Goal: Task Accomplishment & Management: Use online tool/utility

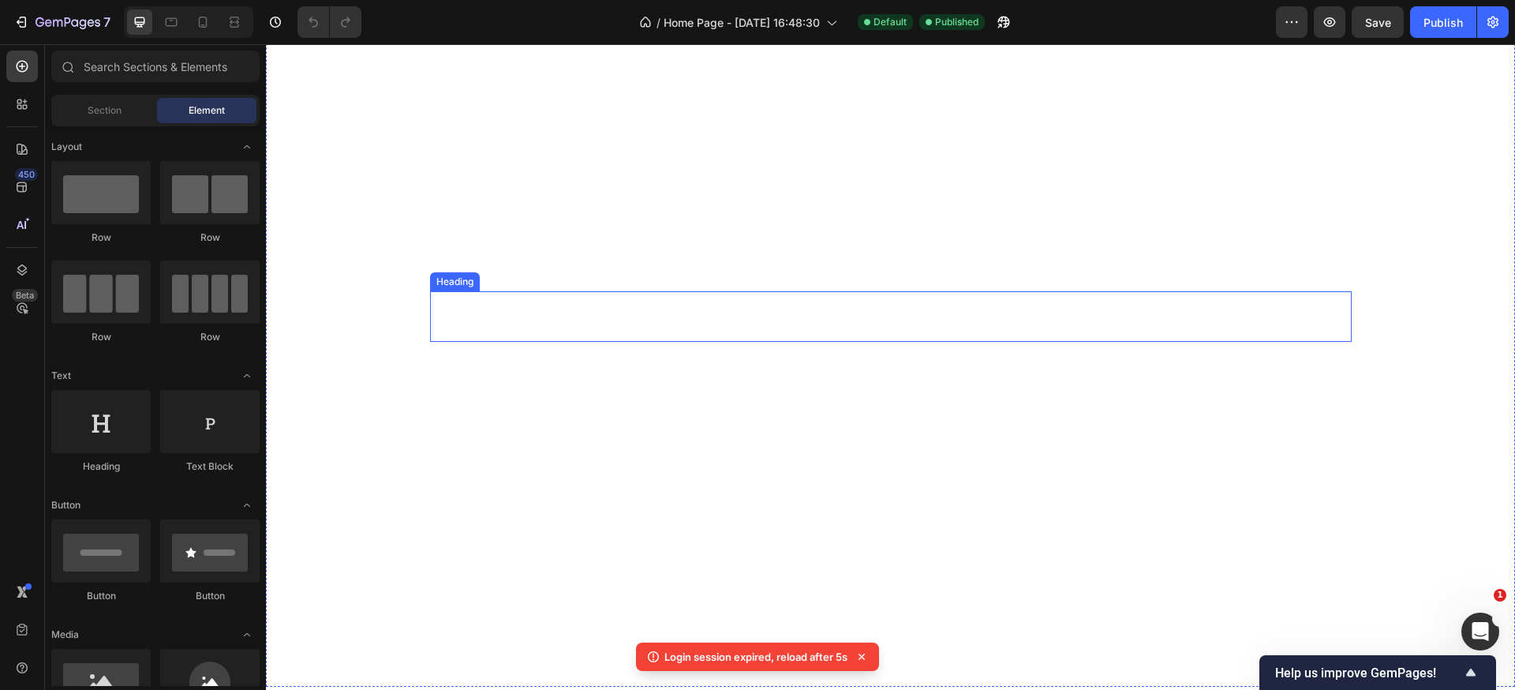
scroll to position [127, 0]
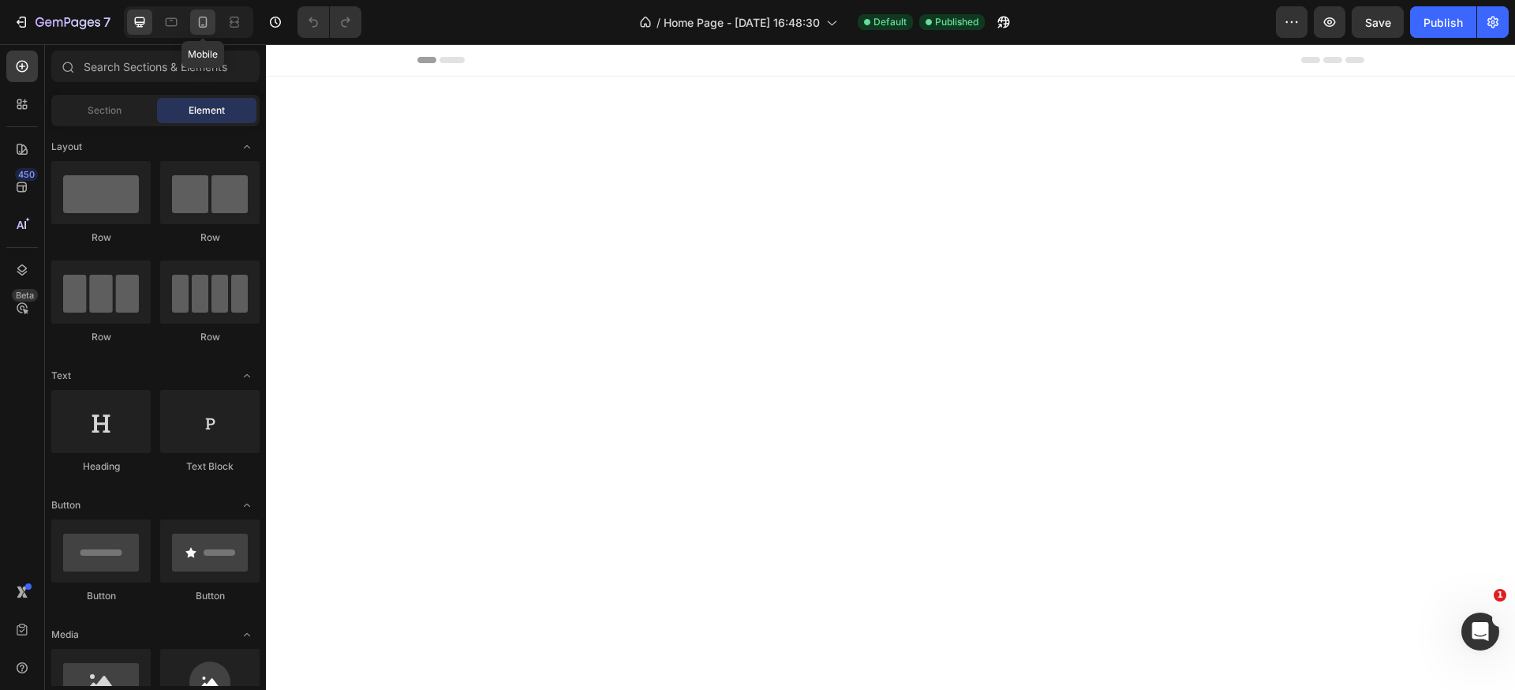
click at [200, 32] on div at bounding box center [202, 21] width 25 height 25
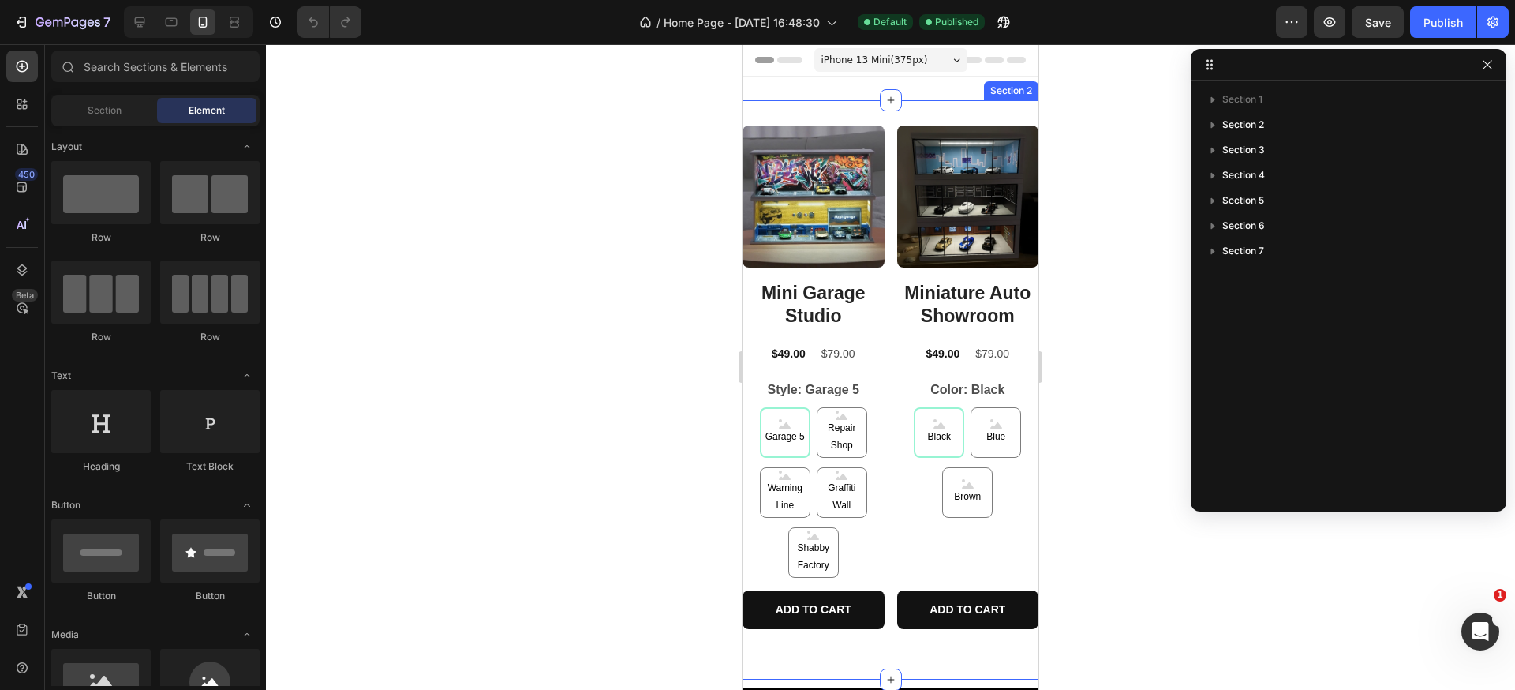
click at [845, 109] on div "Product Images Mini Garage Studio Product Title $49.00 Product Price Product Pr…" at bounding box center [891, 389] width 296 height 579
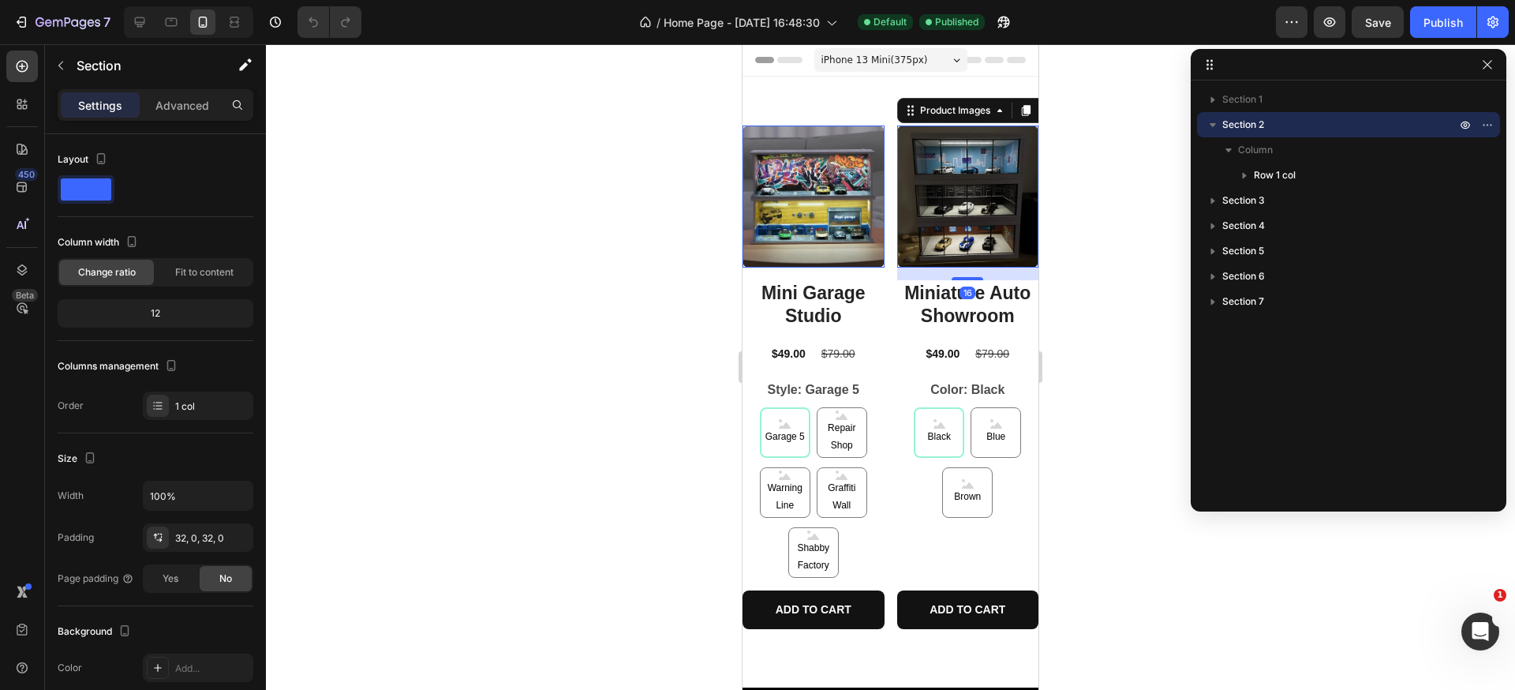
click at [929, 156] on img at bounding box center [968, 196] width 142 height 142
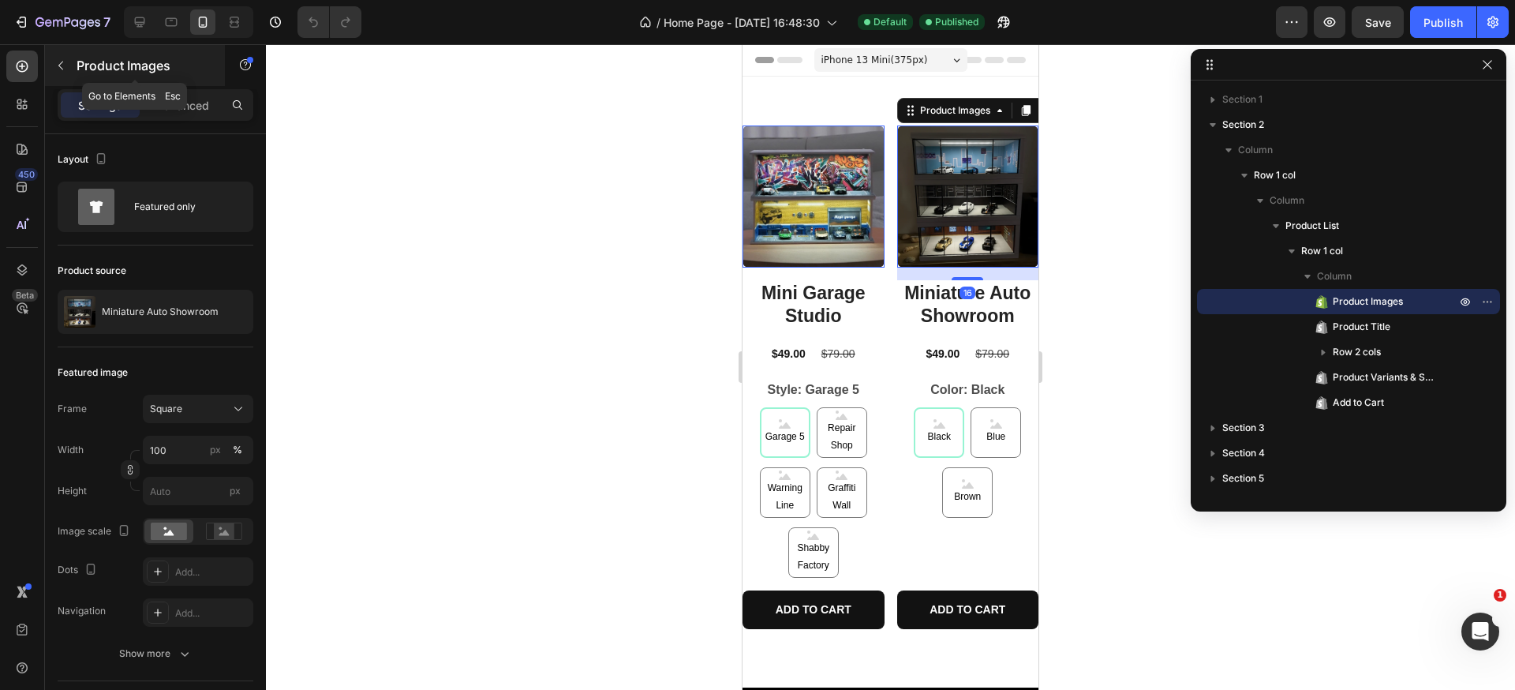
click at [72, 66] on button "button" at bounding box center [60, 65] width 25 height 25
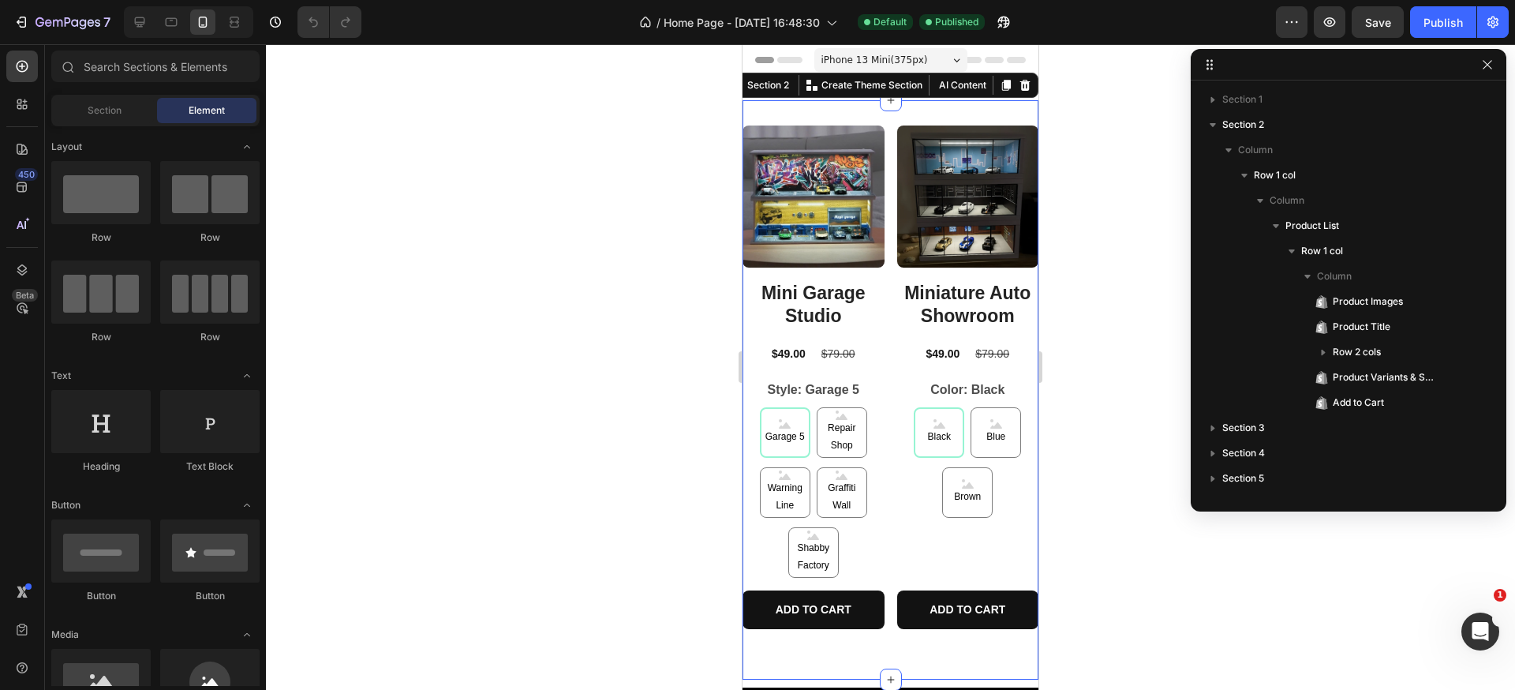
click at [859, 106] on div "Product Images Mini Garage Studio Product Title $49.00 Product Price Product Pr…" at bounding box center [891, 389] width 296 height 579
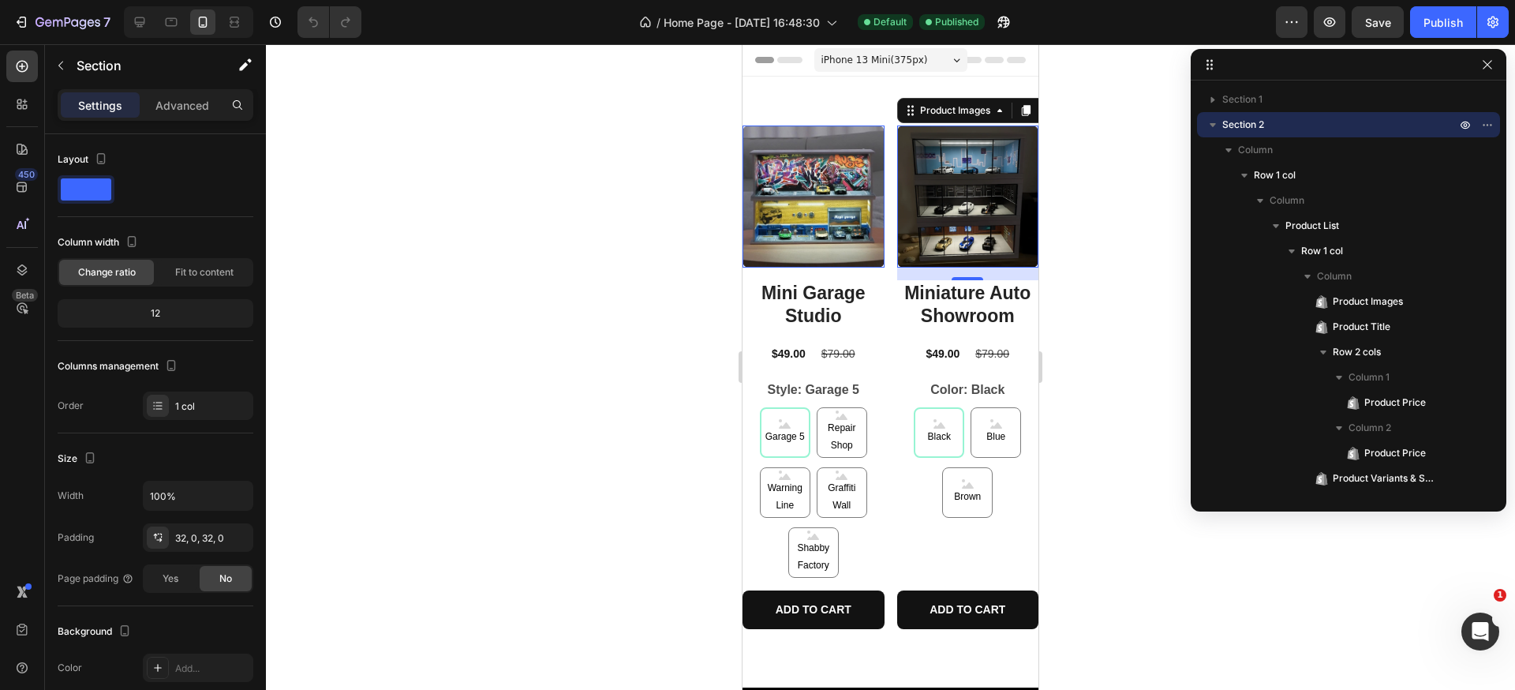
click at [958, 178] on img at bounding box center [968, 196] width 142 height 142
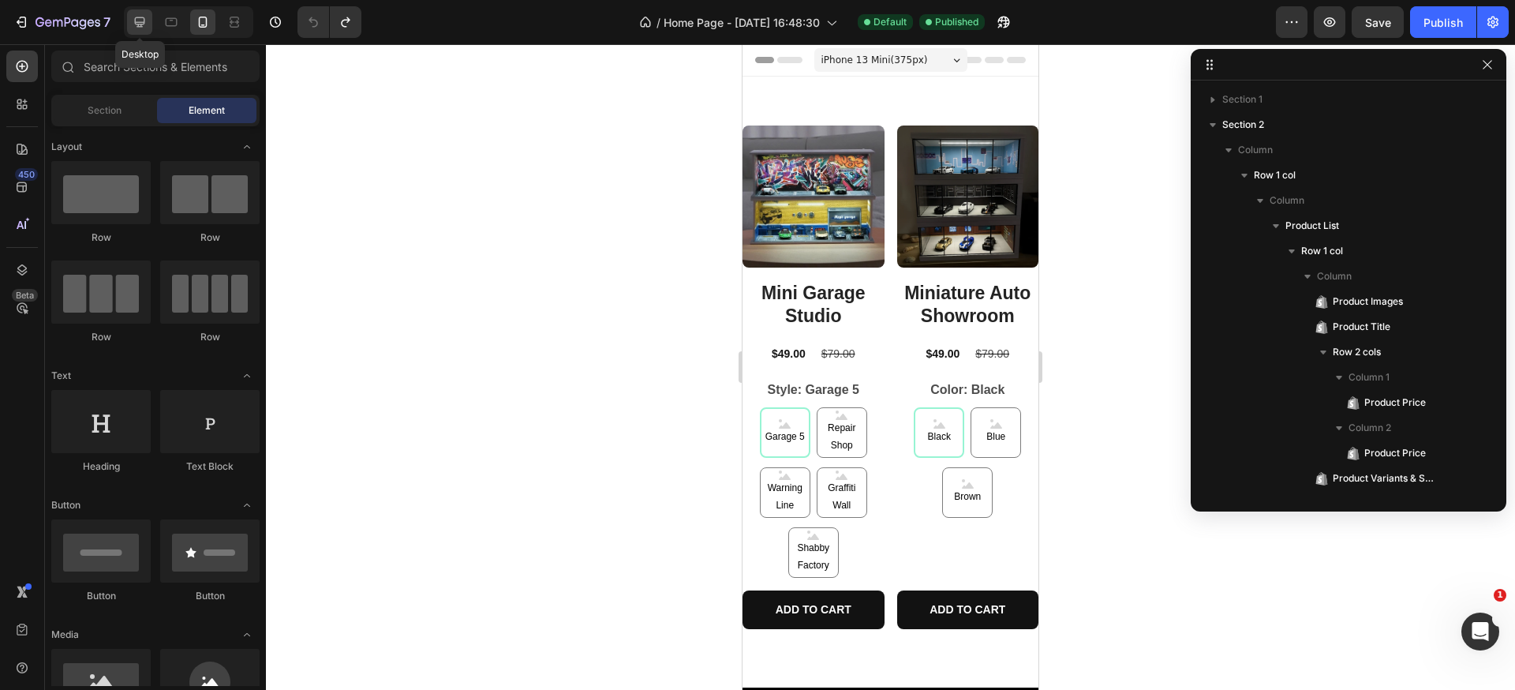
click at [144, 34] on div at bounding box center [139, 21] width 25 height 25
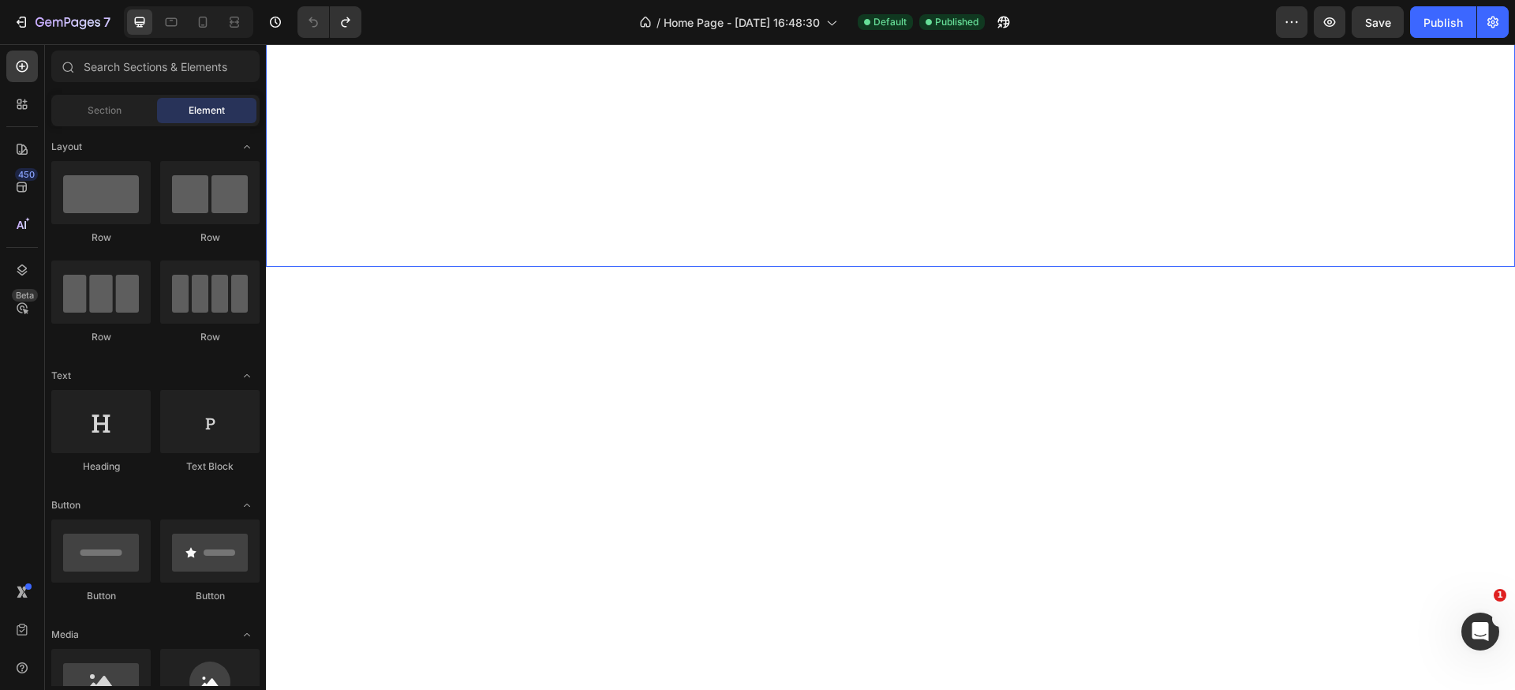
scroll to position [533, 0]
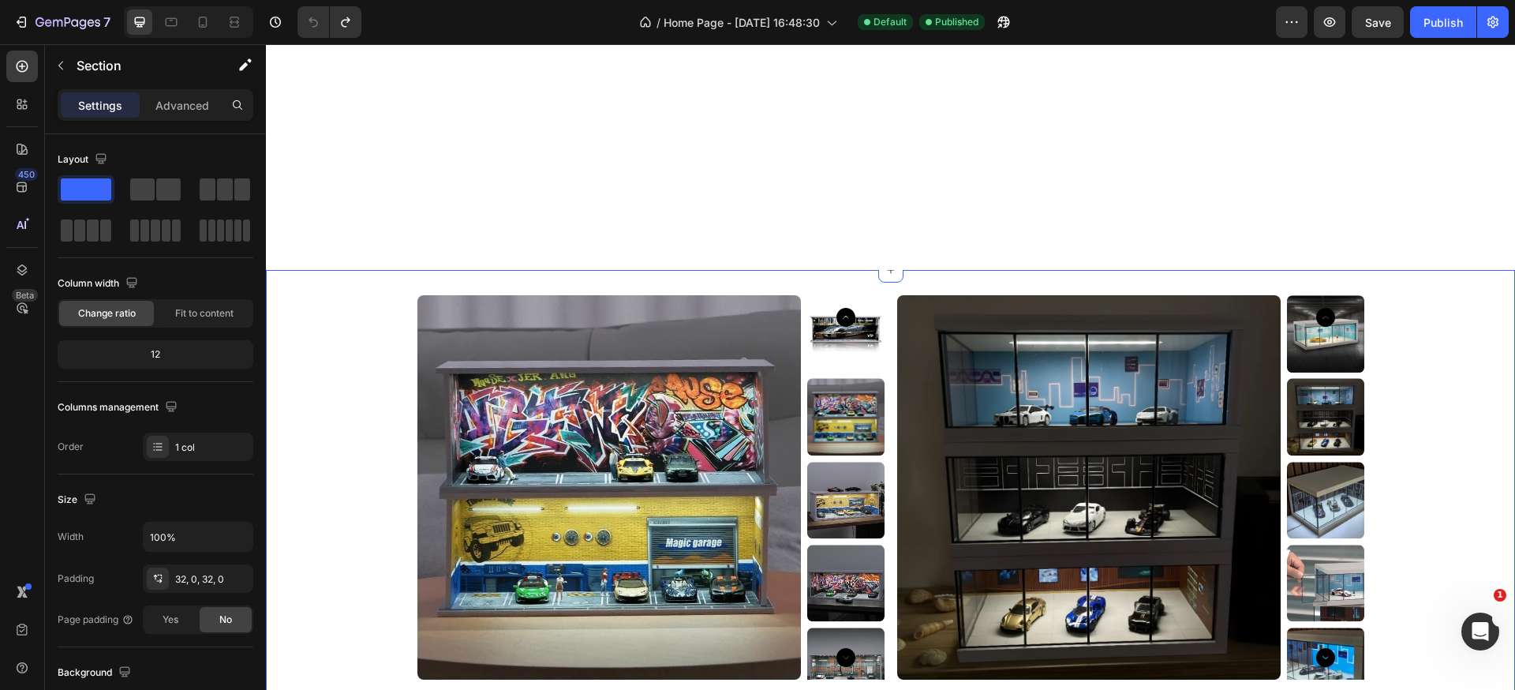
click at [803, 270] on div "Product Images Mini Garage Studio Product Title $49.00 Product Price Product Pr…" at bounding box center [890, 655] width 1249 height 770
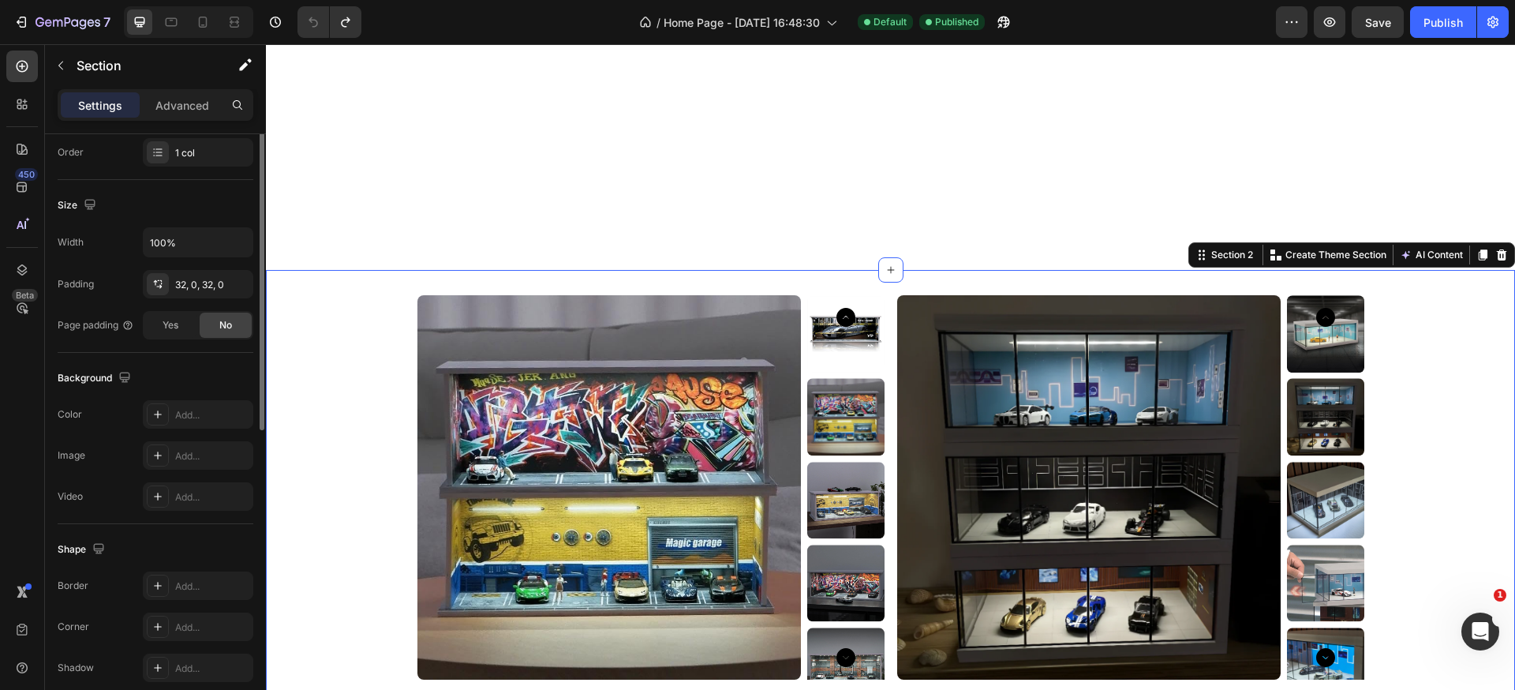
scroll to position [0, 0]
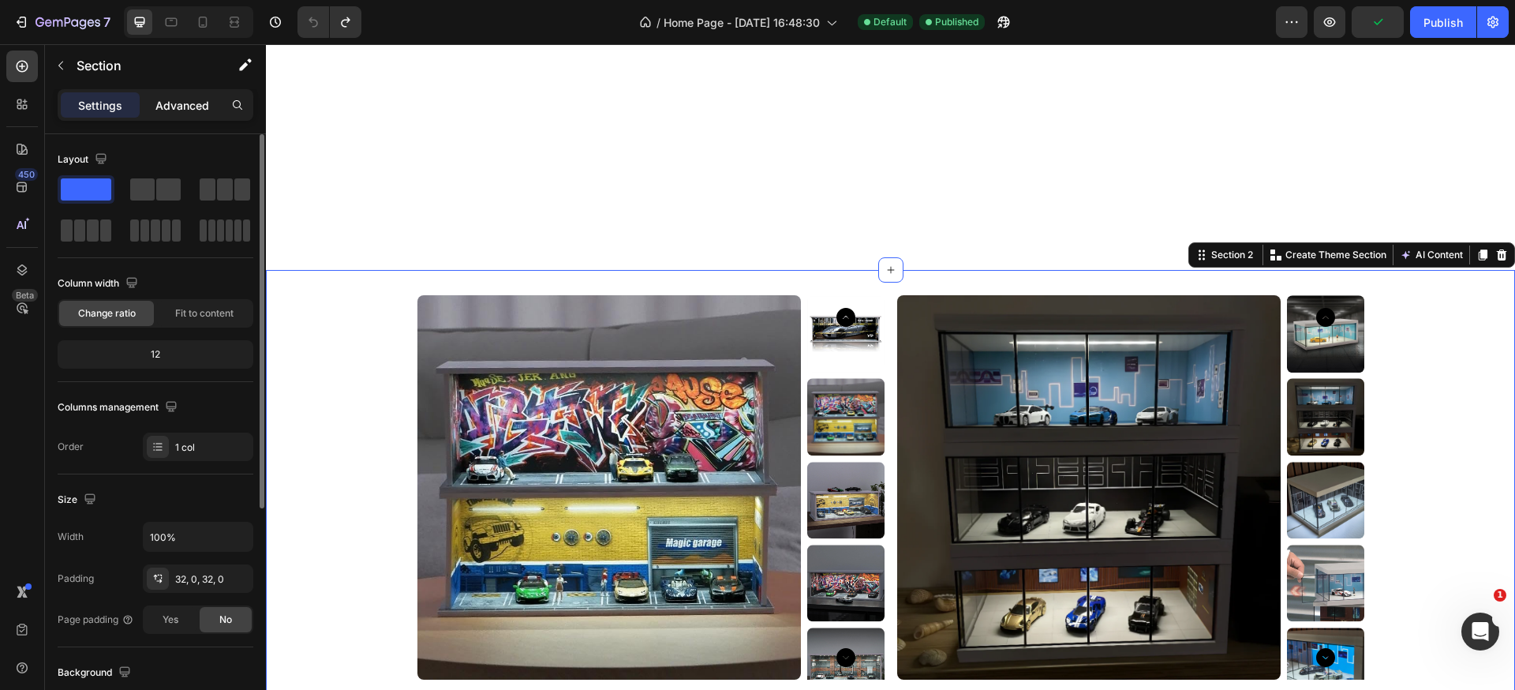
click at [182, 89] on div "Settings Advanced" at bounding box center [156, 105] width 196 height 32
click at [178, 99] on p "Advanced" at bounding box center [182, 105] width 54 height 17
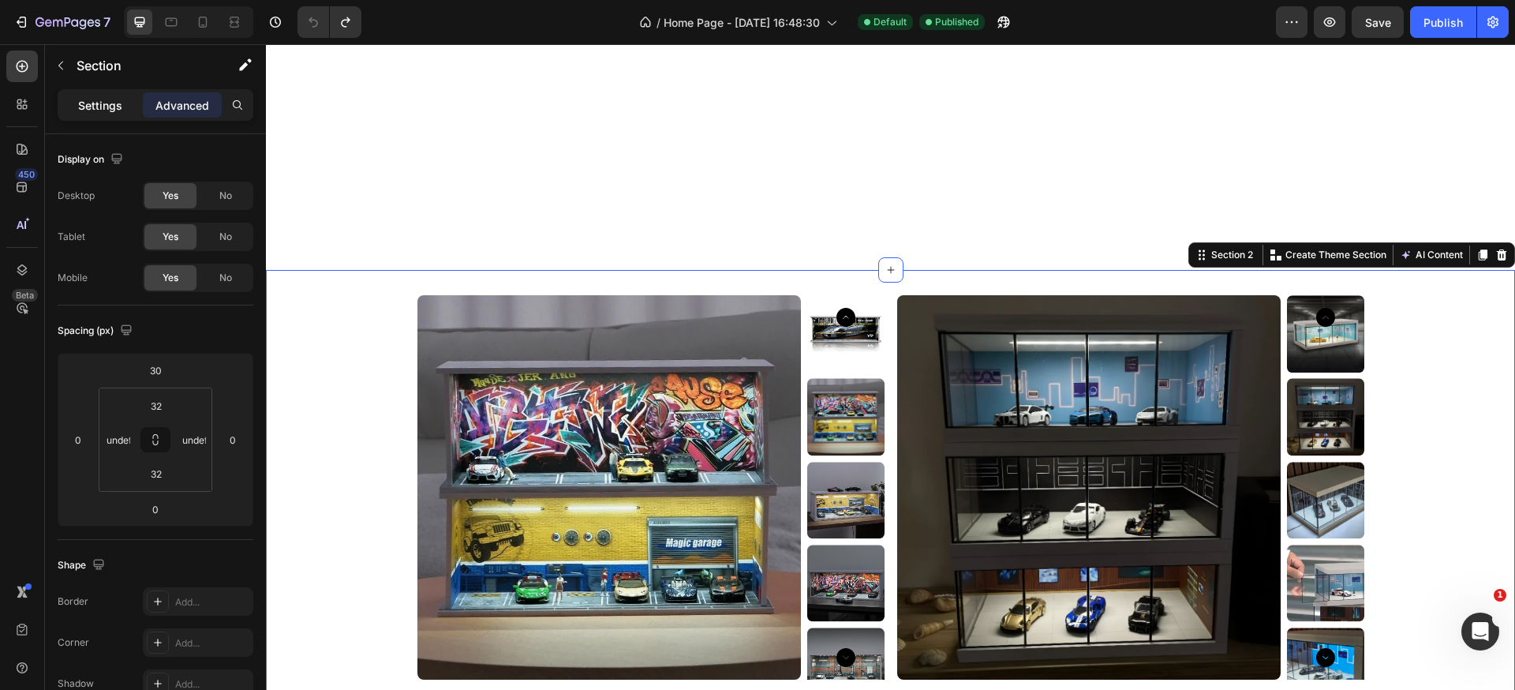
click at [113, 112] on p "Settings" at bounding box center [100, 105] width 44 height 17
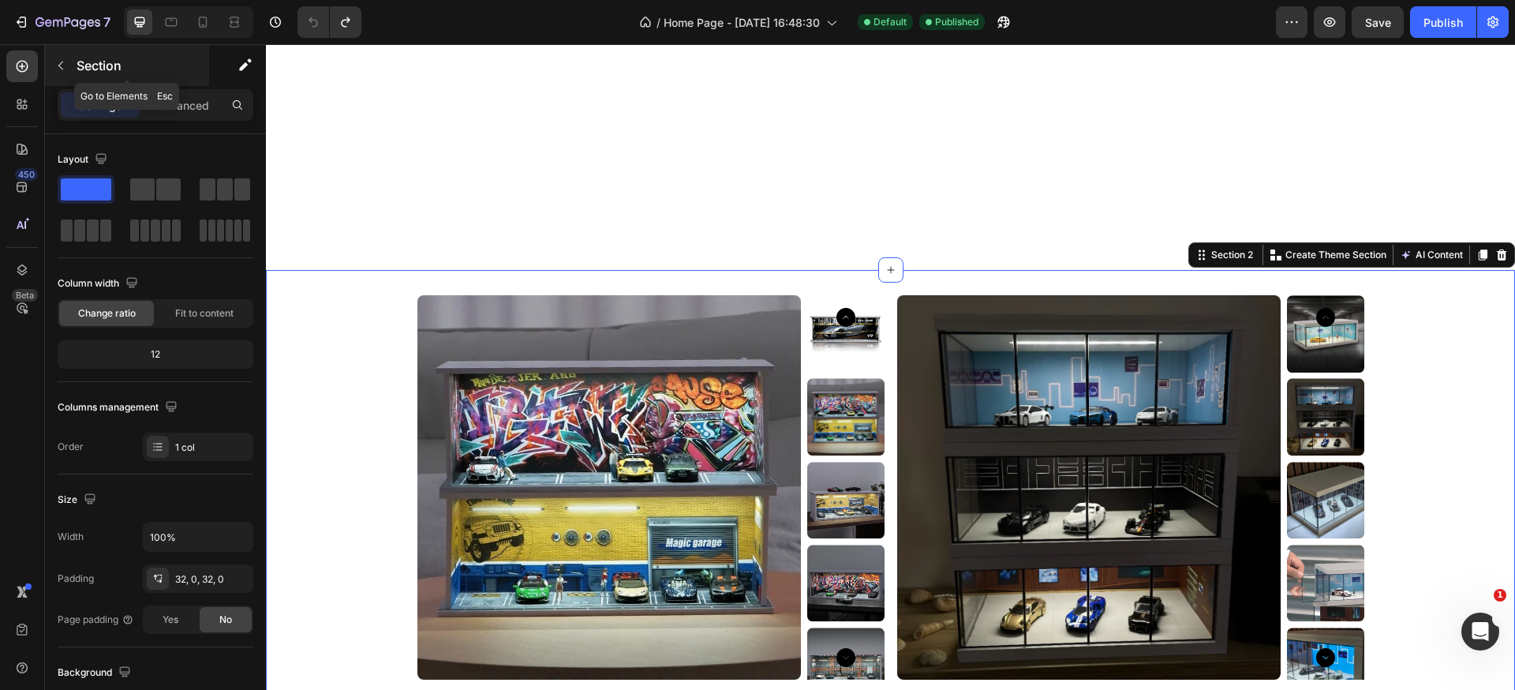
click at [64, 73] on button "button" at bounding box center [60, 65] width 25 height 25
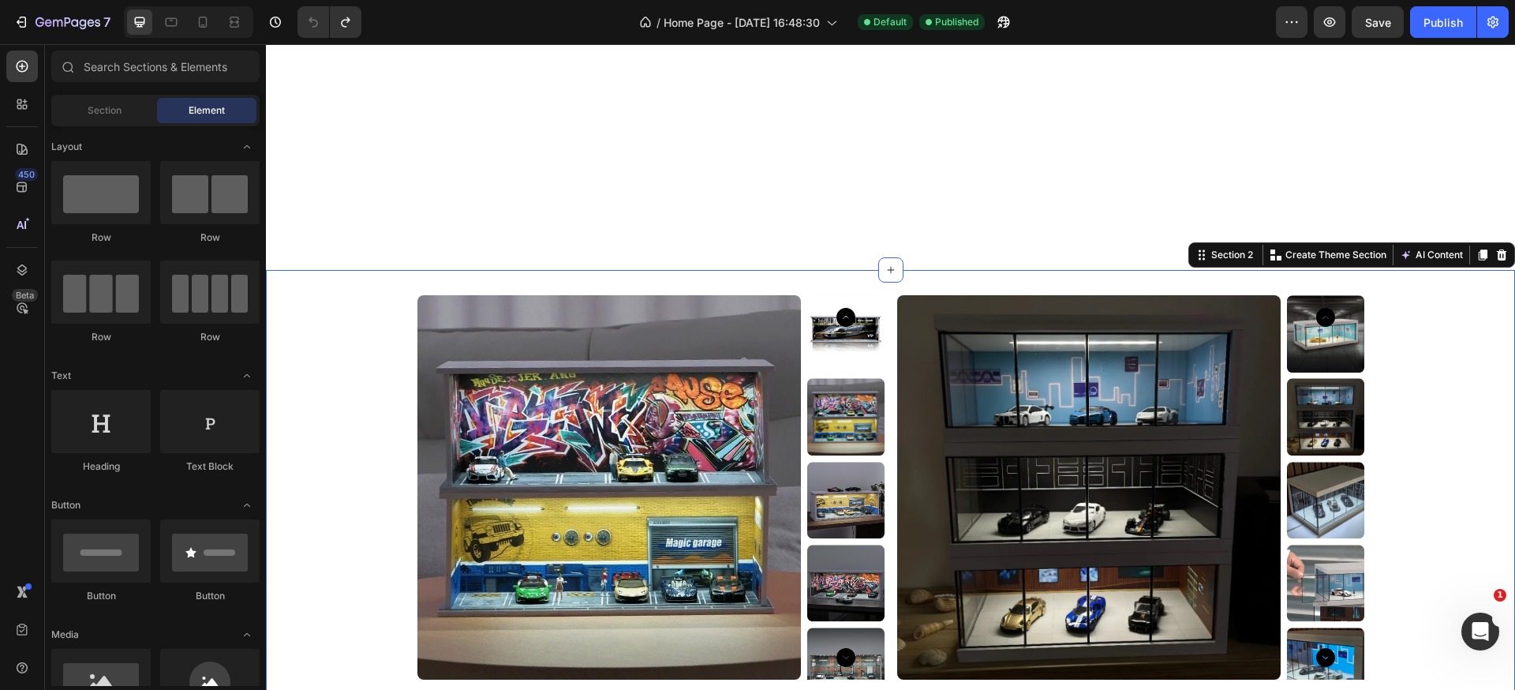
click at [400, 321] on div "Product Images Mini Garage Studio Product Title $49.00 Product Price Product Pr…" at bounding box center [890, 613] width 1249 height 637
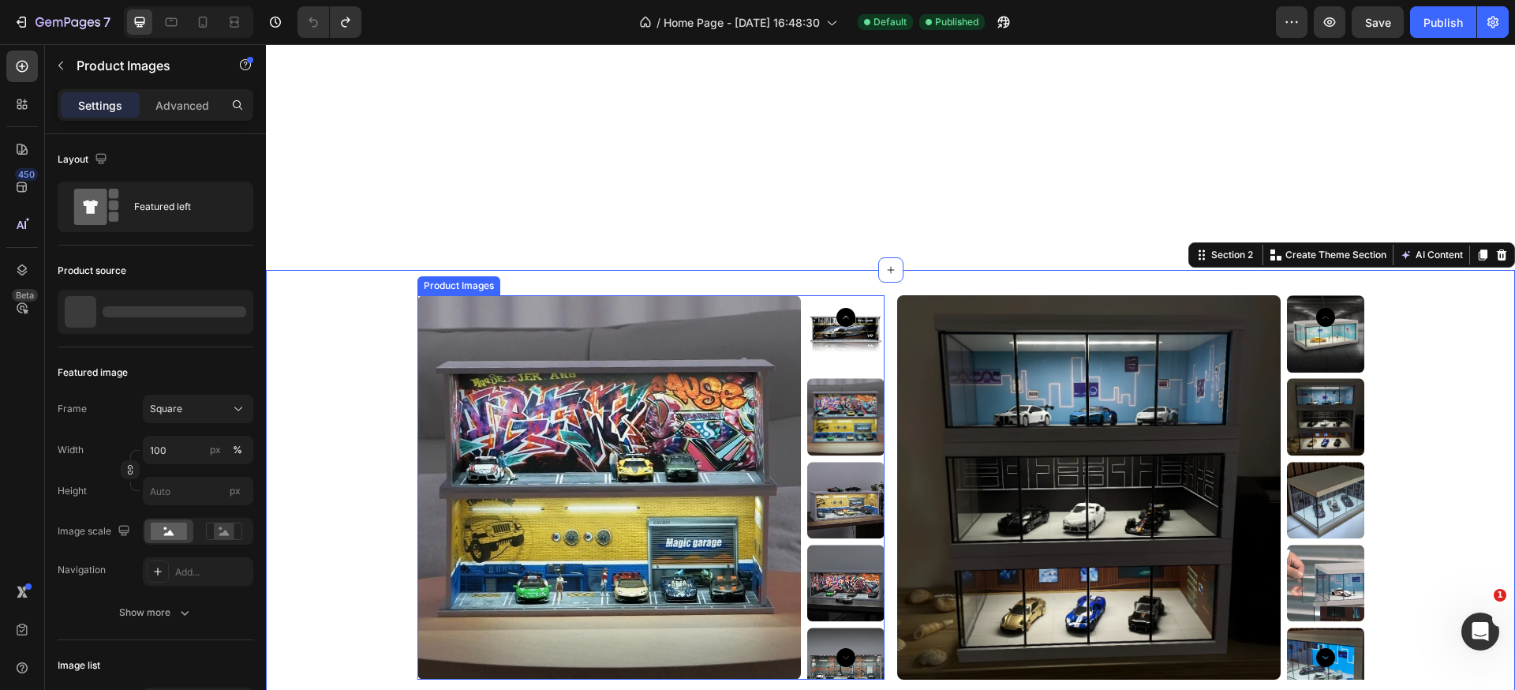
click at [495, 341] on img at bounding box center [610, 487] width 384 height 384
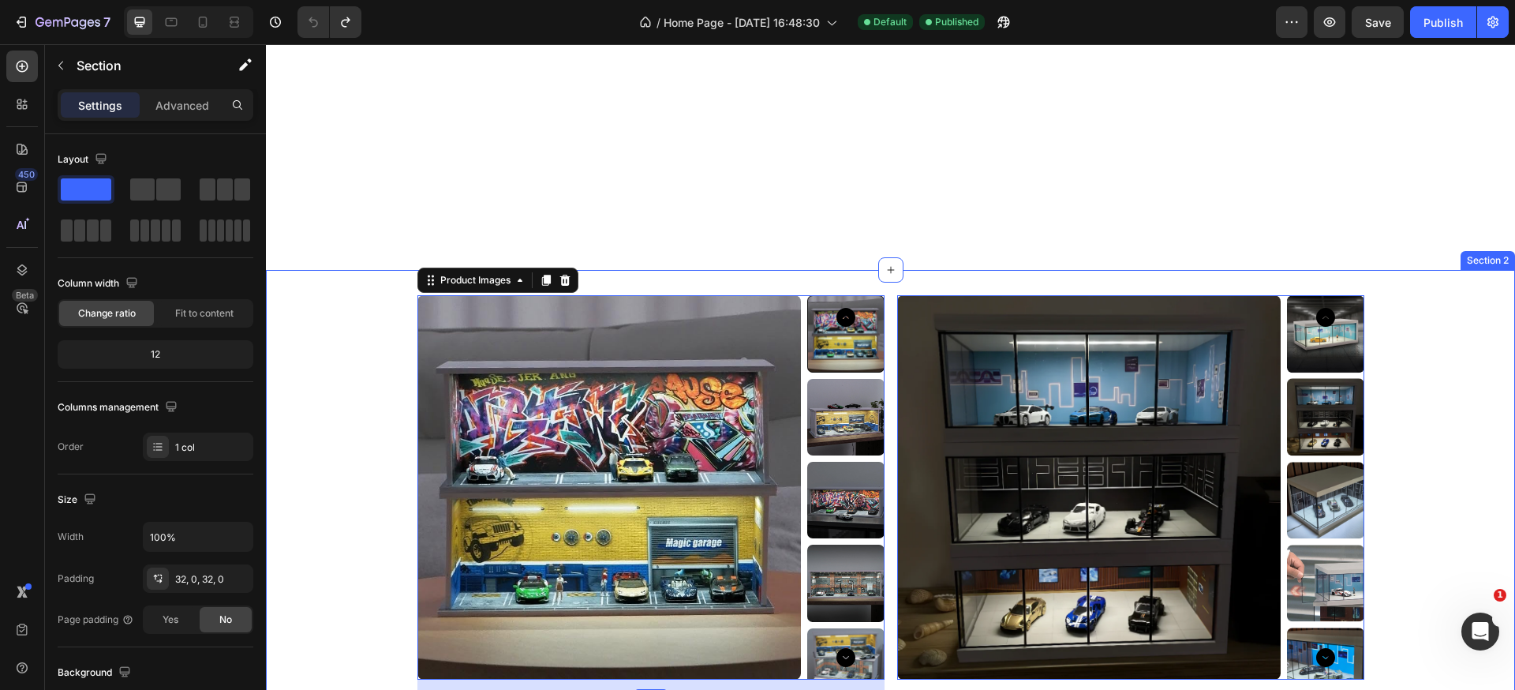
click at [398, 299] on div "Product Images 16 Mini Garage Studio Product Title $49.00 Product Price Product…" at bounding box center [890, 613] width 1249 height 637
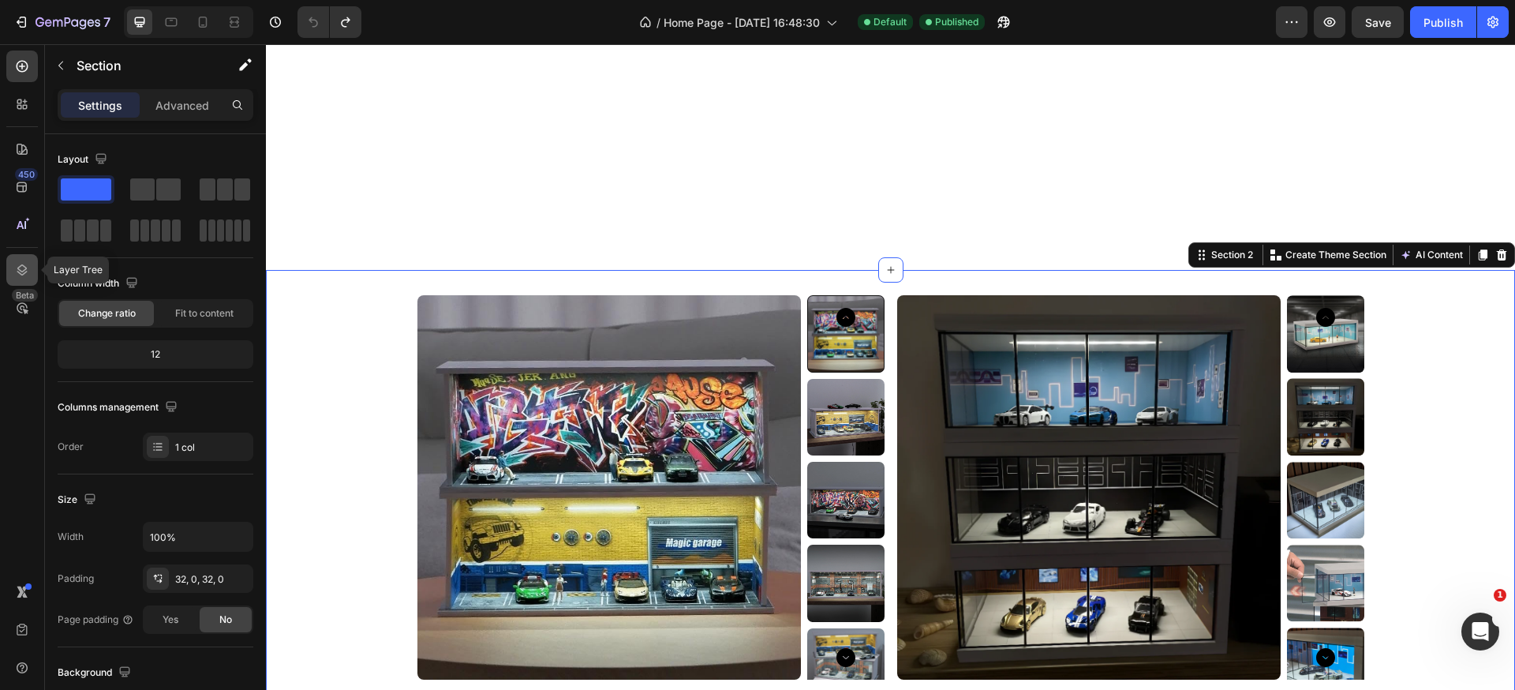
click at [30, 259] on div at bounding box center [22, 270] width 32 height 32
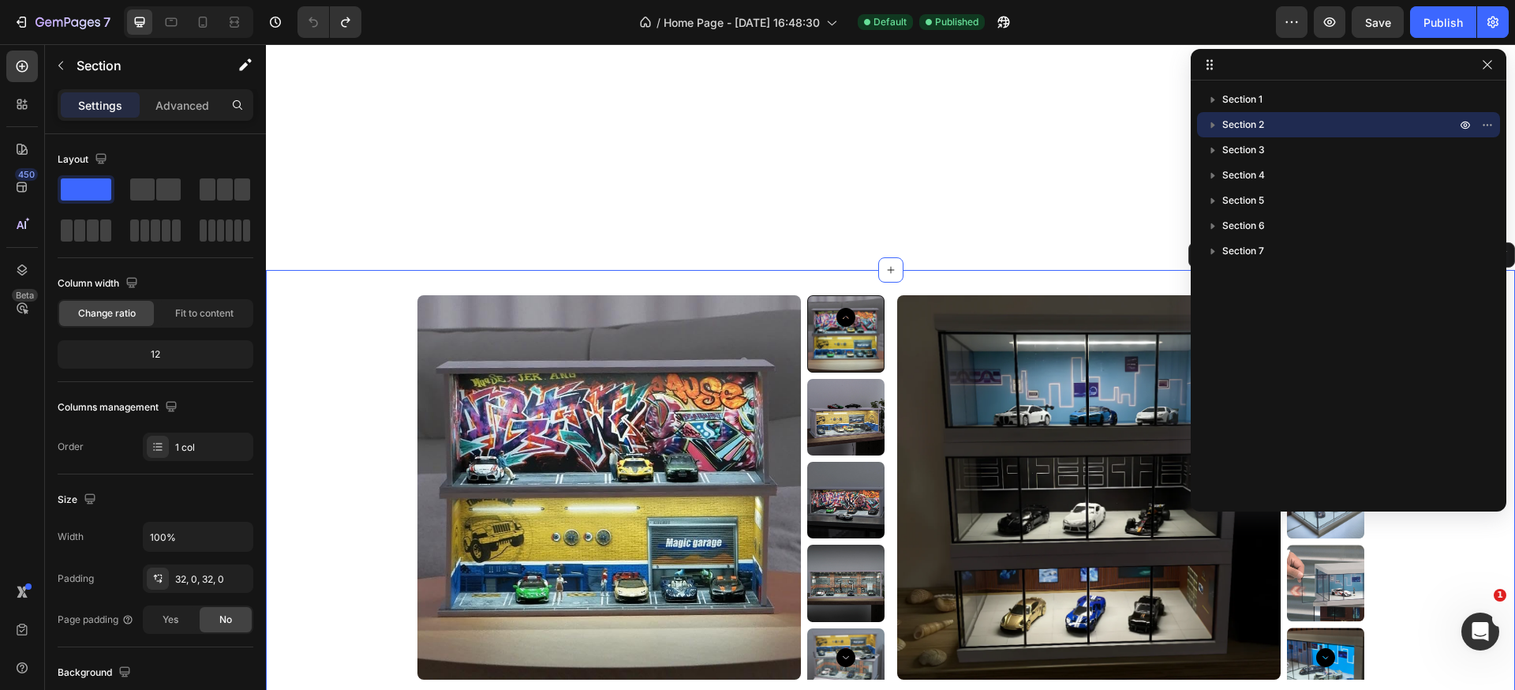
click at [1302, 127] on p "Section 2" at bounding box center [1341, 125] width 237 height 16
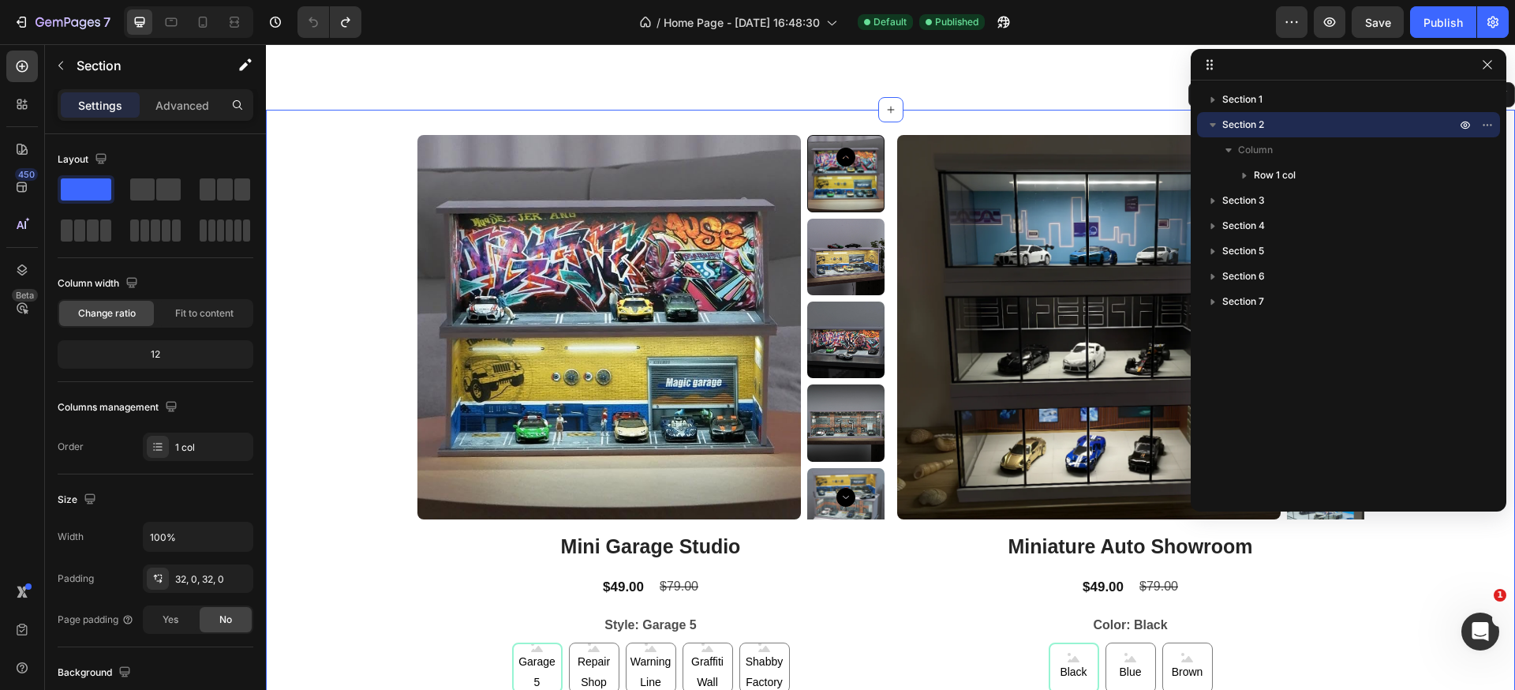
scroll to position [697, 0]
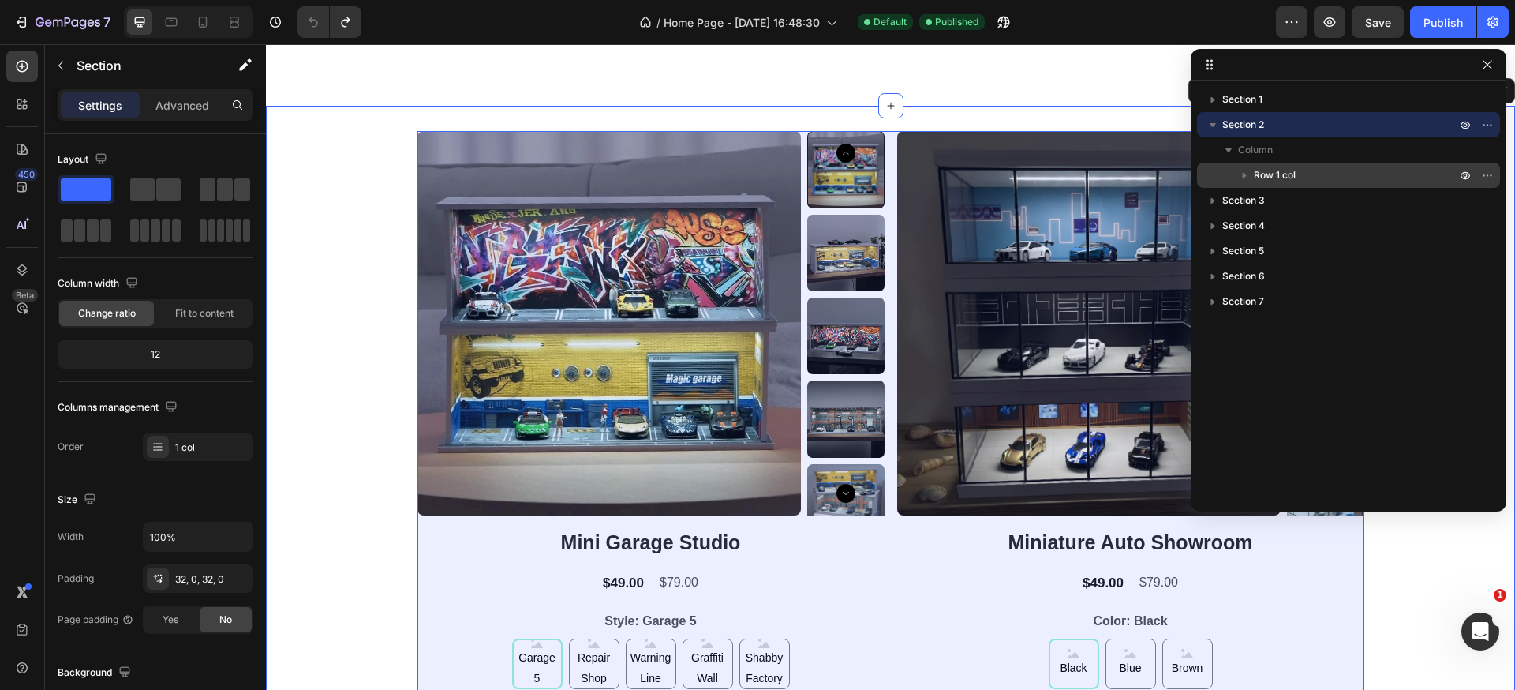
click at [1293, 168] on span "Row 1 col" at bounding box center [1275, 175] width 42 height 16
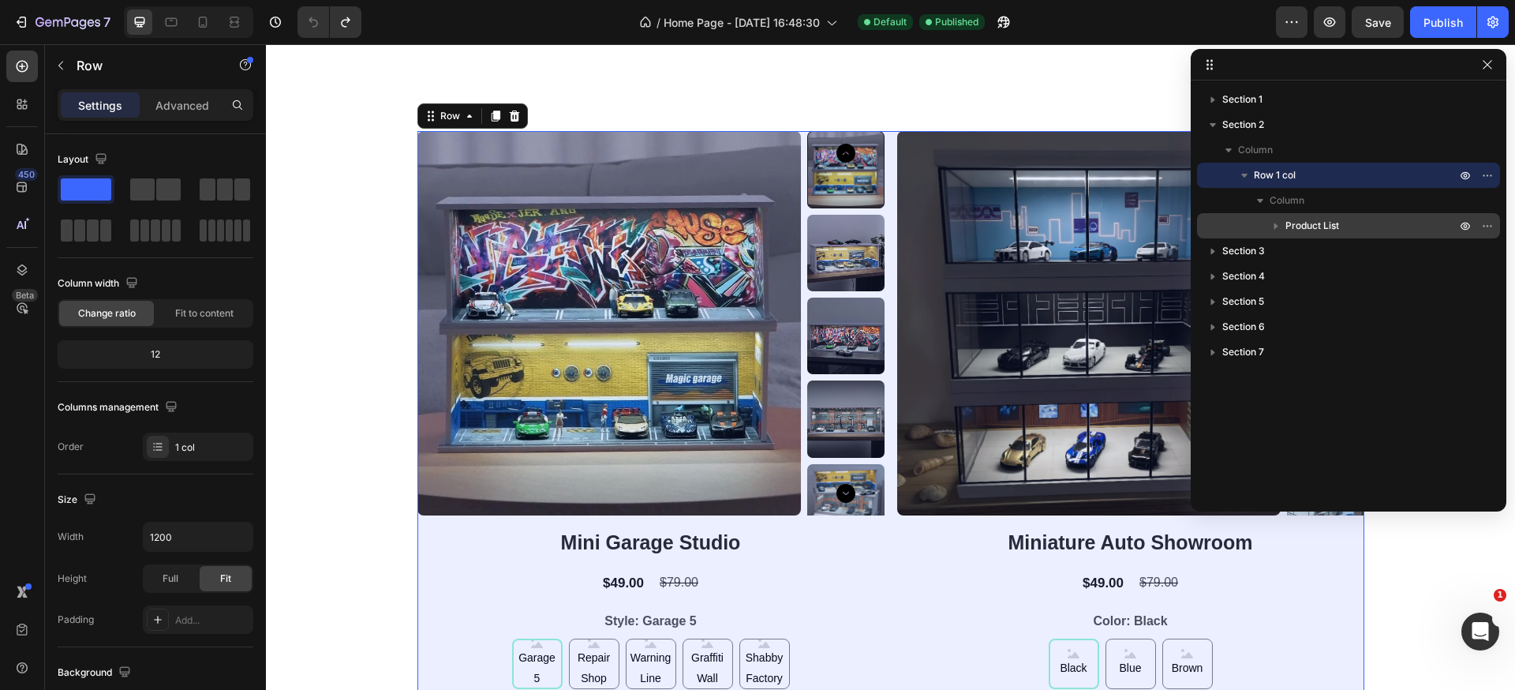
click at [1312, 228] on span "Product List" at bounding box center [1313, 226] width 54 height 16
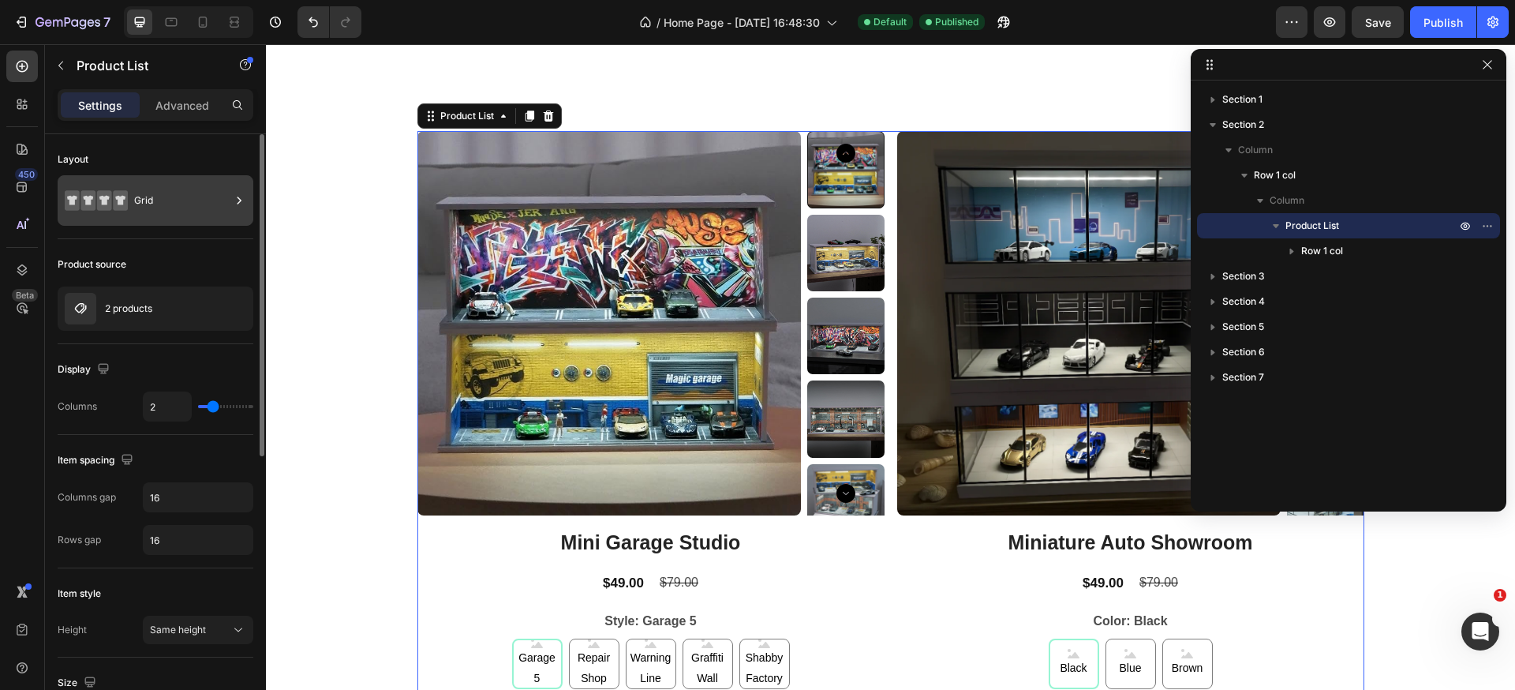
click at [148, 200] on div "Grid" at bounding box center [182, 200] width 96 height 36
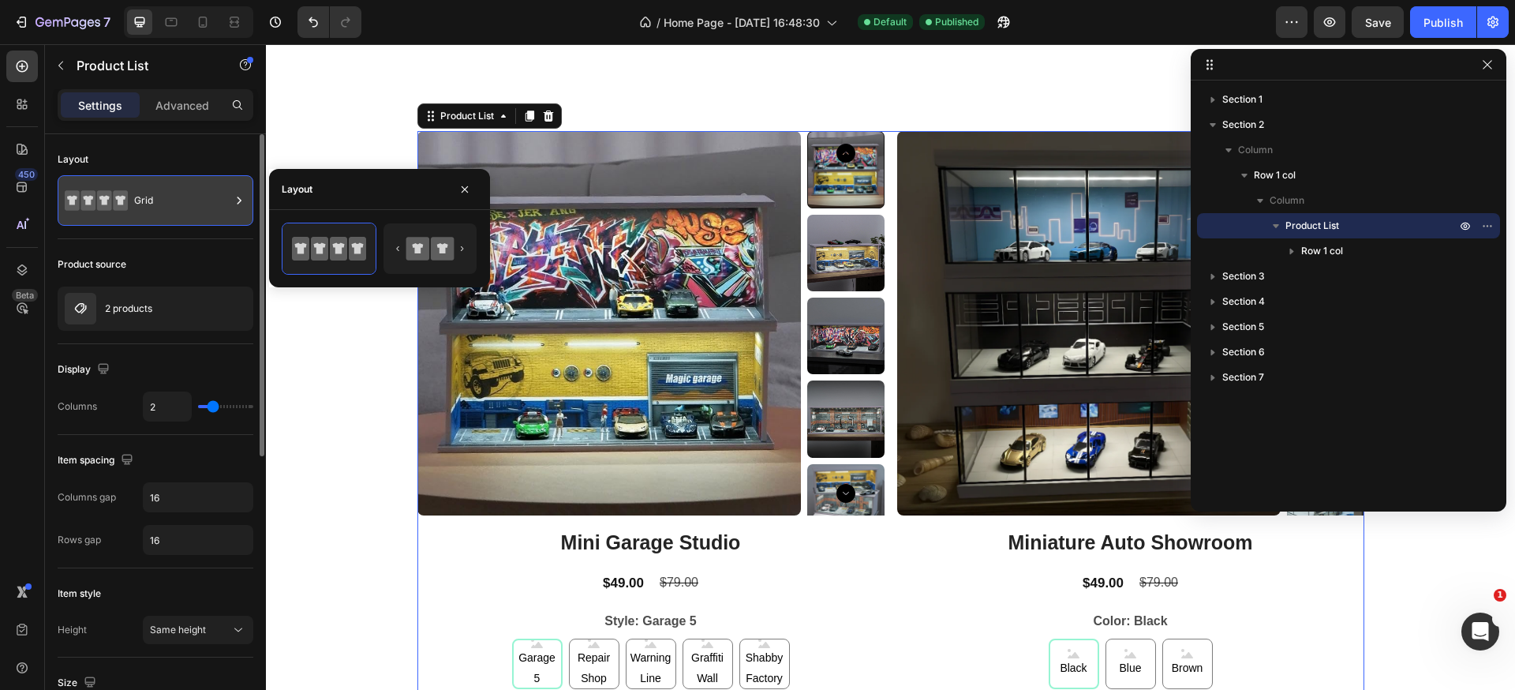
click at [148, 200] on div "Grid" at bounding box center [182, 200] width 96 height 36
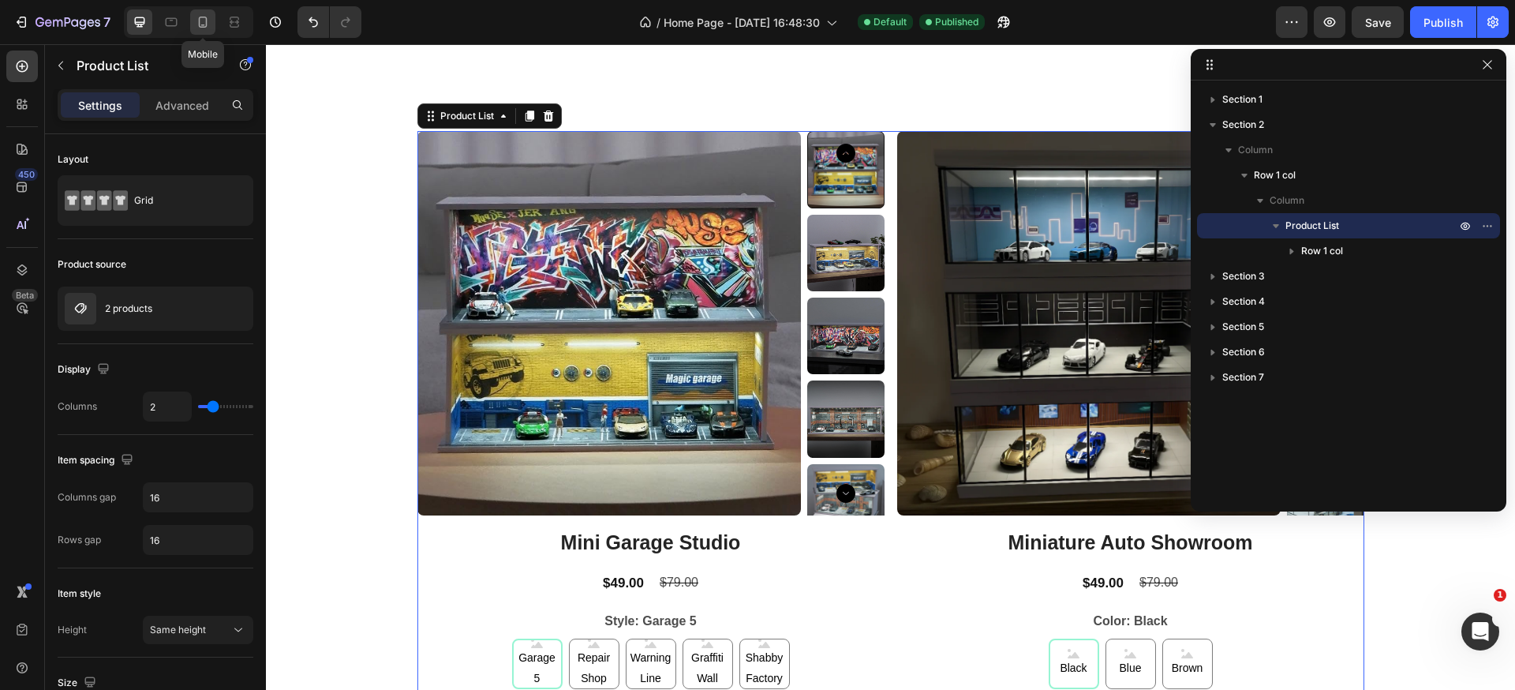
click at [210, 26] on icon at bounding box center [203, 22] width 16 height 16
type input "100%"
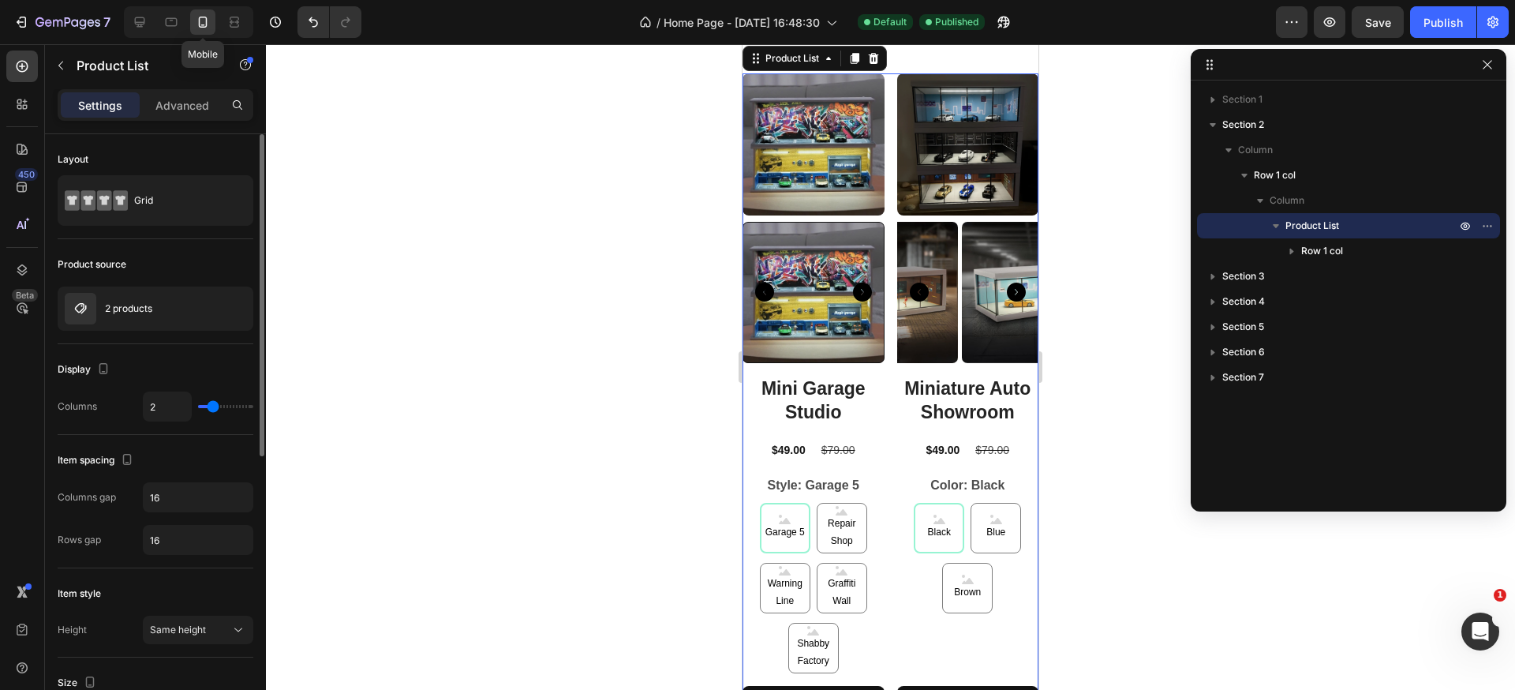
scroll to position [26, 0]
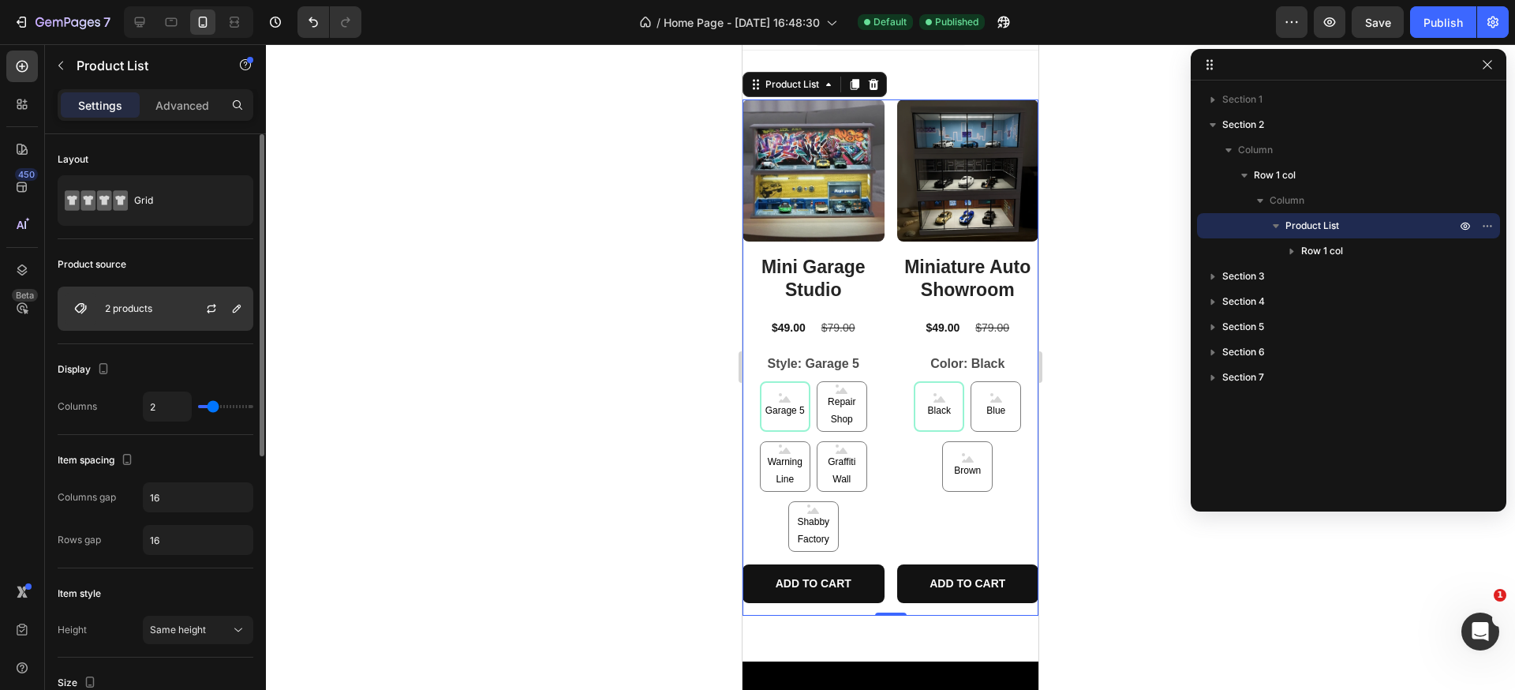
click at [149, 311] on p "2 products" at bounding box center [128, 308] width 47 height 11
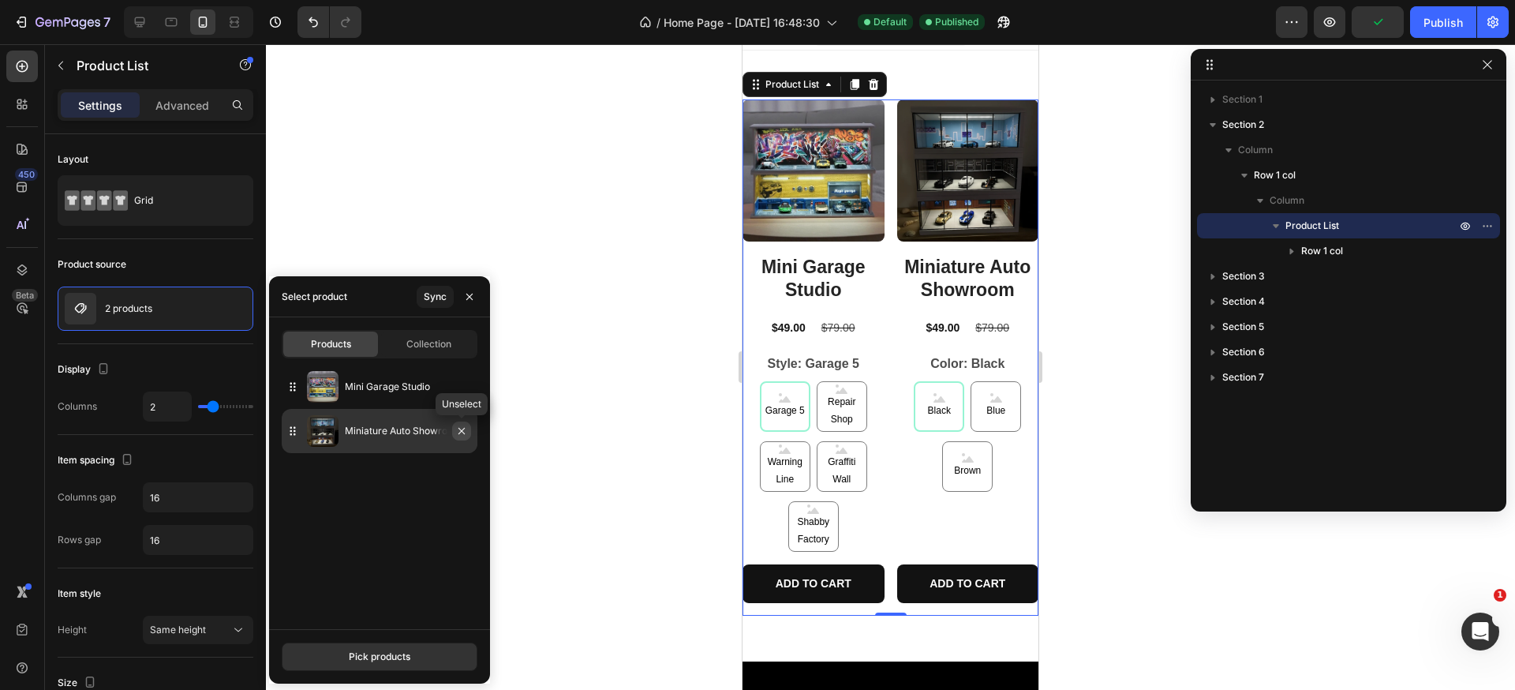
click at [463, 431] on icon "button" at bounding box center [461, 431] width 13 height 13
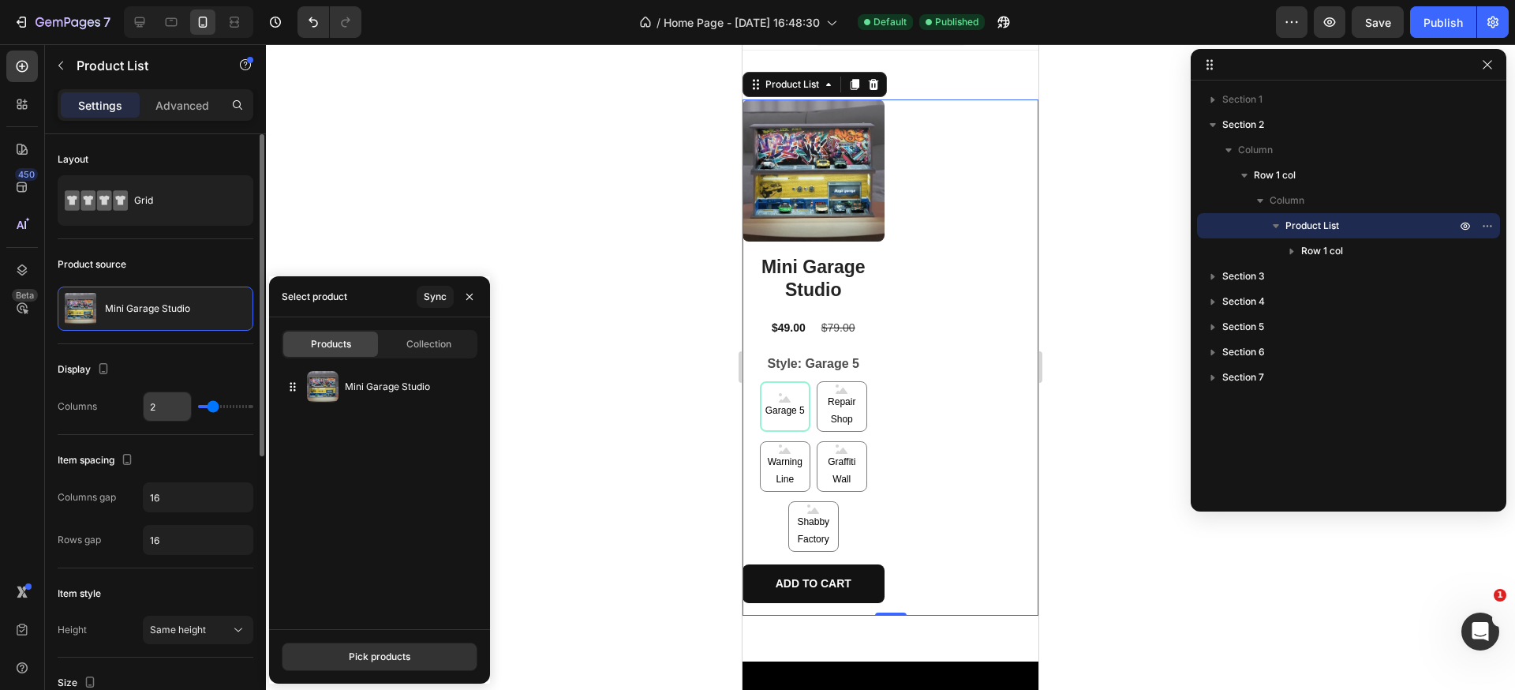
click at [171, 403] on input "2" at bounding box center [167, 406] width 47 height 28
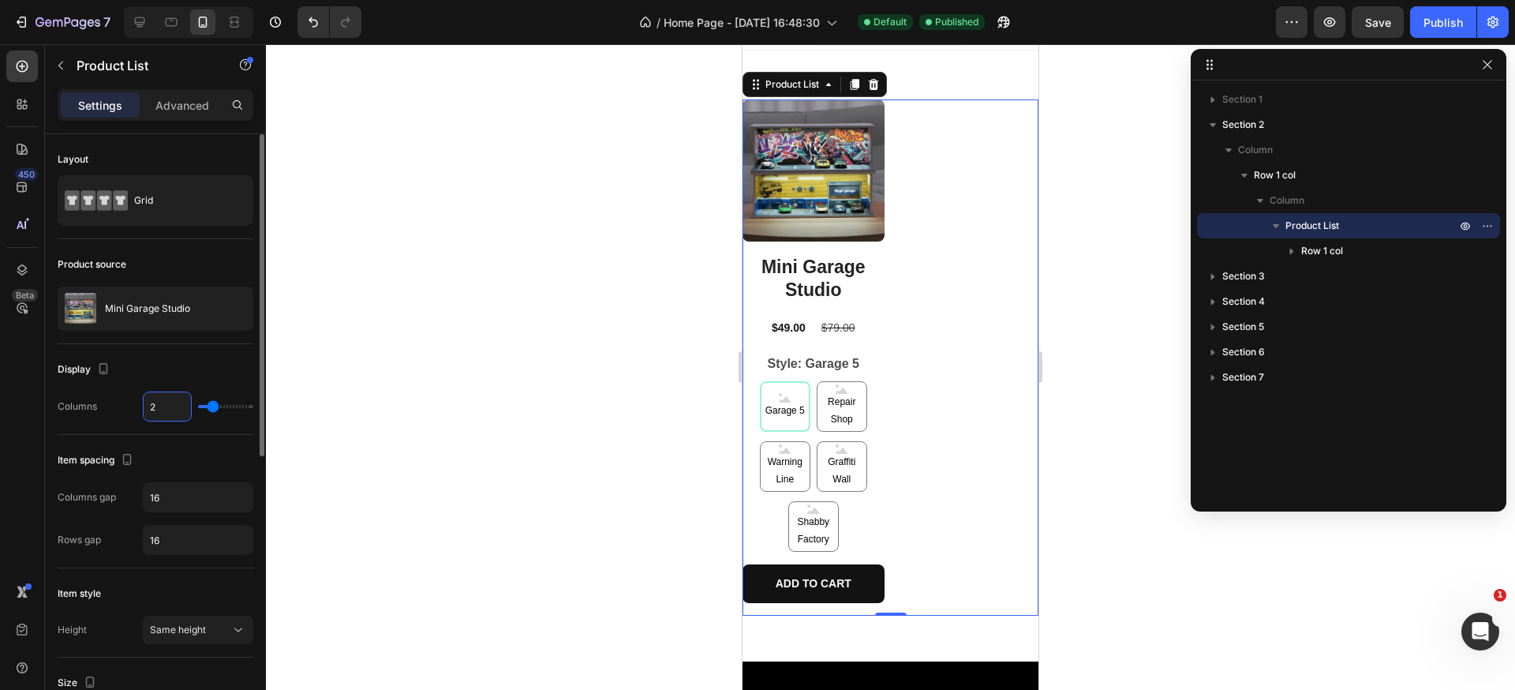
type input "1"
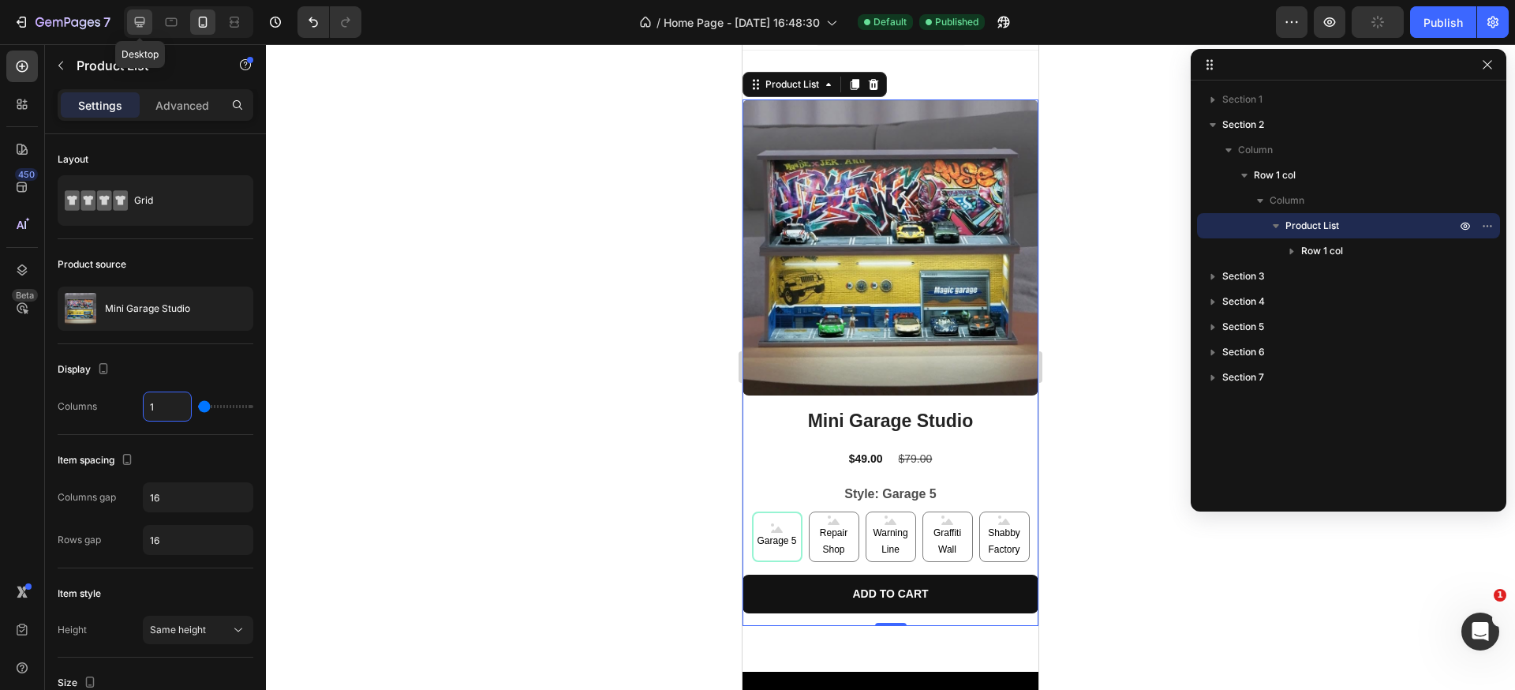
type input "1"
click at [143, 13] on div at bounding box center [139, 21] width 25 height 25
type input "1200"
type input "2"
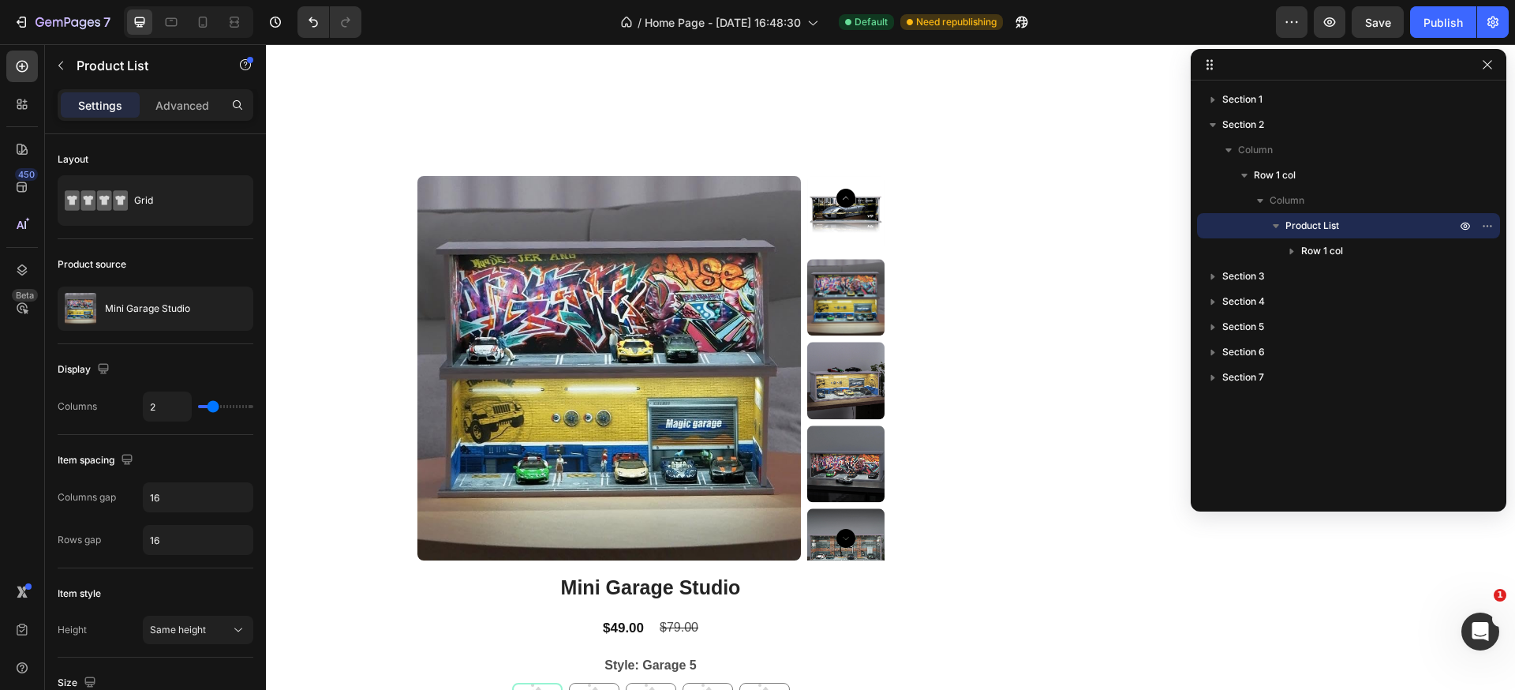
scroll to position [597, 0]
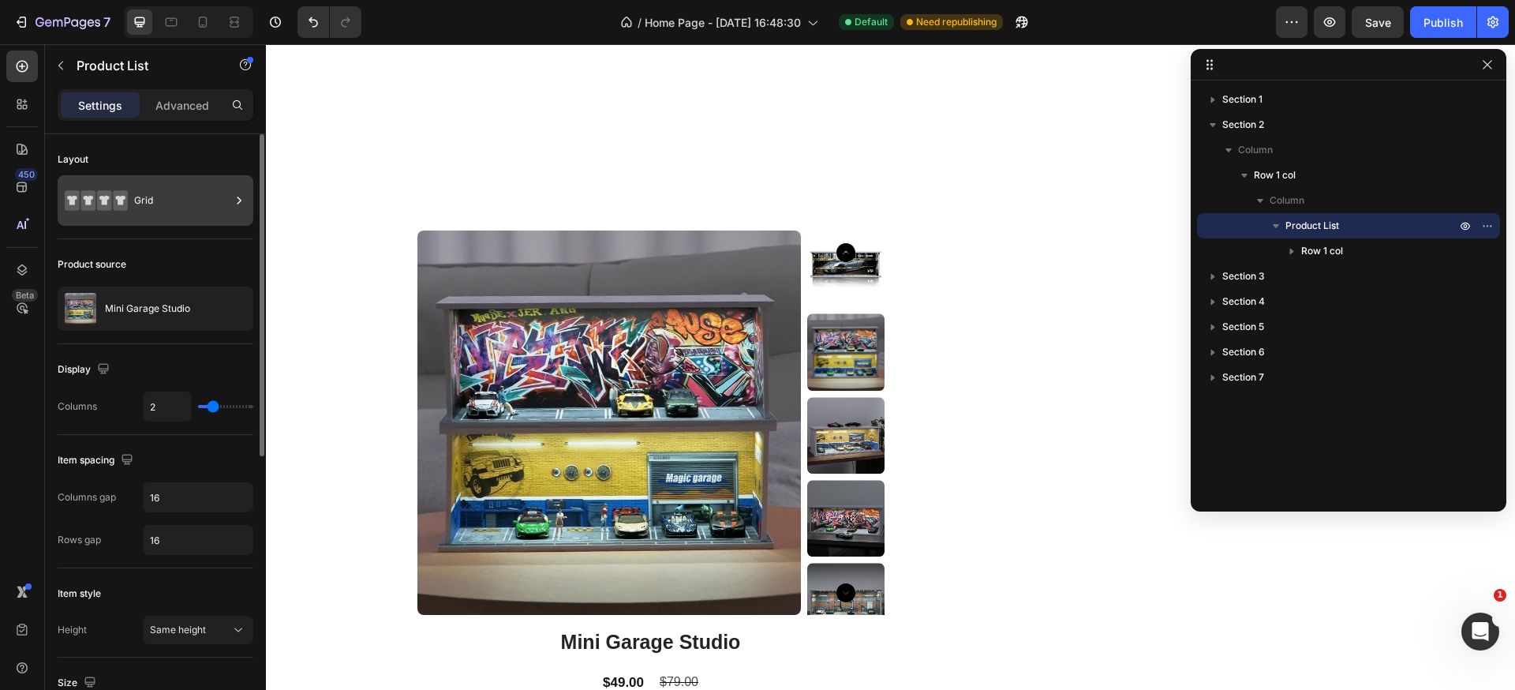
click at [144, 208] on div "Grid" at bounding box center [182, 200] width 96 height 36
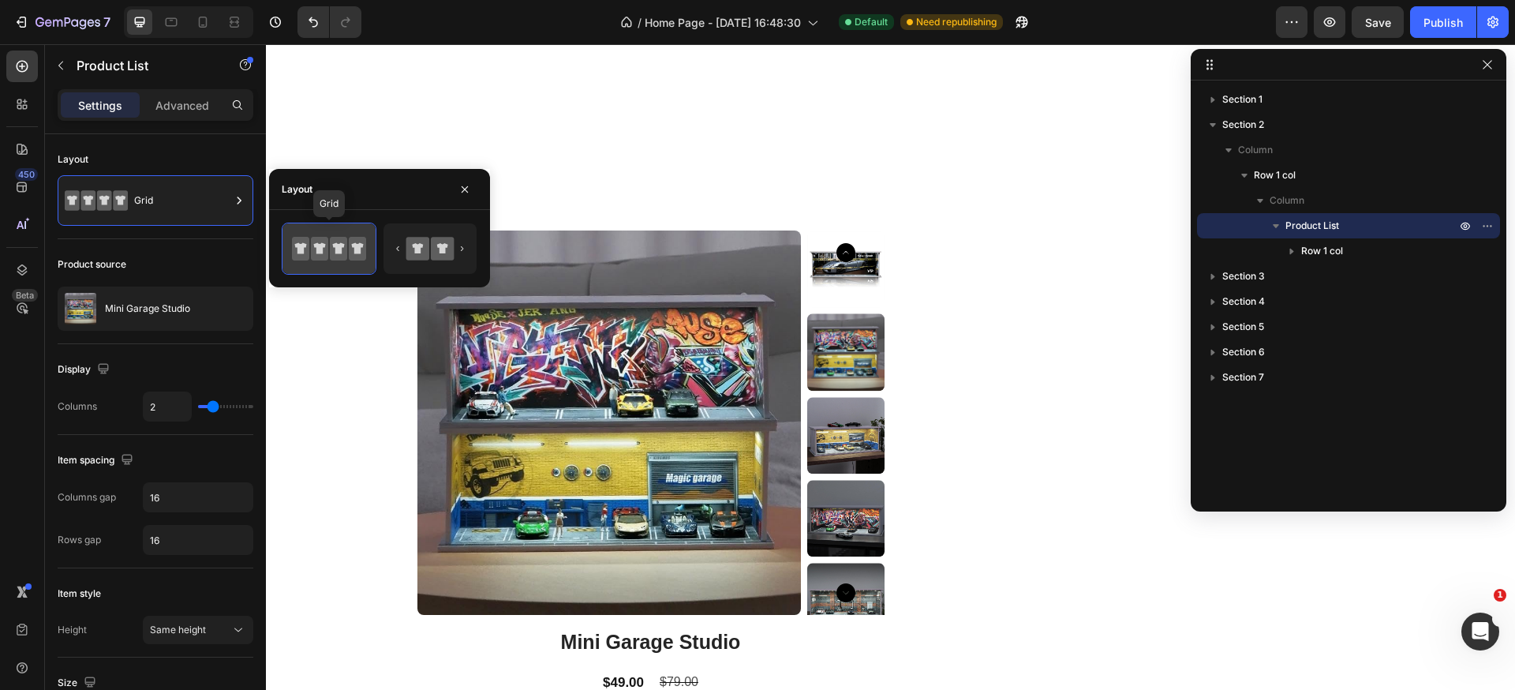
click at [315, 259] on icon at bounding box center [319, 249] width 17 height 24
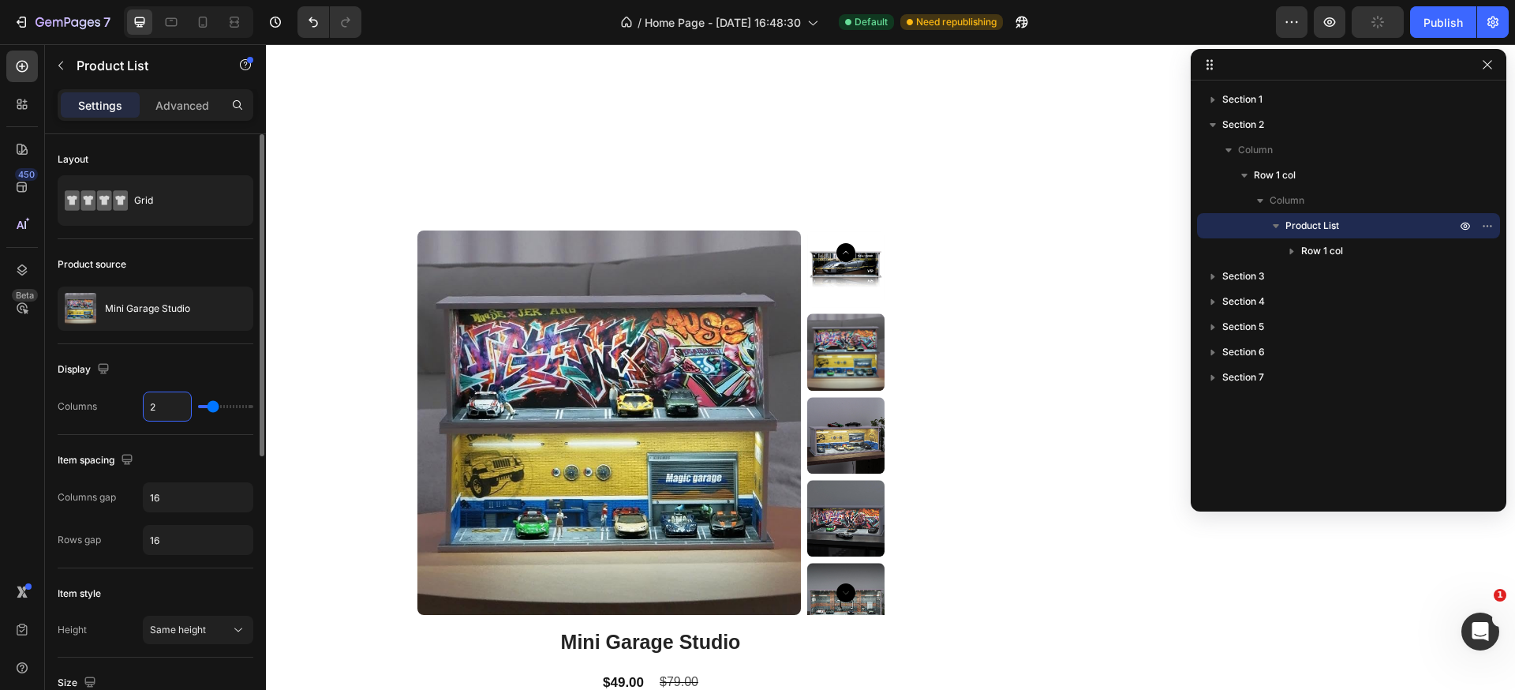
click at [166, 403] on input "2" at bounding box center [167, 406] width 47 height 28
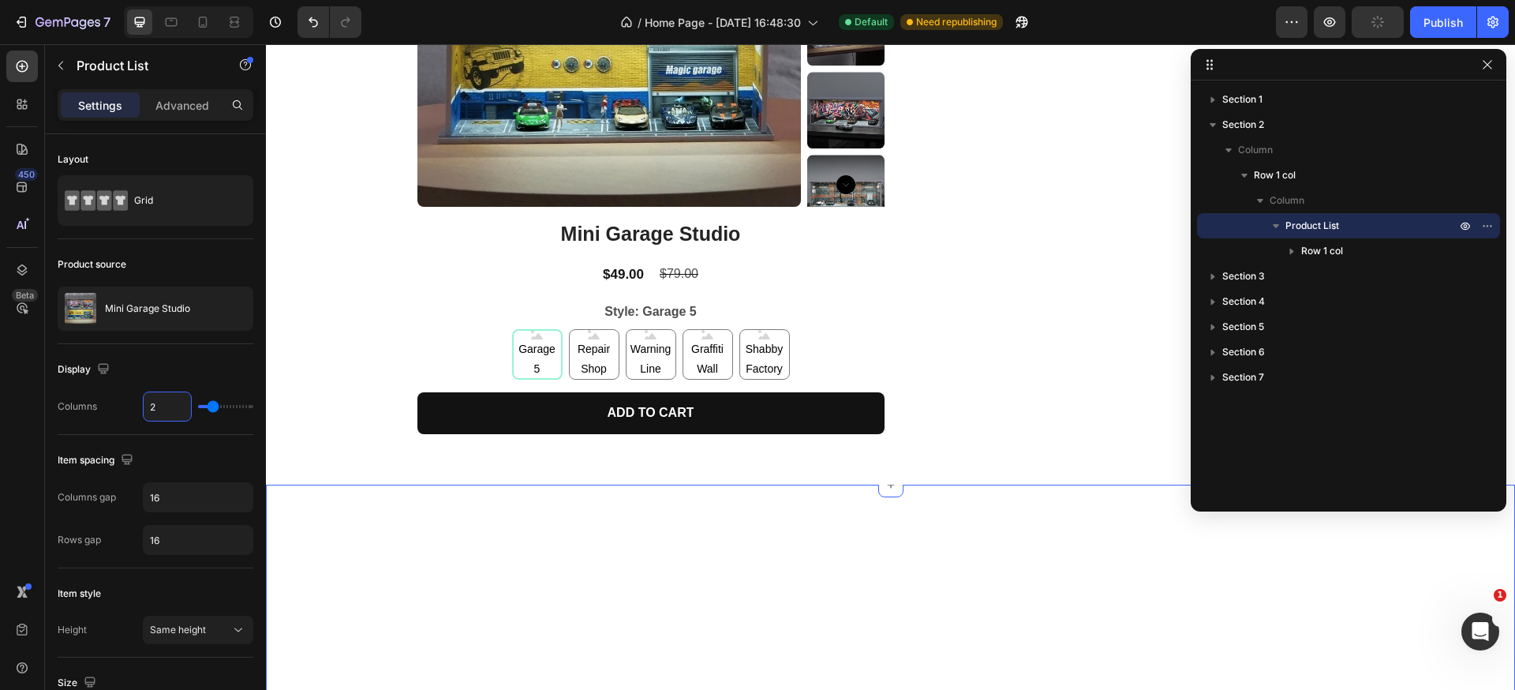
scroll to position [879, 0]
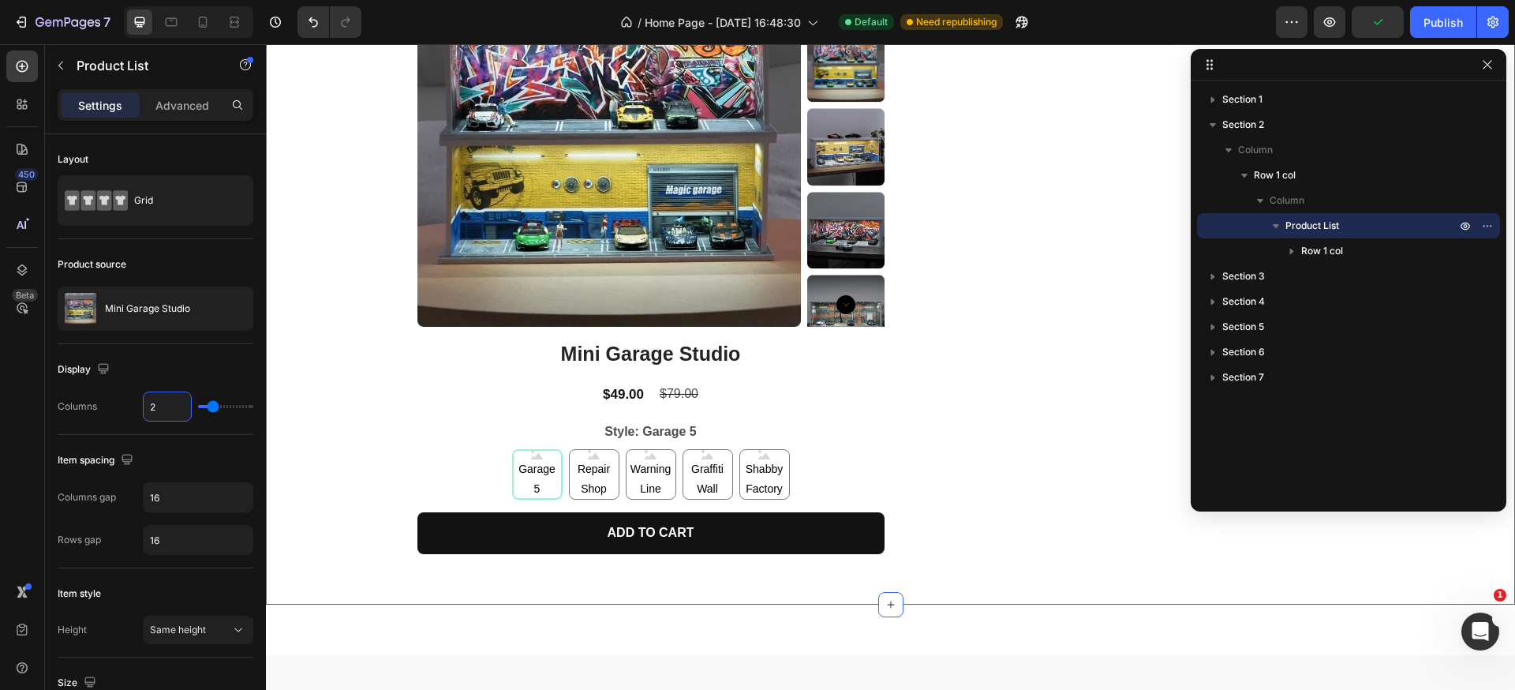
type input "1"
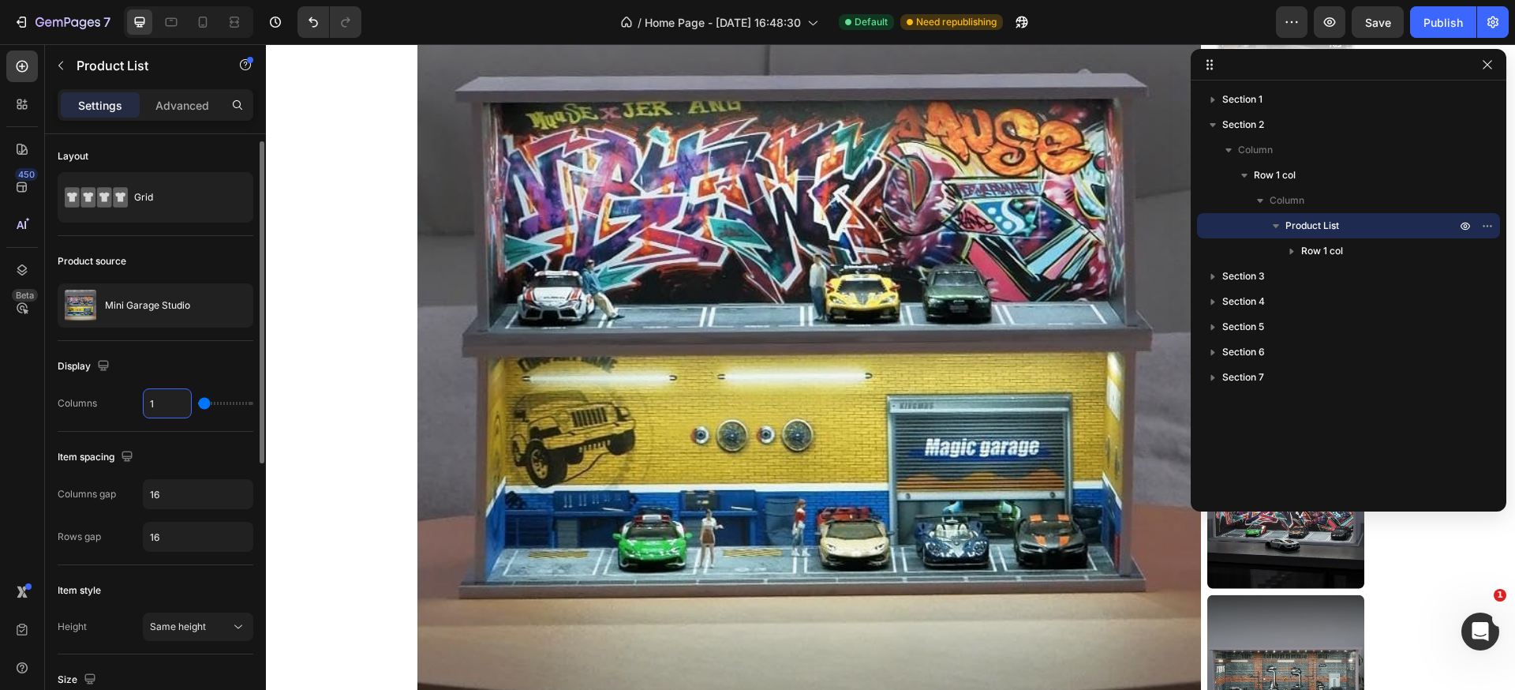
scroll to position [7, 0]
type input "1"
click at [179, 112] on p "Advanced" at bounding box center [182, 105] width 54 height 17
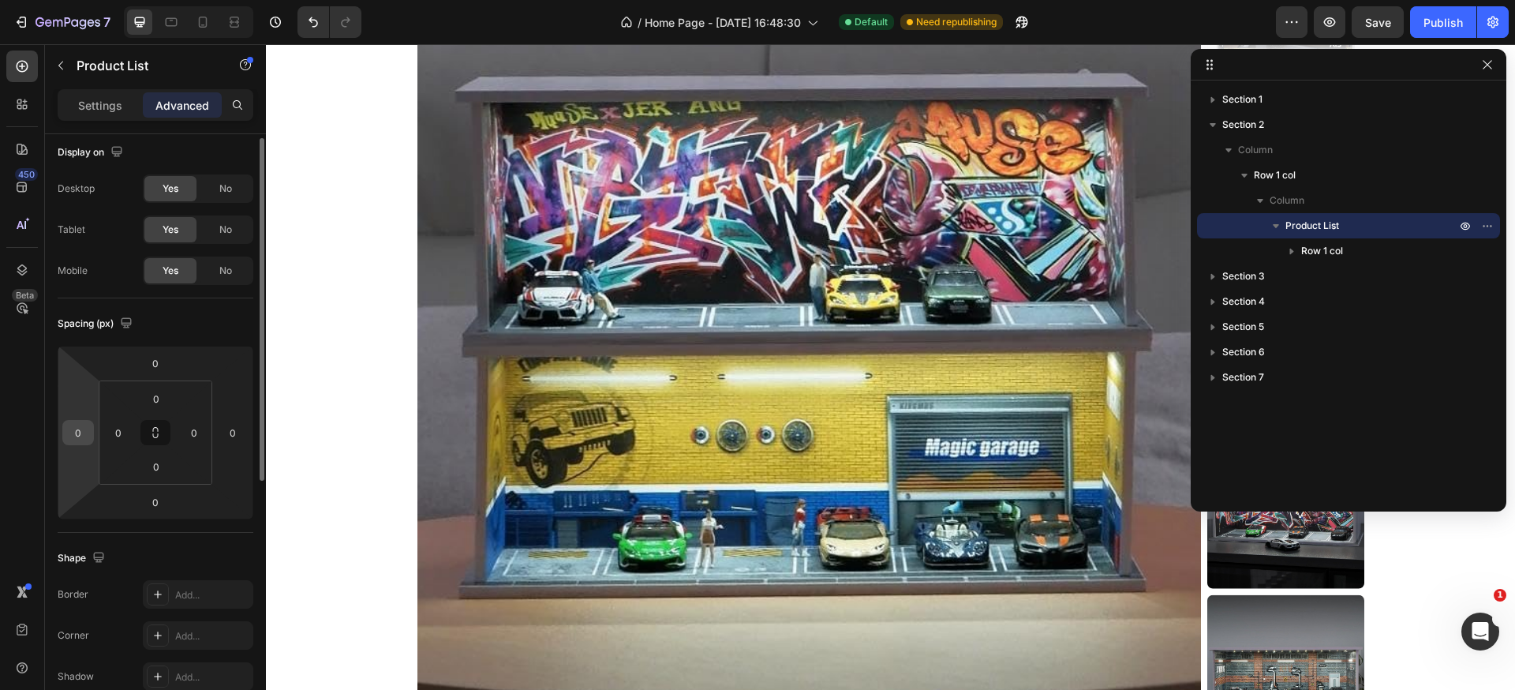
click at [81, 443] on input "0" at bounding box center [78, 433] width 24 height 24
click at [84, 436] on input "0" at bounding box center [78, 433] width 24 height 24
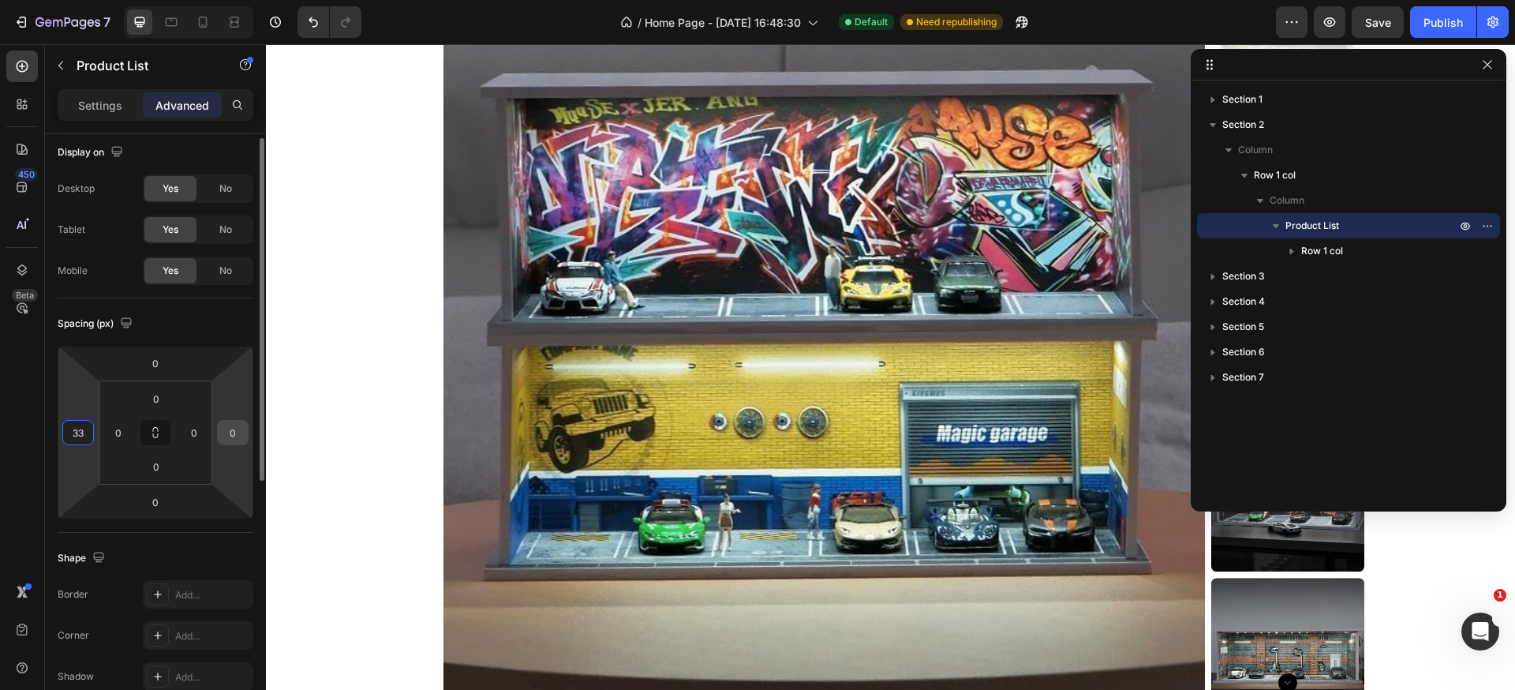
type input "33"
click at [228, 433] on input "0" at bounding box center [233, 433] width 24 height 24
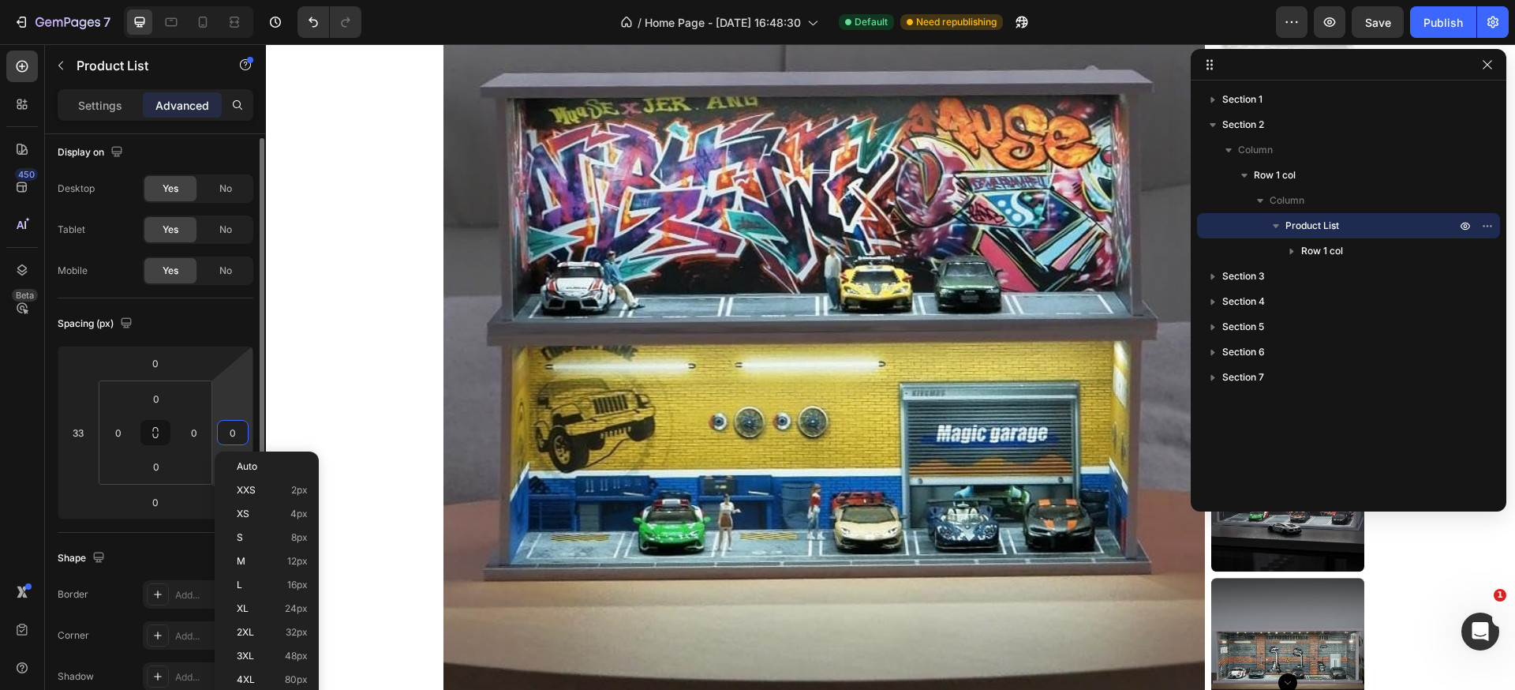
click at [232, 433] on input "0" at bounding box center [233, 433] width 24 height 24
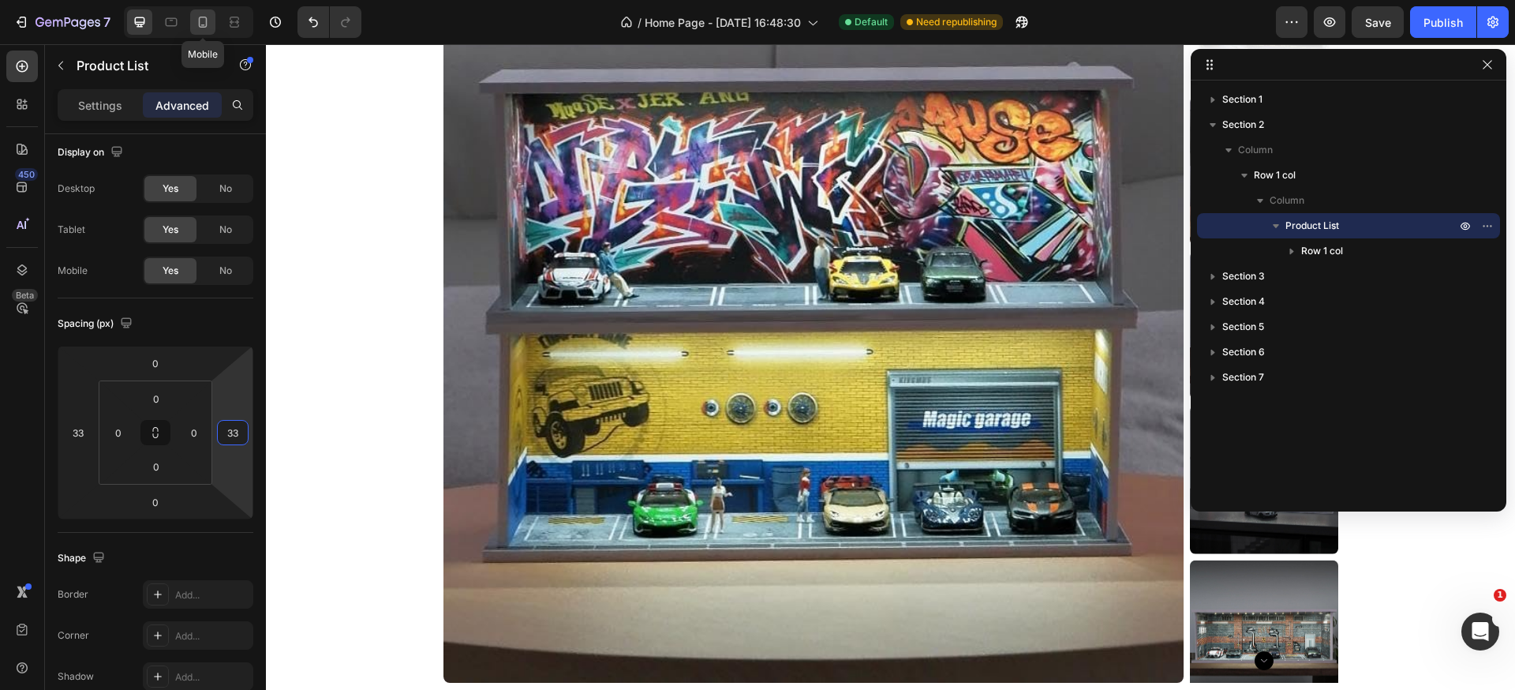
type input "33"
click at [190, 20] on div at bounding box center [202, 21] width 25 height 25
type input "24"
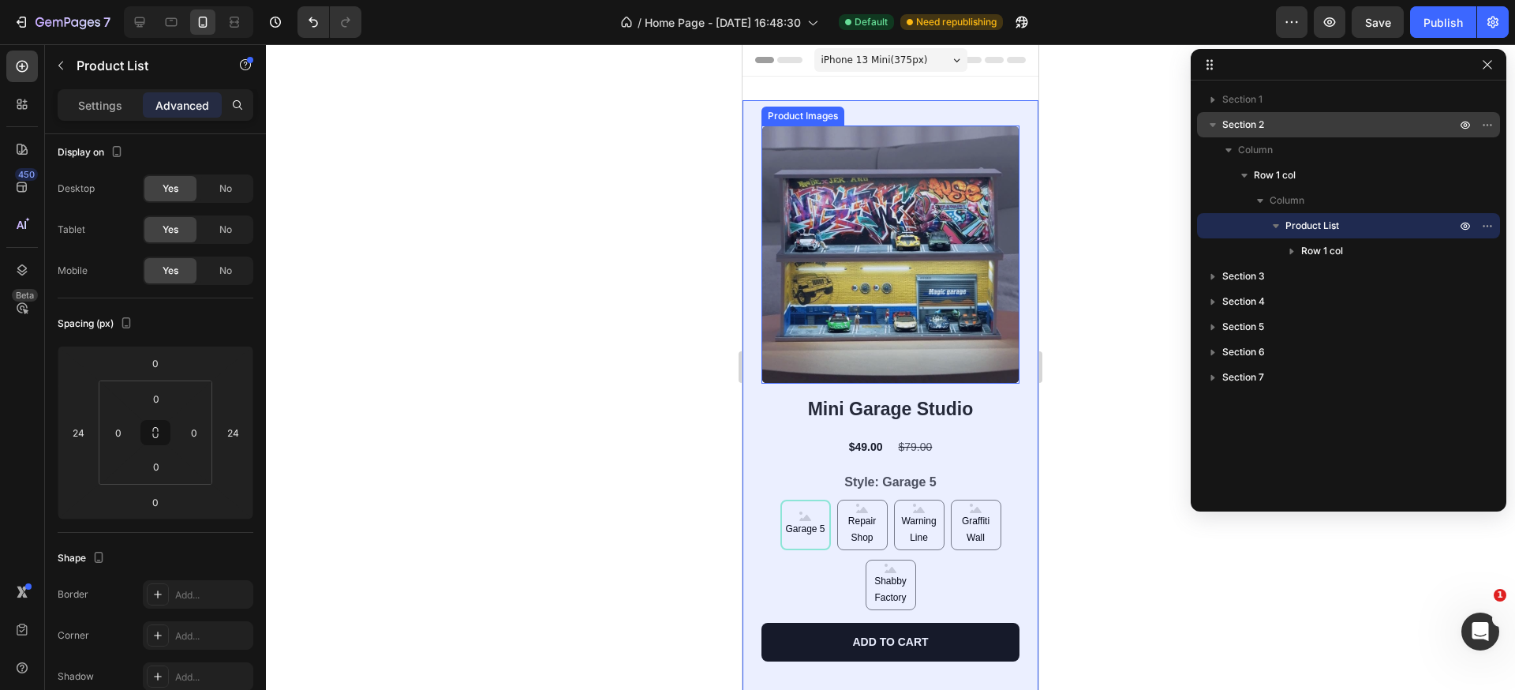
click at [1286, 129] on p "Section 2" at bounding box center [1341, 125] width 237 height 16
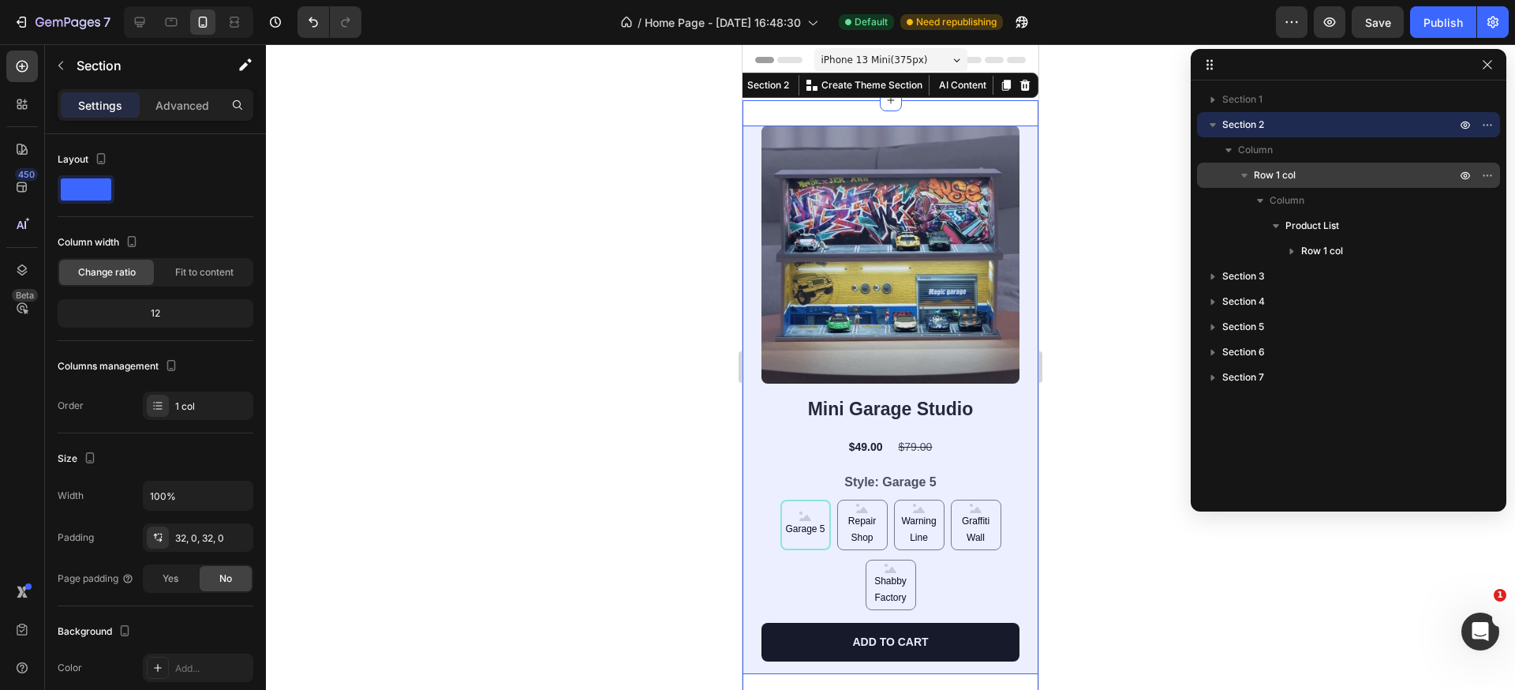
click at [1301, 169] on p "Row 1 col" at bounding box center [1356, 175] width 205 height 16
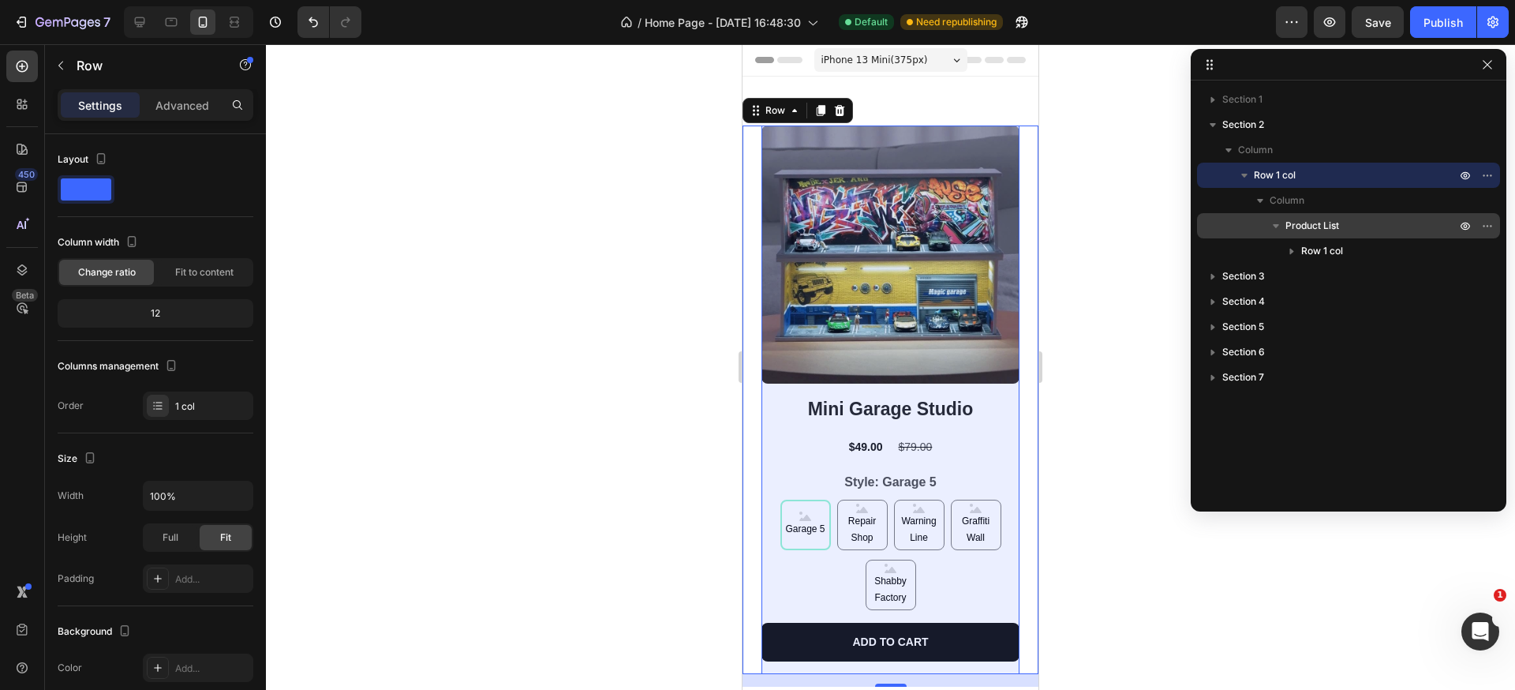
click at [1317, 213] on div "Product List" at bounding box center [1349, 225] width 290 height 25
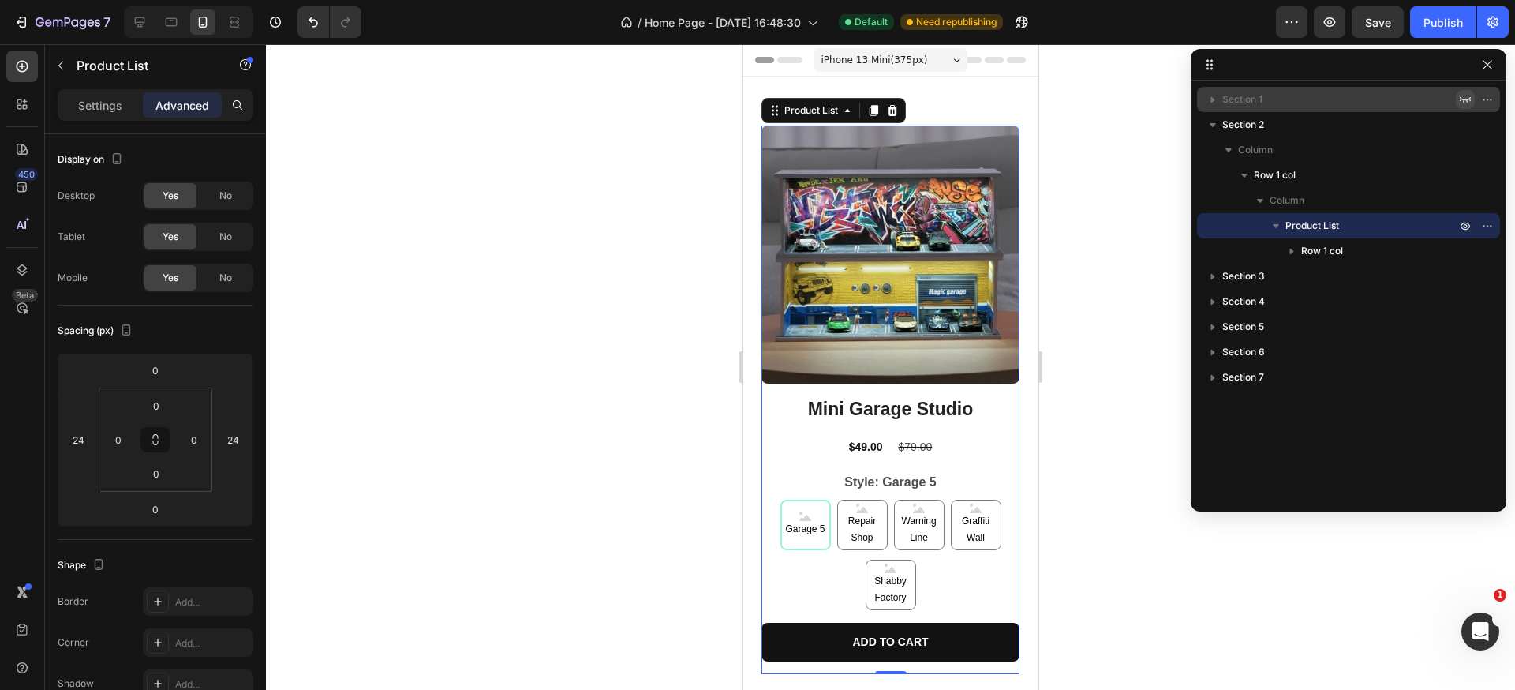
click at [1463, 99] on icon "button" at bounding box center [1465, 99] width 13 height 13
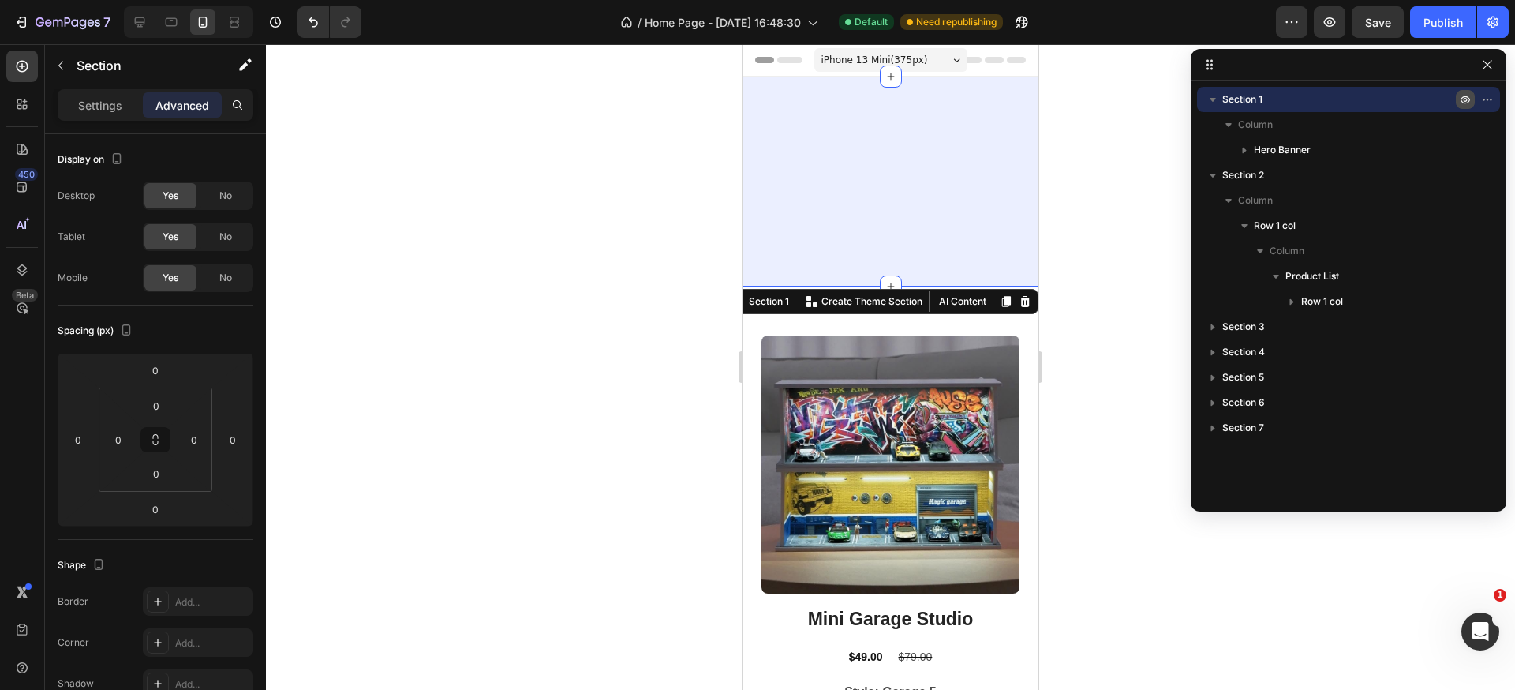
click at [1463, 96] on icon "button" at bounding box center [1465, 100] width 9 height 8
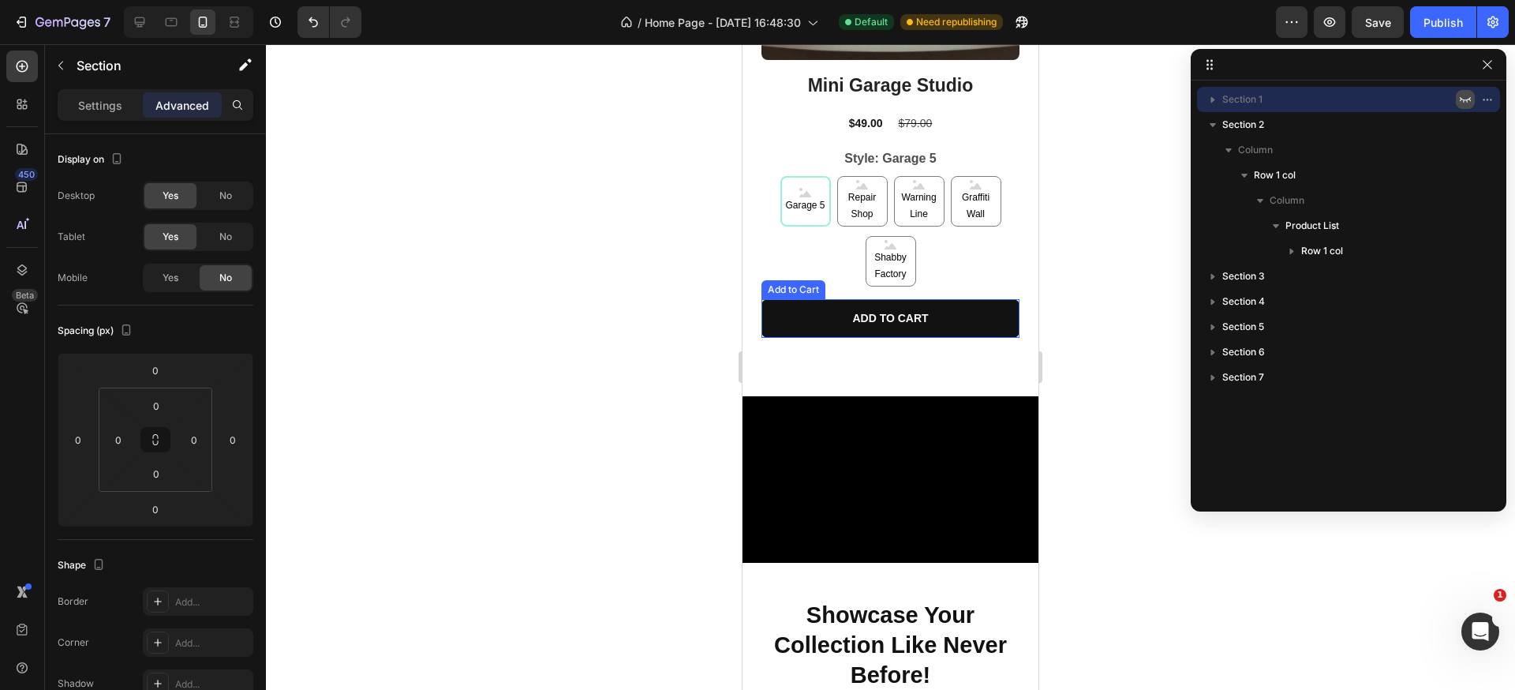
scroll to position [363, 0]
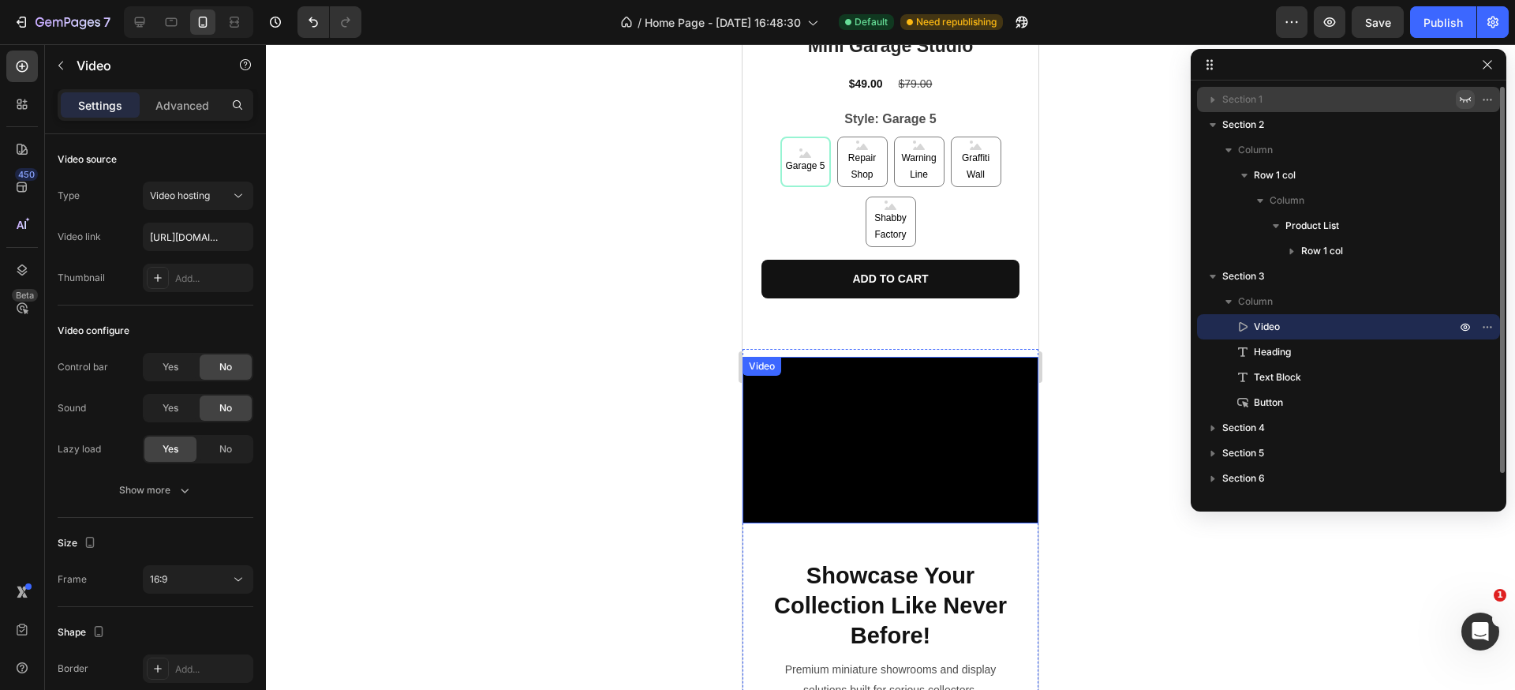
click at [943, 406] on video at bounding box center [891, 440] width 296 height 167
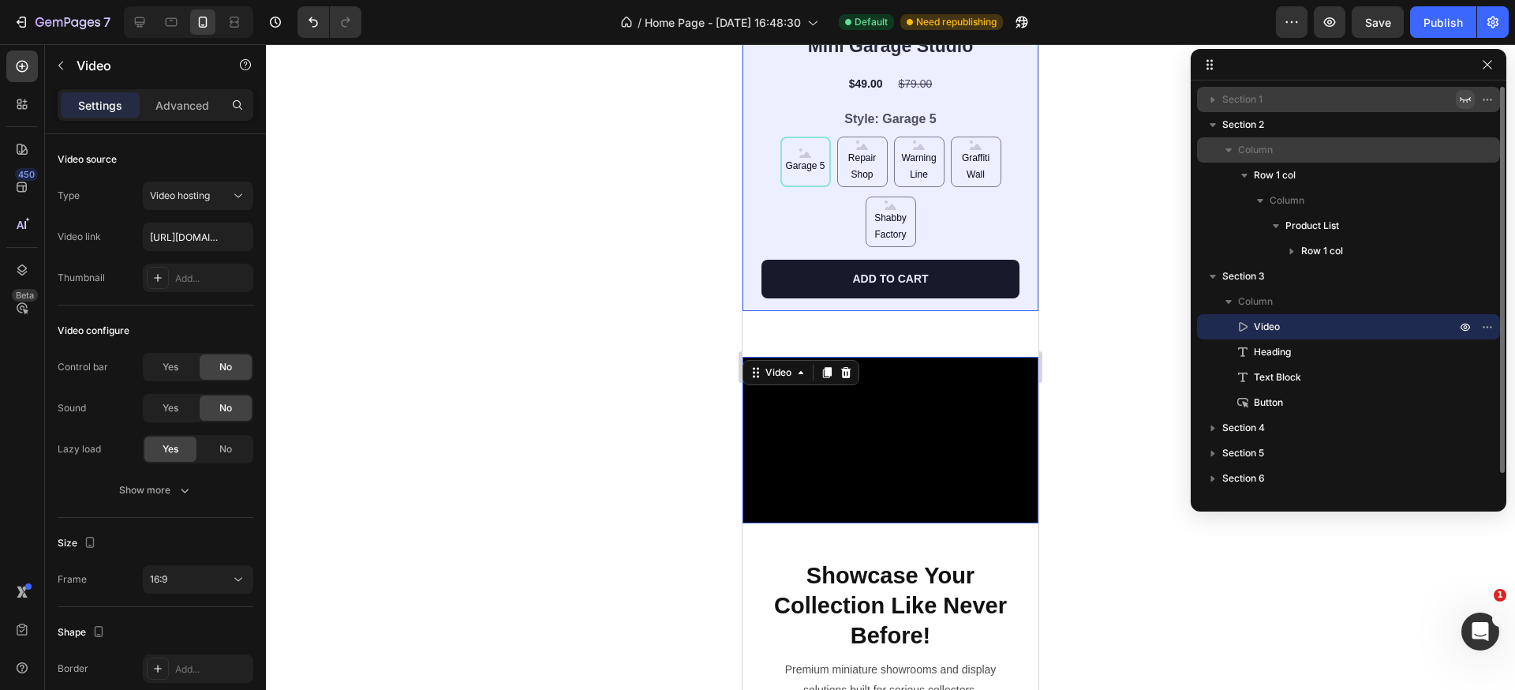
drag, startPoint x: 1351, startPoint y: 132, endPoint x: 1339, endPoint y: 137, distance: 13.1
click at [1356, 169] on div "Section 2 Column Row 1 col Column Product List Row 1 col" at bounding box center [1348, 188] width 303 height 152
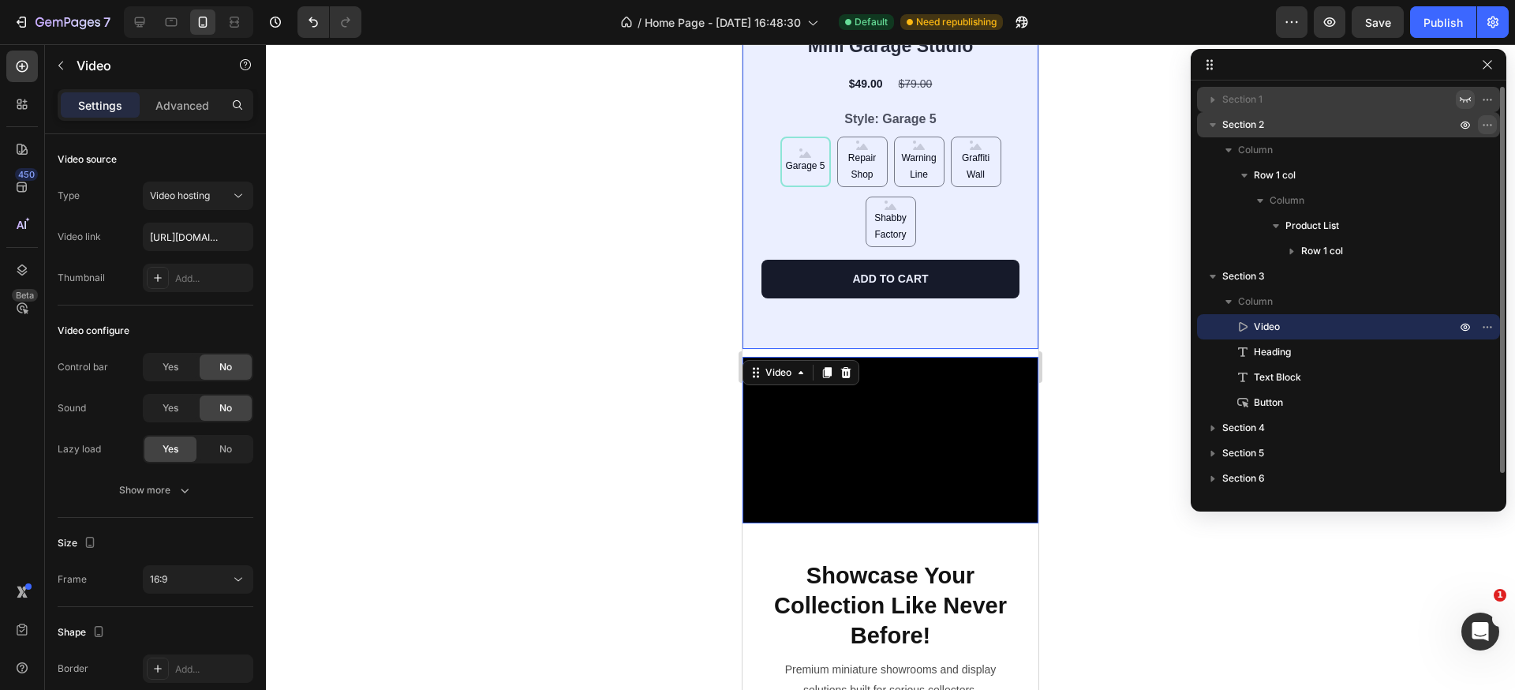
click at [1493, 123] on icon "button" at bounding box center [1488, 124] width 13 height 13
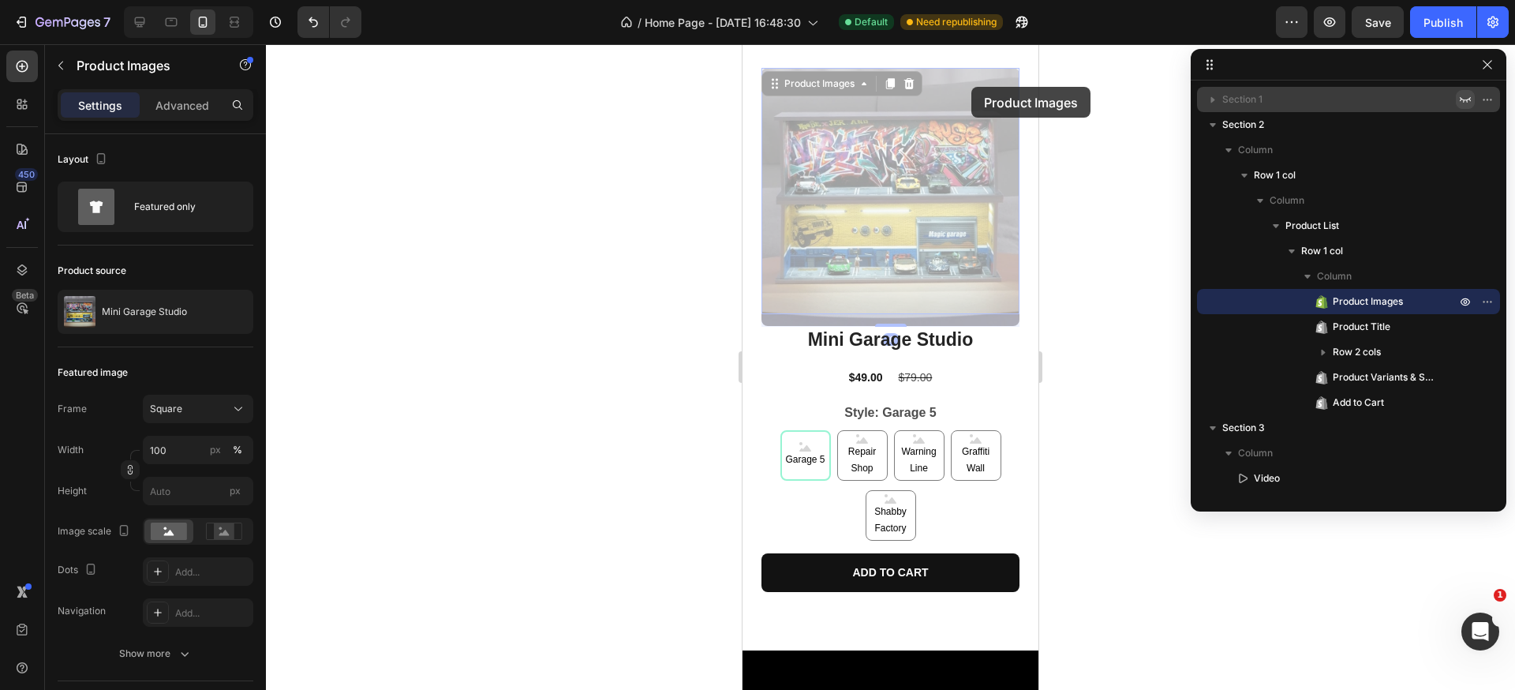
scroll to position [0, 0]
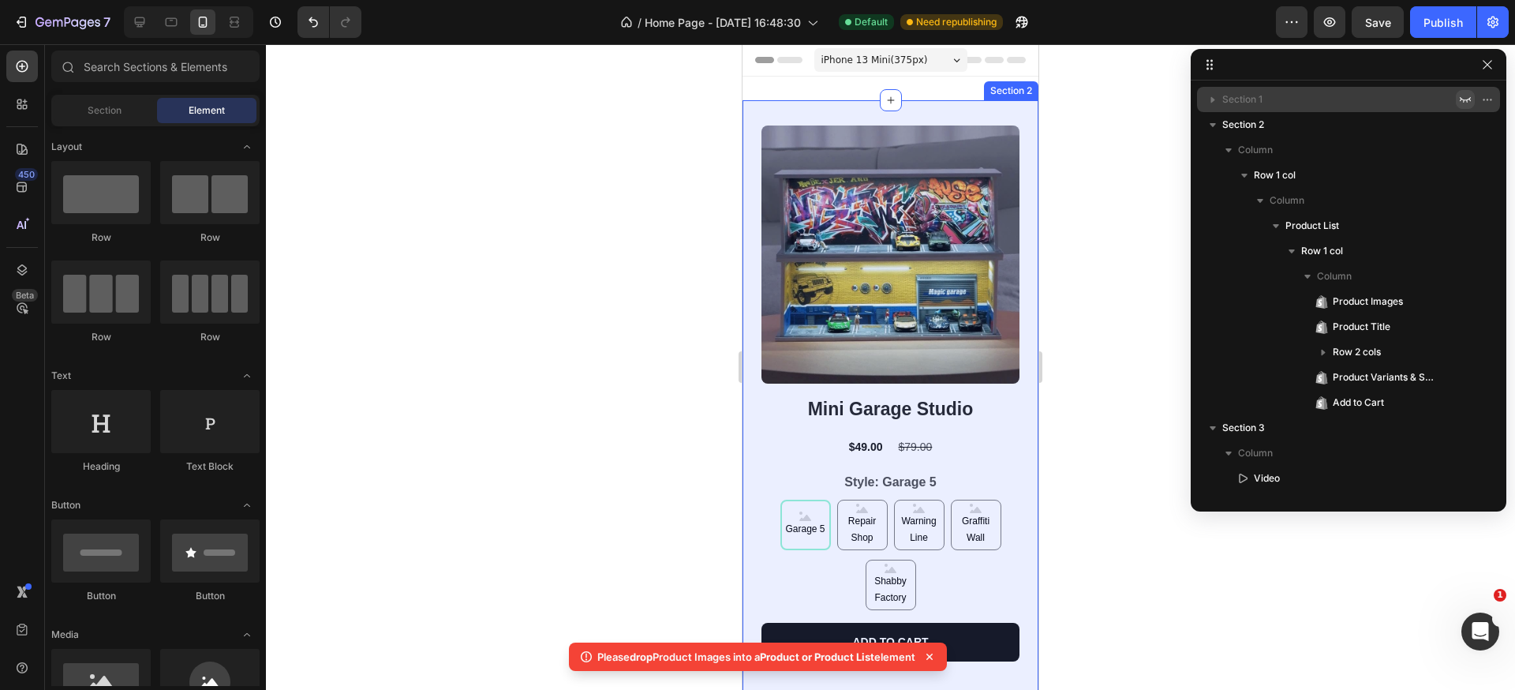
click at [981, 104] on div "Product Images Mini Garage Studio Product Title $49.00 Product Price Product Pr…" at bounding box center [891, 406] width 296 height 612
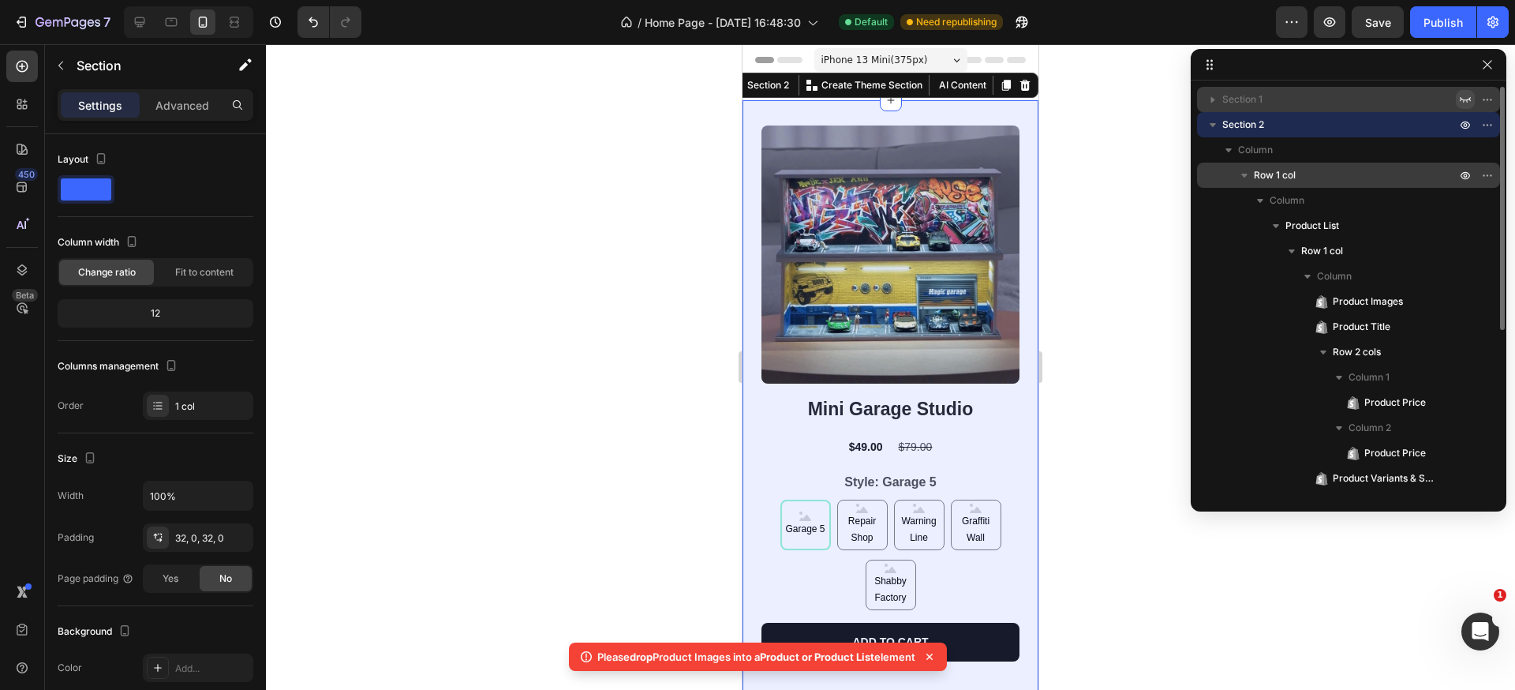
drag, startPoint x: 1302, startPoint y: 127, endPoint x: 1302, endPoint y: 184, distance: 56.8
click at [1302, 189] on div "Section 2 Column Row 1 col Column Product List Row 1 col Column Product Images …" at bounding box center [1348, 314] width 303 height 404
click at [995, 107] on div "Product Images Mini Garage Studio Product Title $49.00 Product Price Product Pr…" at bounding box center [891, 406] width 296 height 612
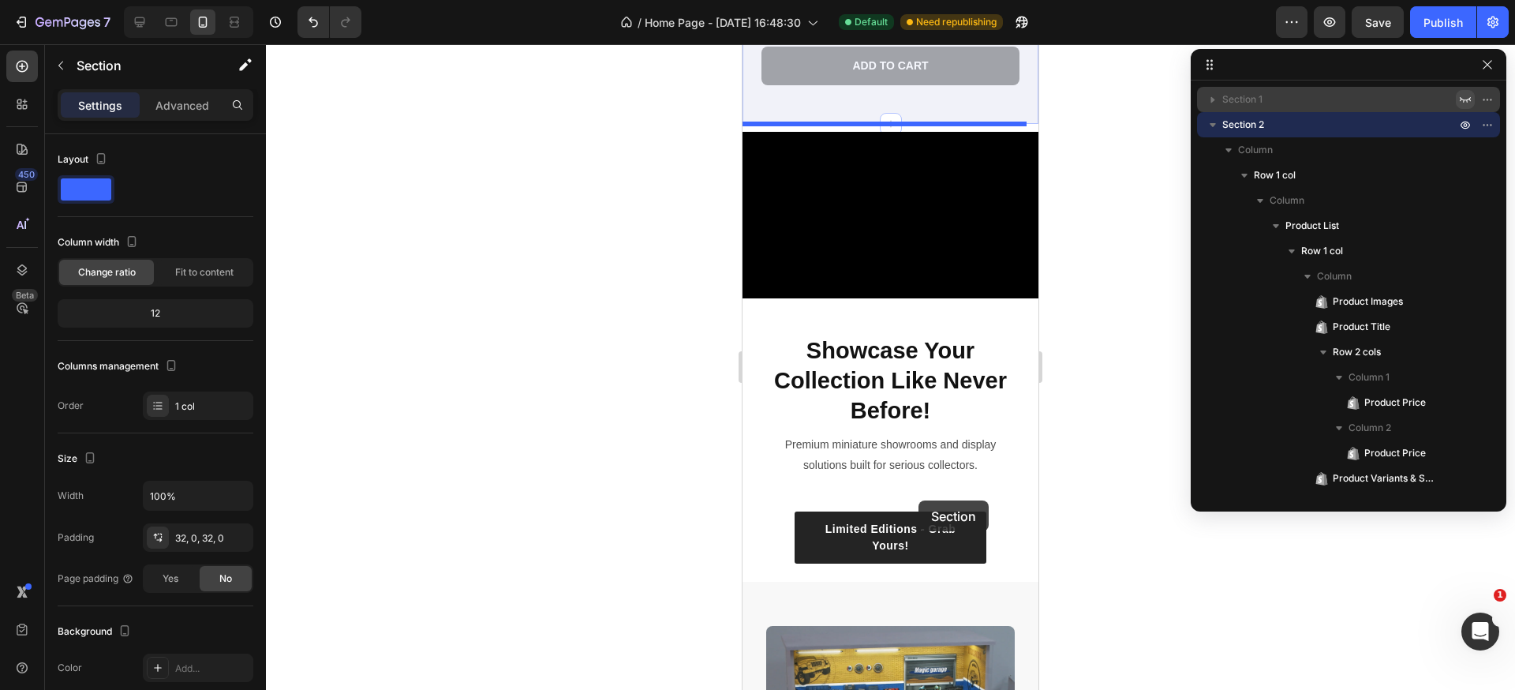
scroll to position [770, 0]
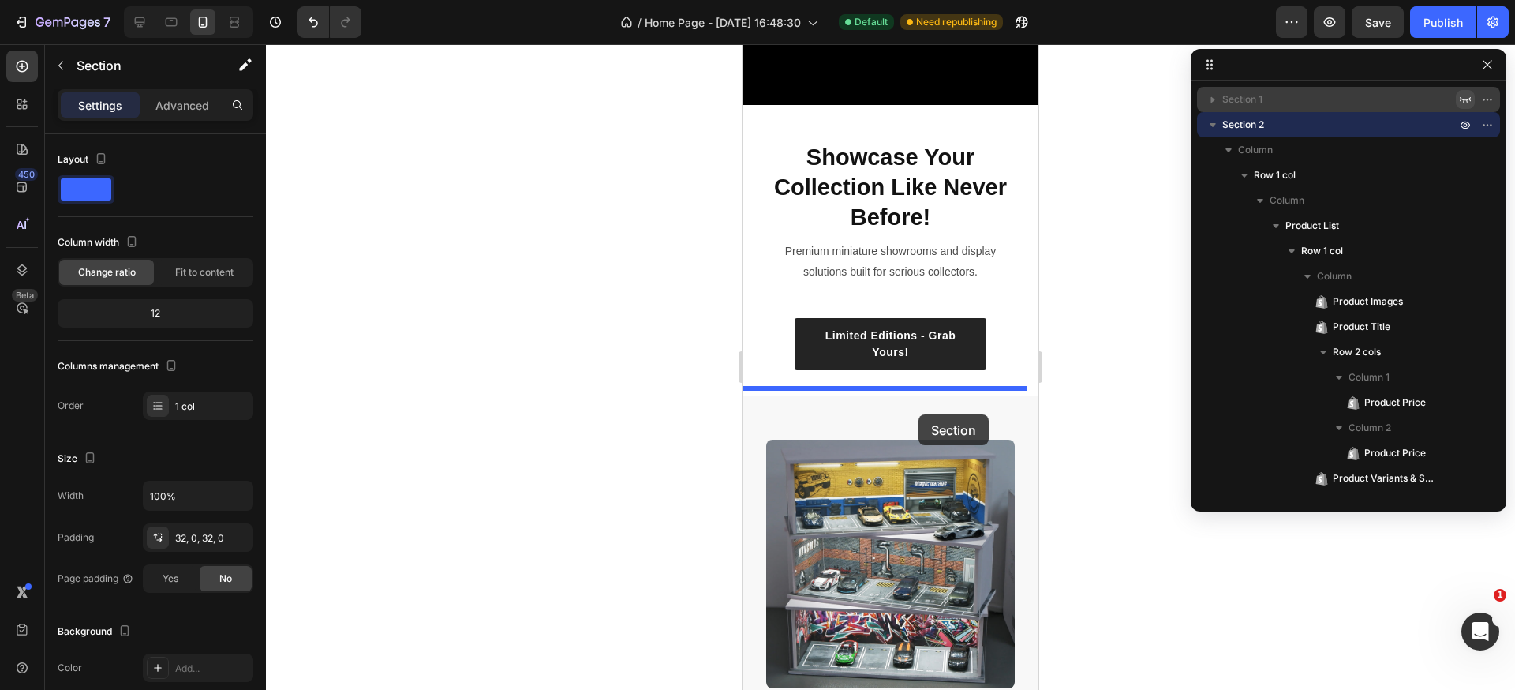
drag, startPoint x: 977, startPoint y: 113, endPoint x: 919, endPoint y: 414, distance: 307.1
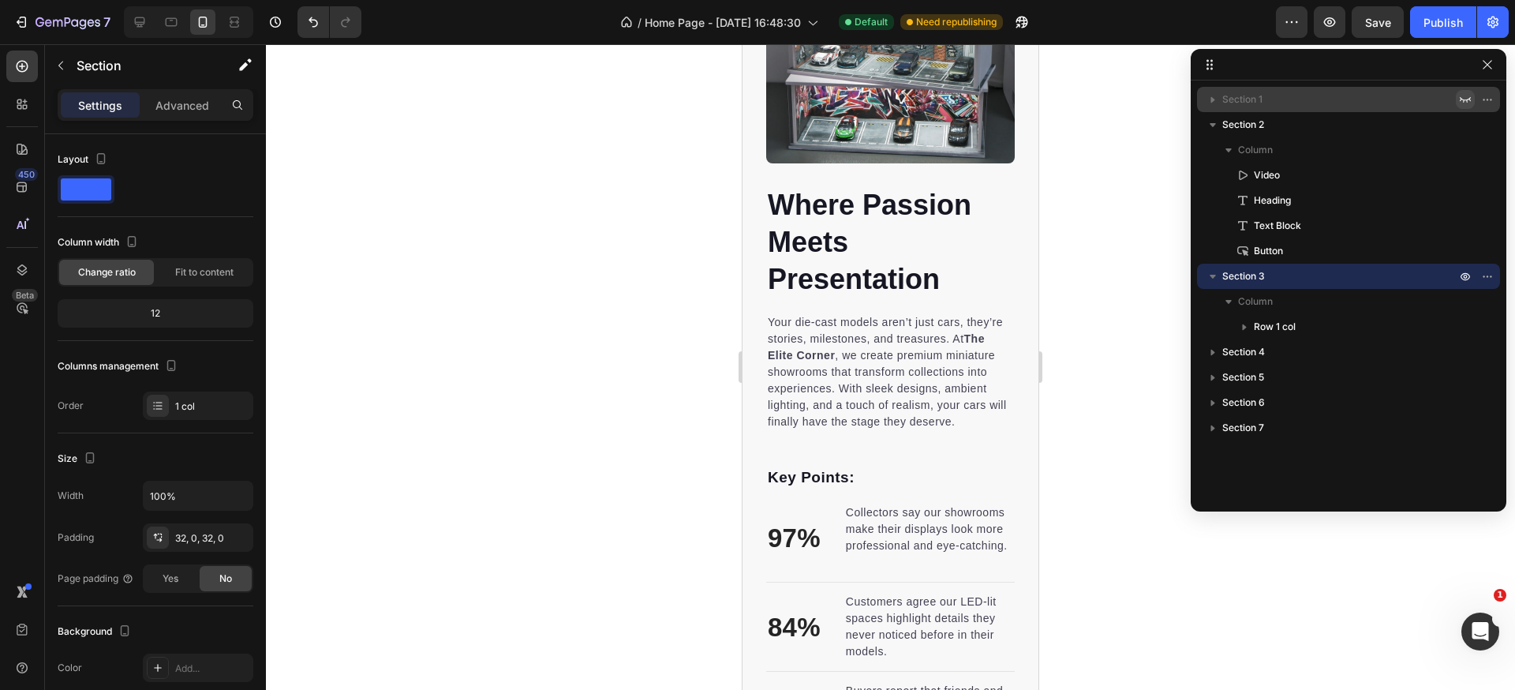
scroll to position [146, 0]
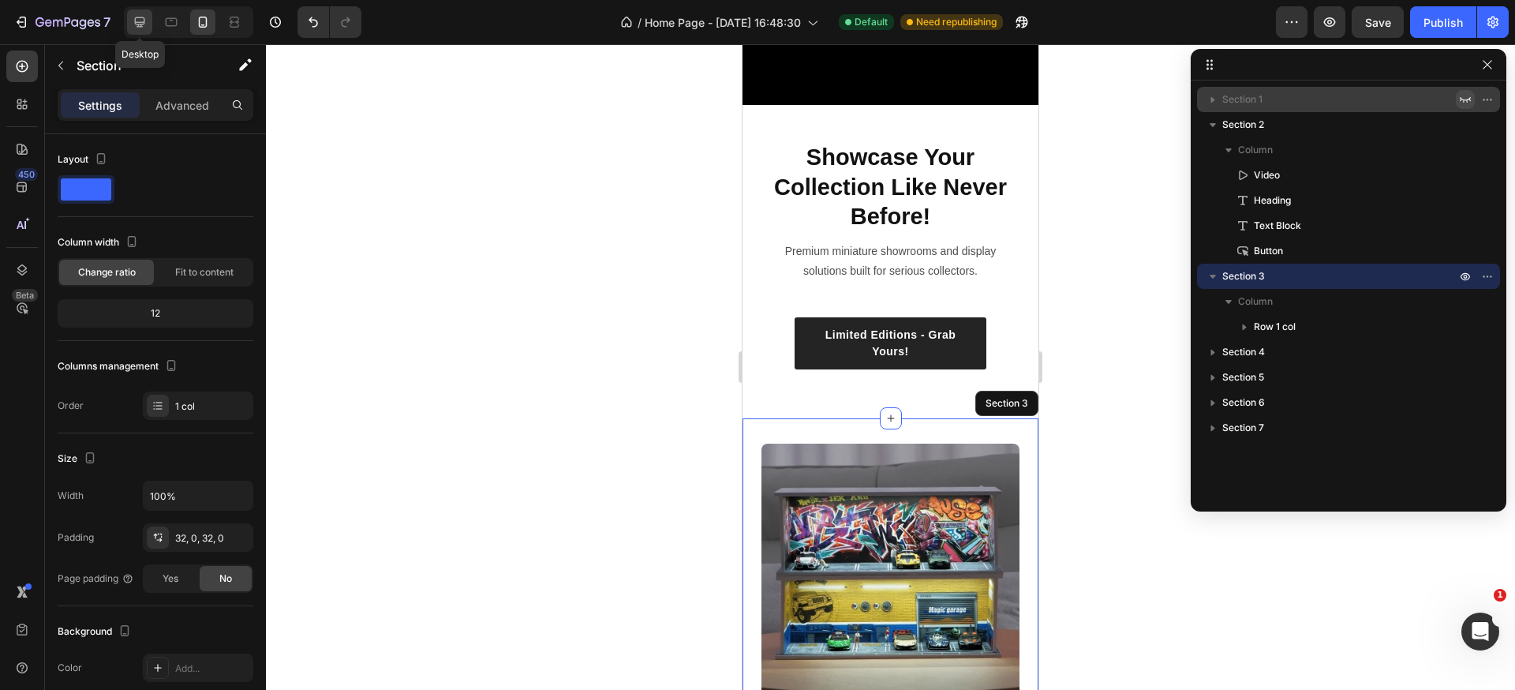
click at [137, 18] on icon at bounding box center [140, 22] width 16 height 16
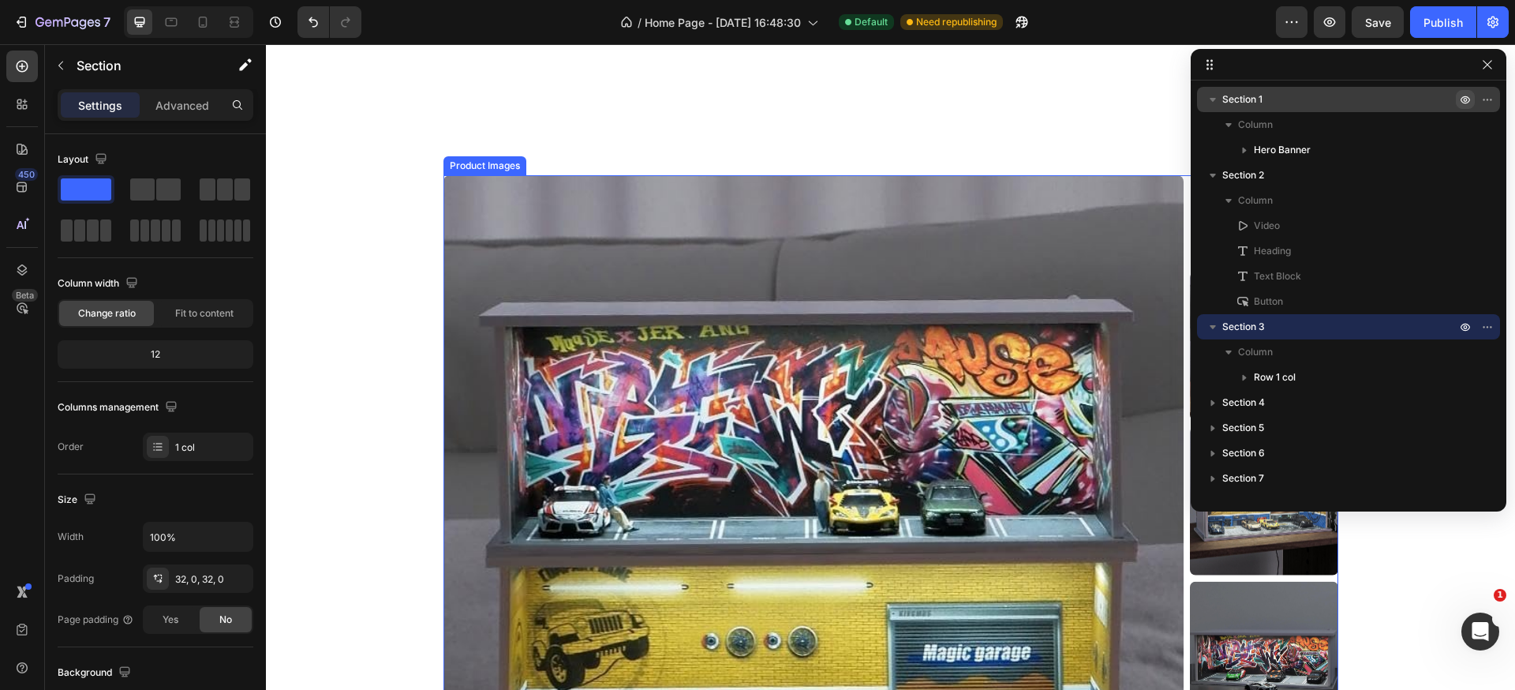
scroll to position [747, 0]
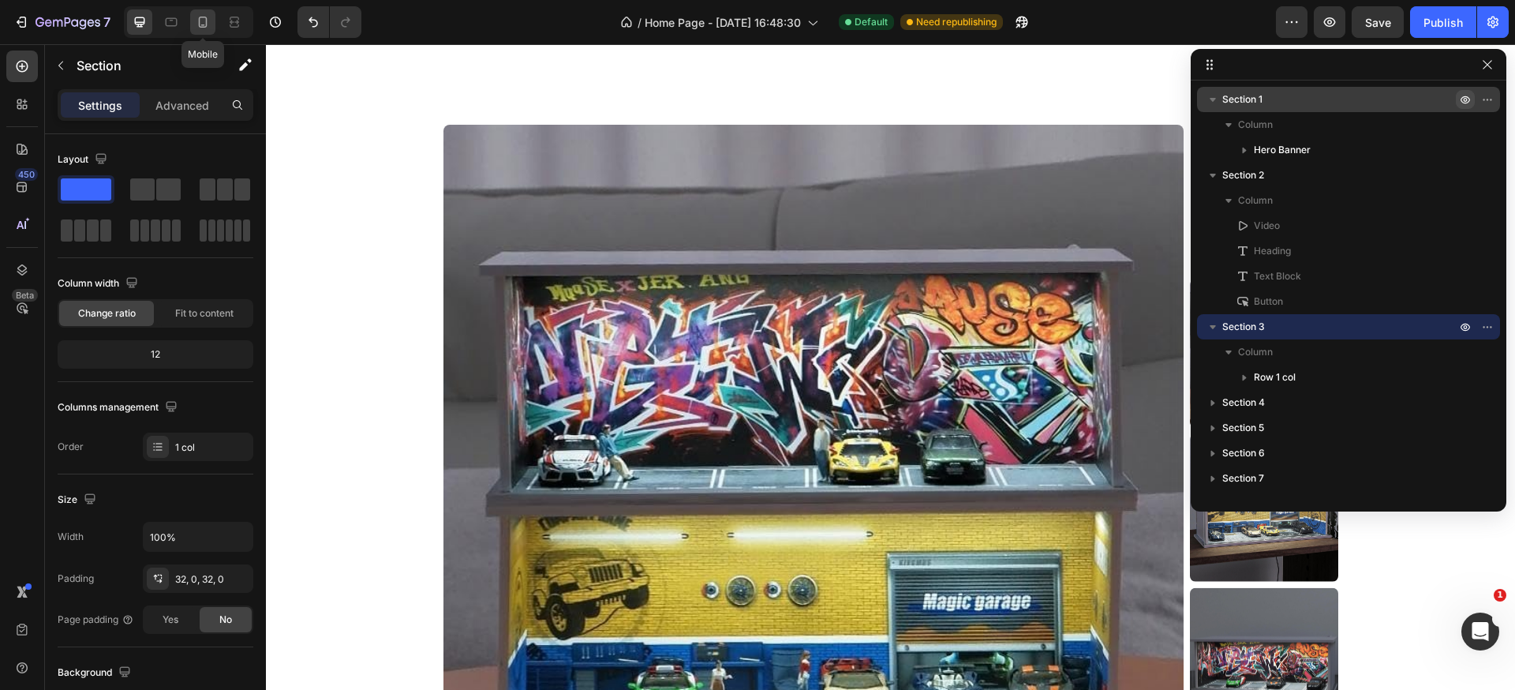
click at [201, 20] on icon at bounding box center [203, 22] width 16 height 16
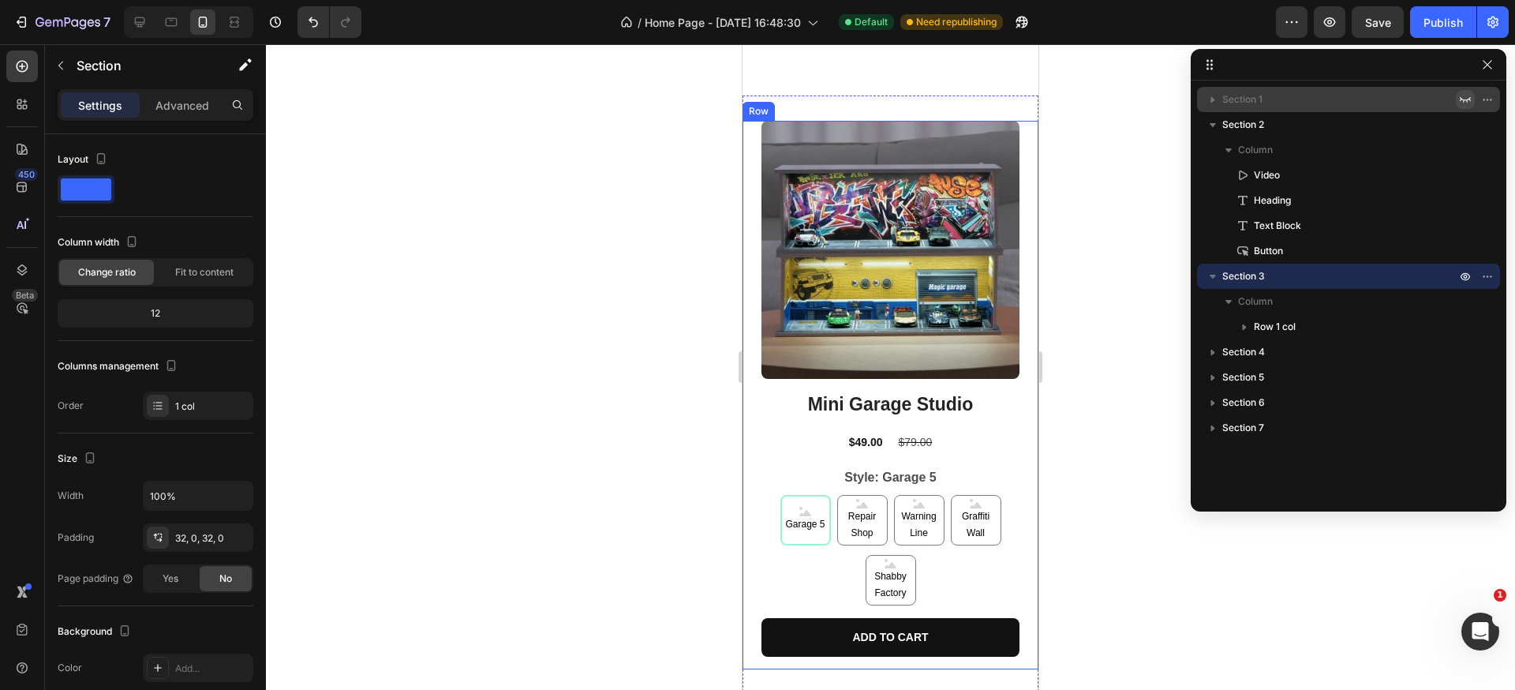
scroll to position [527, 0]
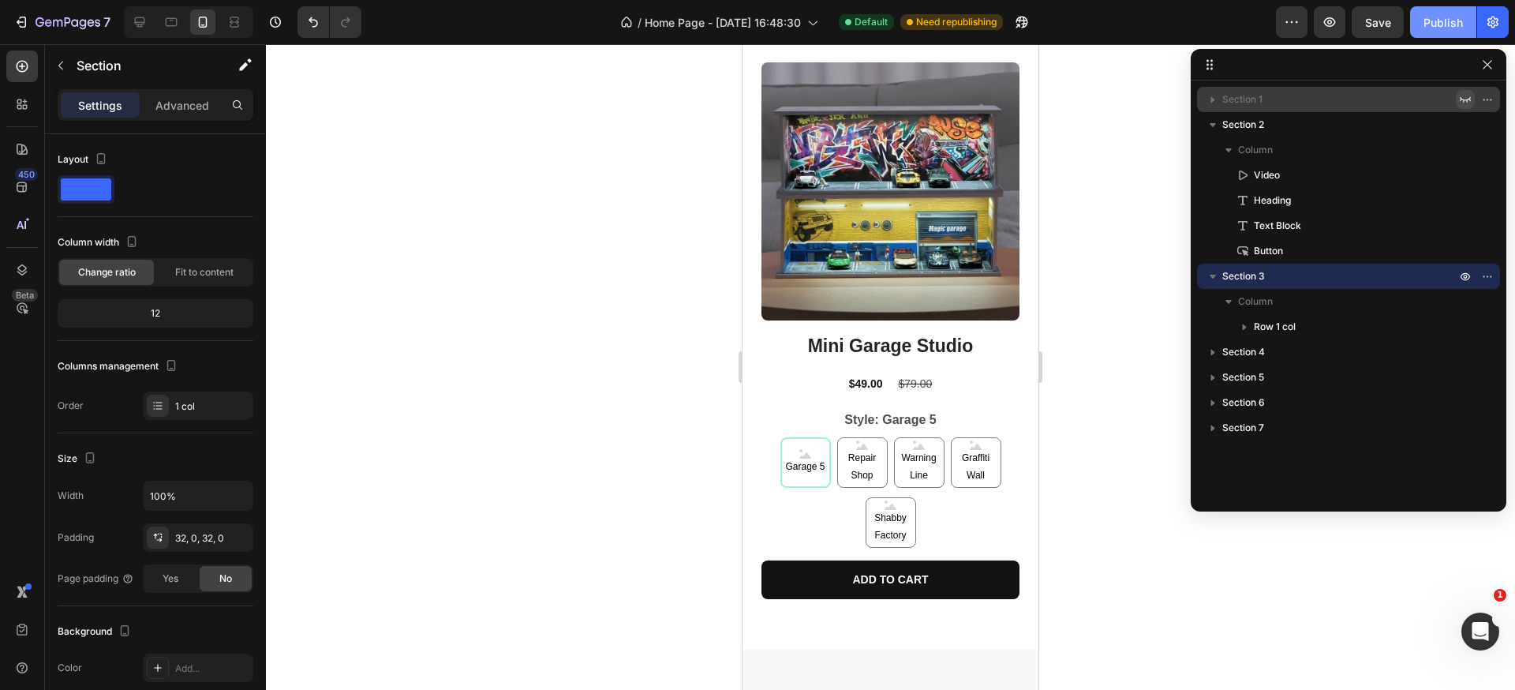
click at [1448, 18] on div "Publish" at bounding box center [1443, 22] width 39 height 17
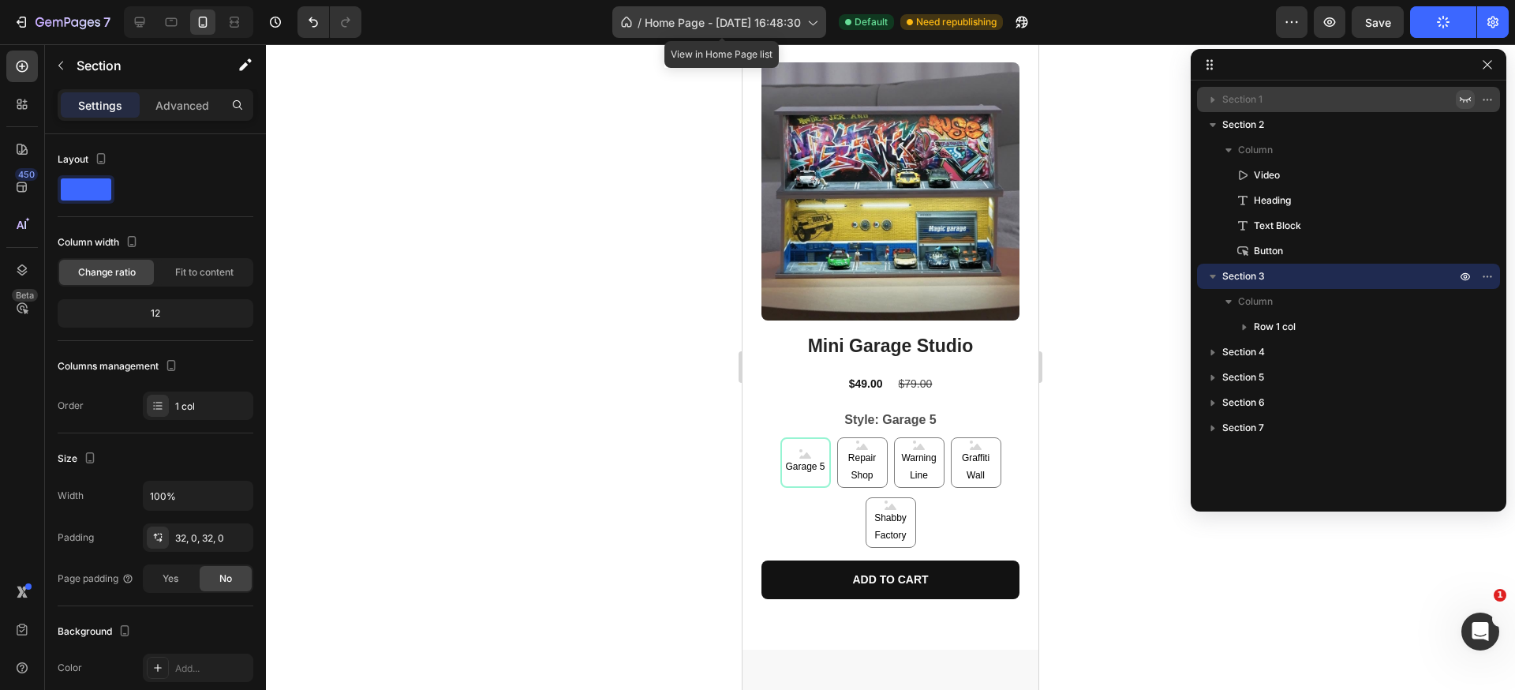
click at [738, 20] on span "Home Page - [DATE] 16:48:30" at bounding box center [723, 22] width 156 height 17
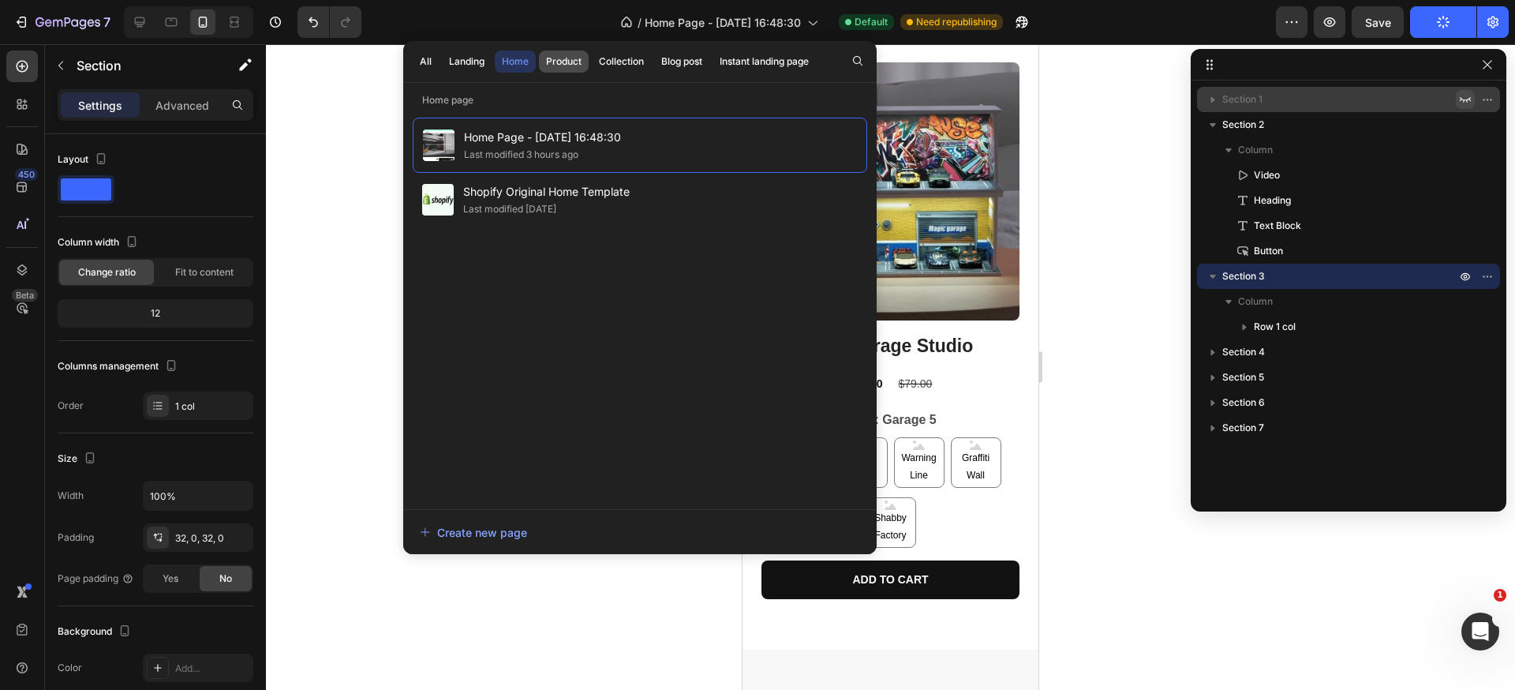
click at [563, 59] on div "Product" at bounding box center [564, 61] width 36 height 14
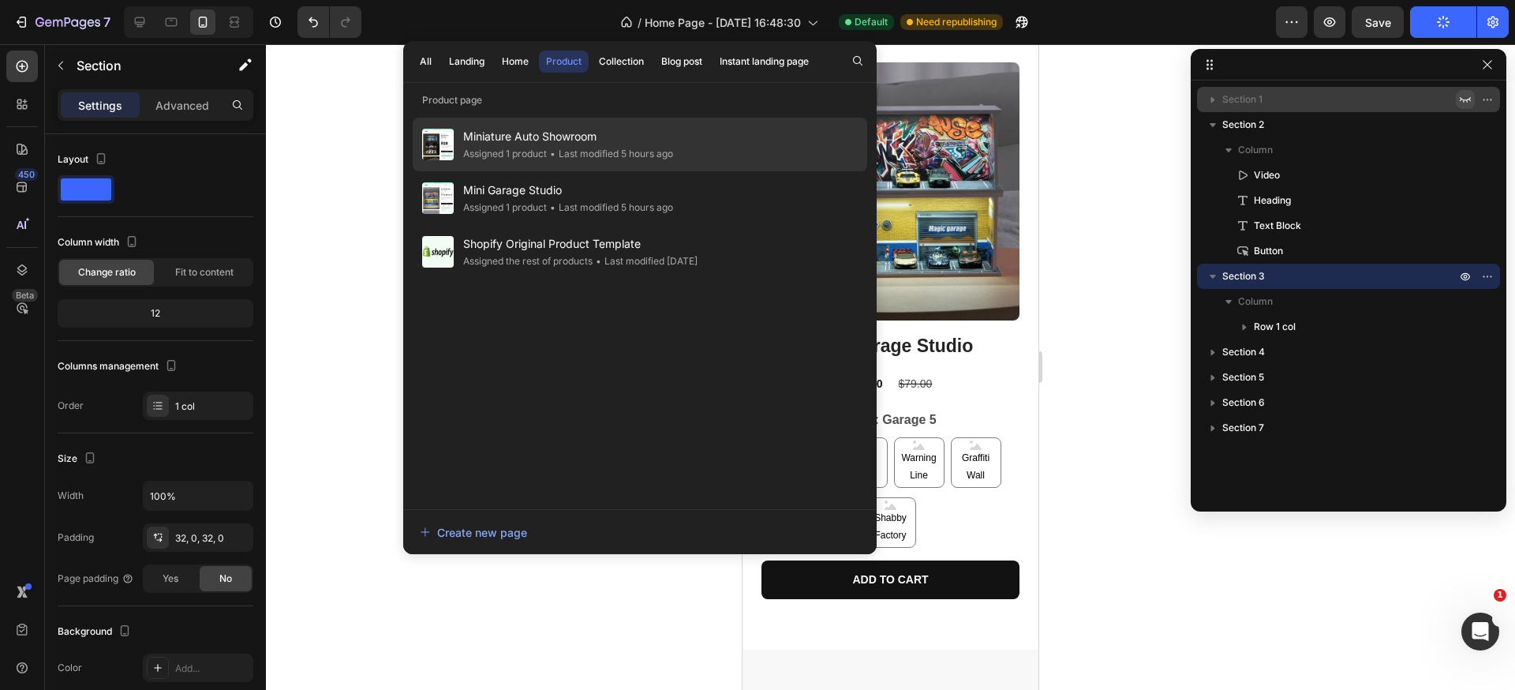
click at [546, 159] on div "Assigned 1 product" at bounding box center [505, 154] width 84 height 16
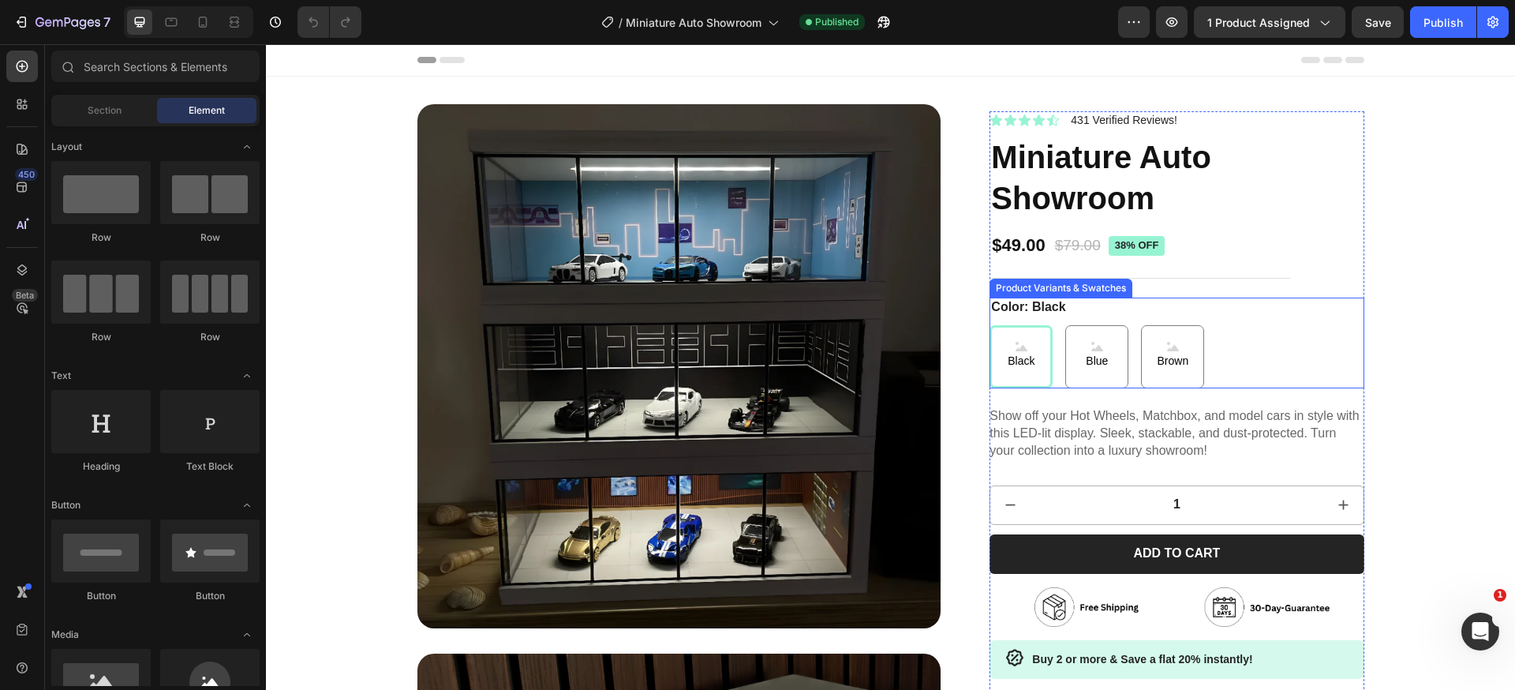
click at [1257, 334] on div "Black Black Black Blue Blue Blue Brown Brown Brown" at bounding box center [1177, 356] width 374 height 63
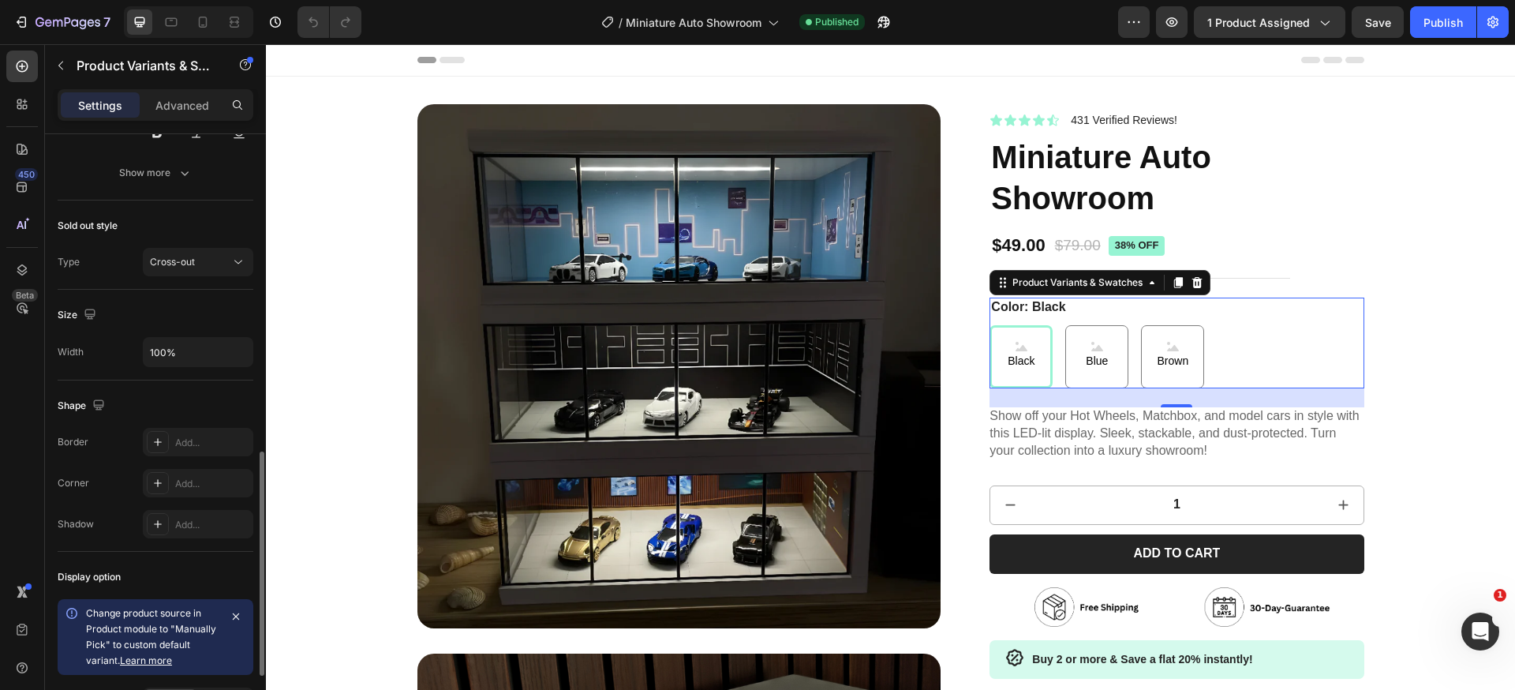
scroll to position [201, 0]
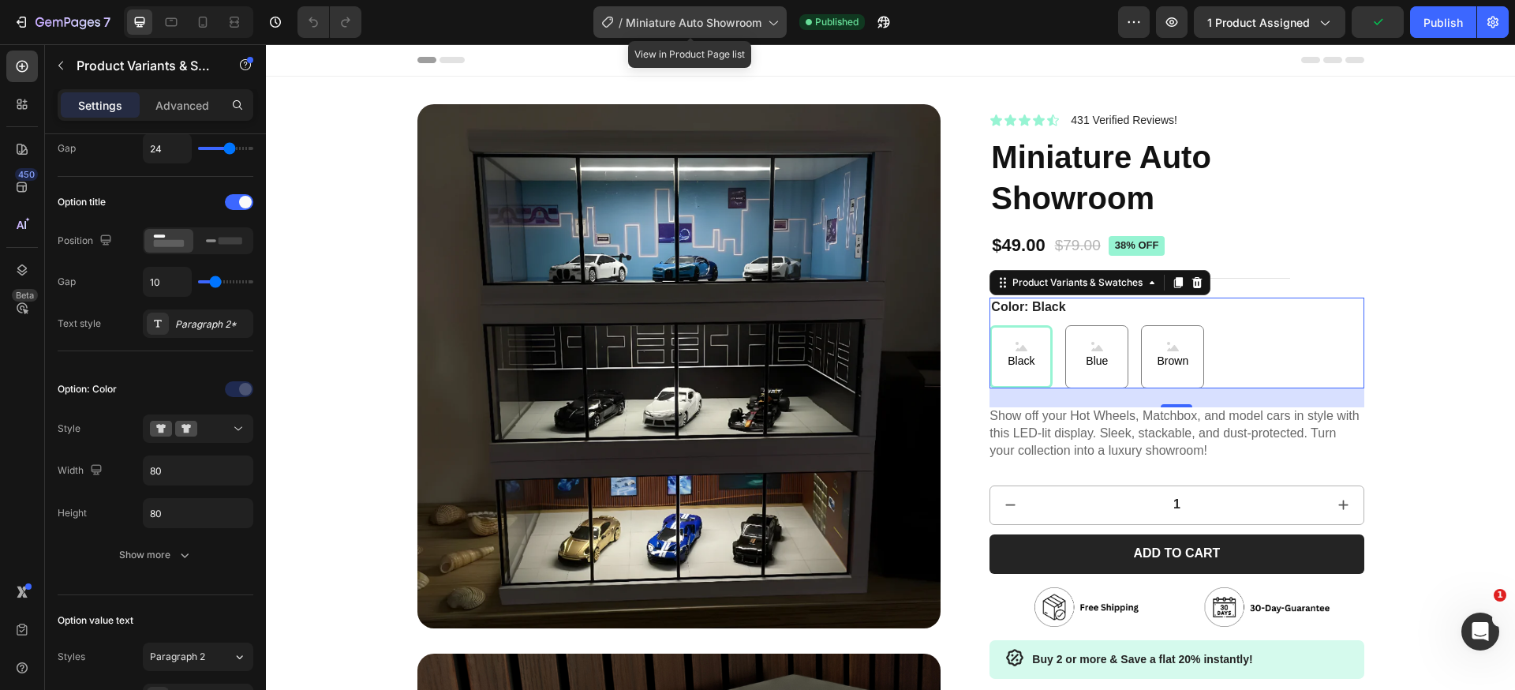
click at [717, 28] on span "Miniature Auto Showroom" at bounding box center [694, 22] width 136 height 17
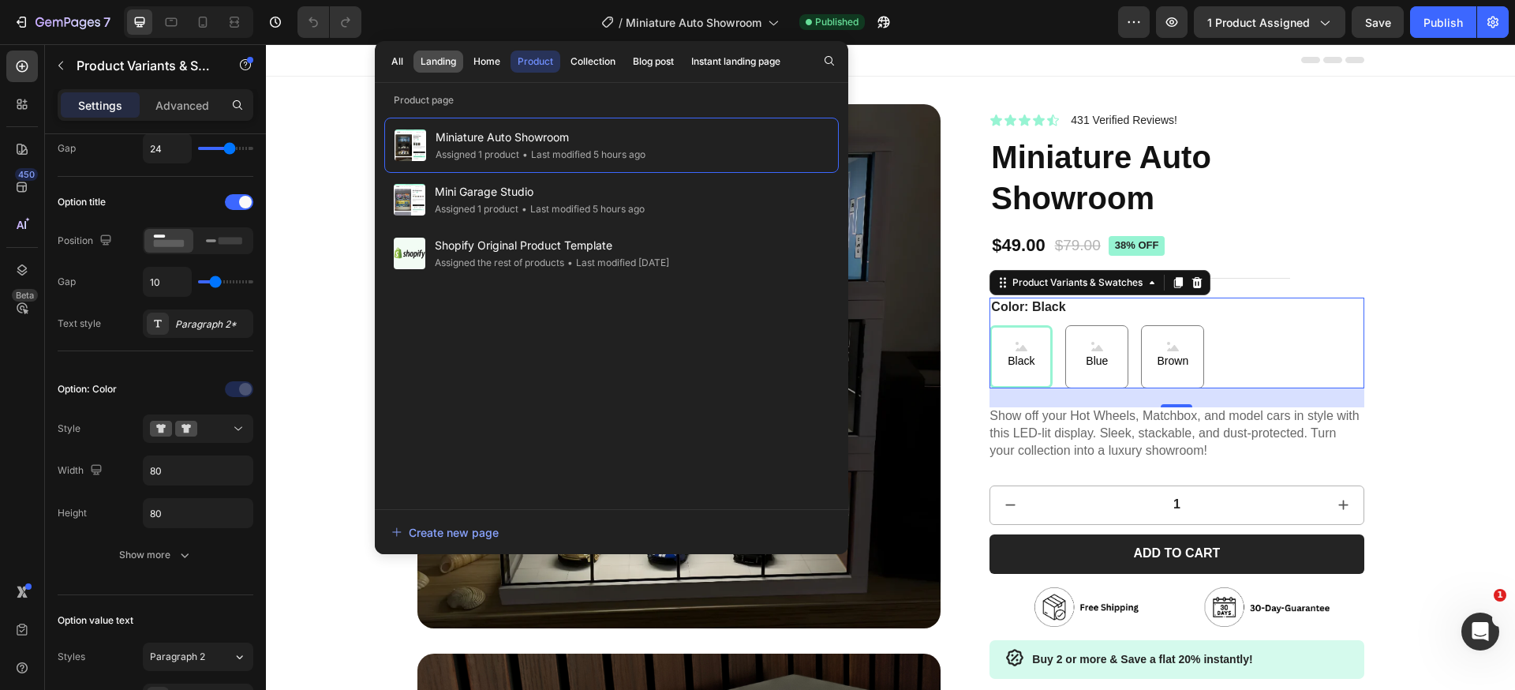
click at [463, 63] on button "Landing" at bounding box center [439, 62] width 50 height 22
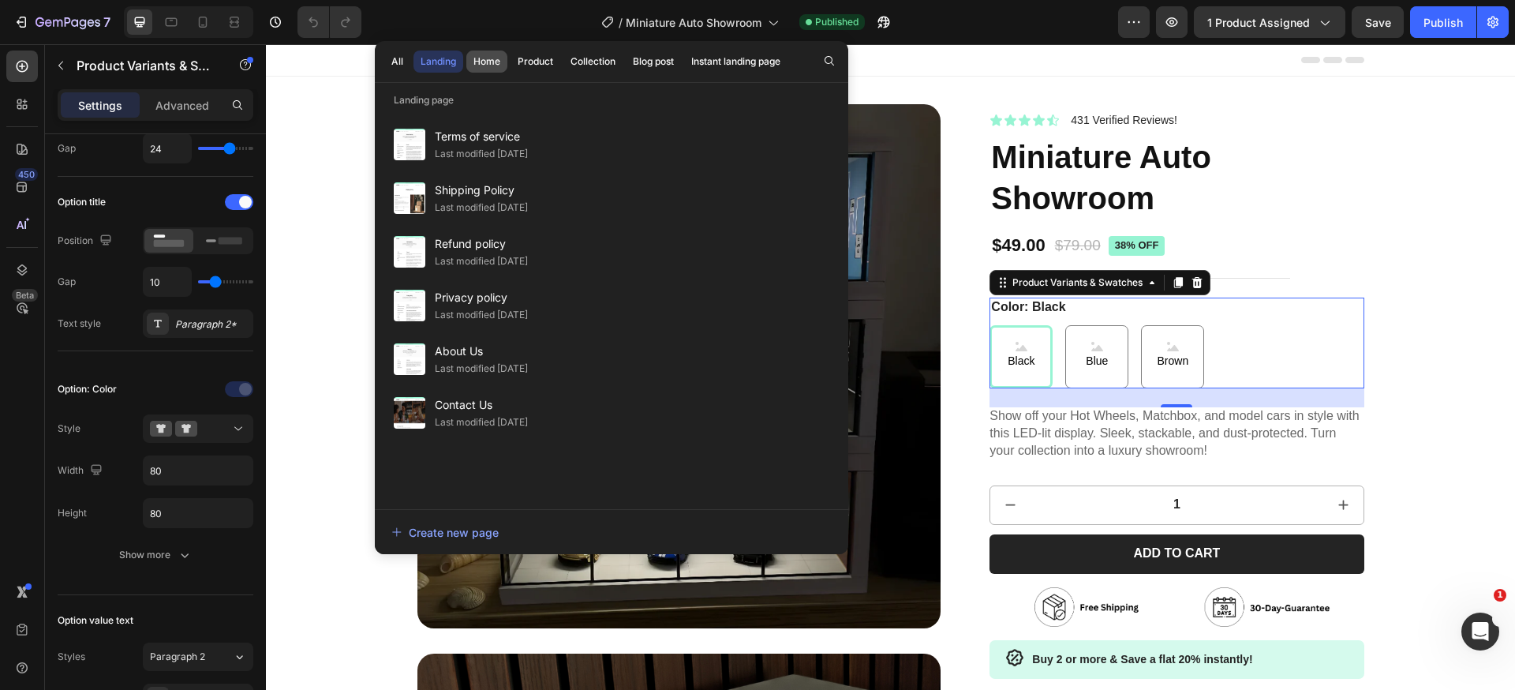
click at [504, 57] on button "Home" at bounding box center [486, 62] width 41 height 22
click at [491, 58] on div "Home" at bounding box center [487, 61] width 27 height 14
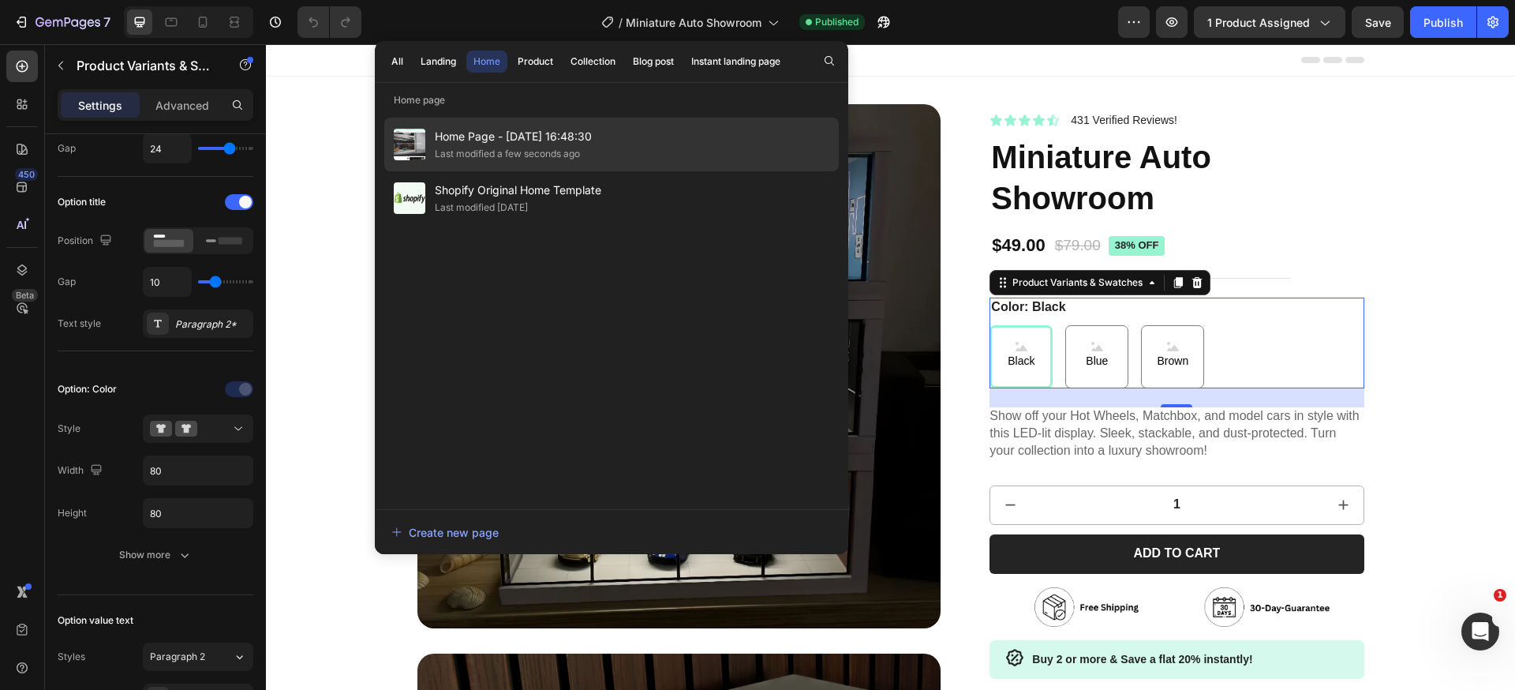
click at [511, 158] on div "Last modified a few seconds ago" at bounding box center [507, 154] width 145 height 16
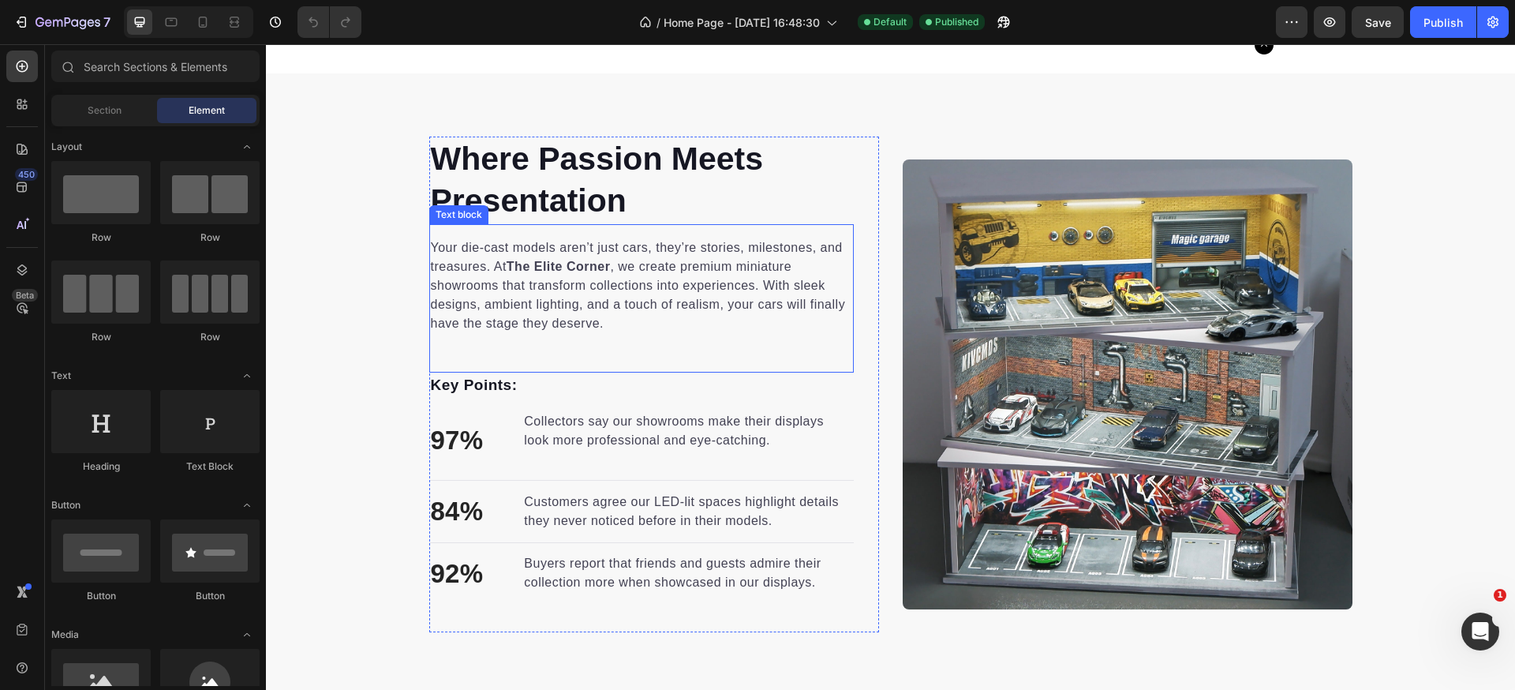
scroll to position [850, 0]
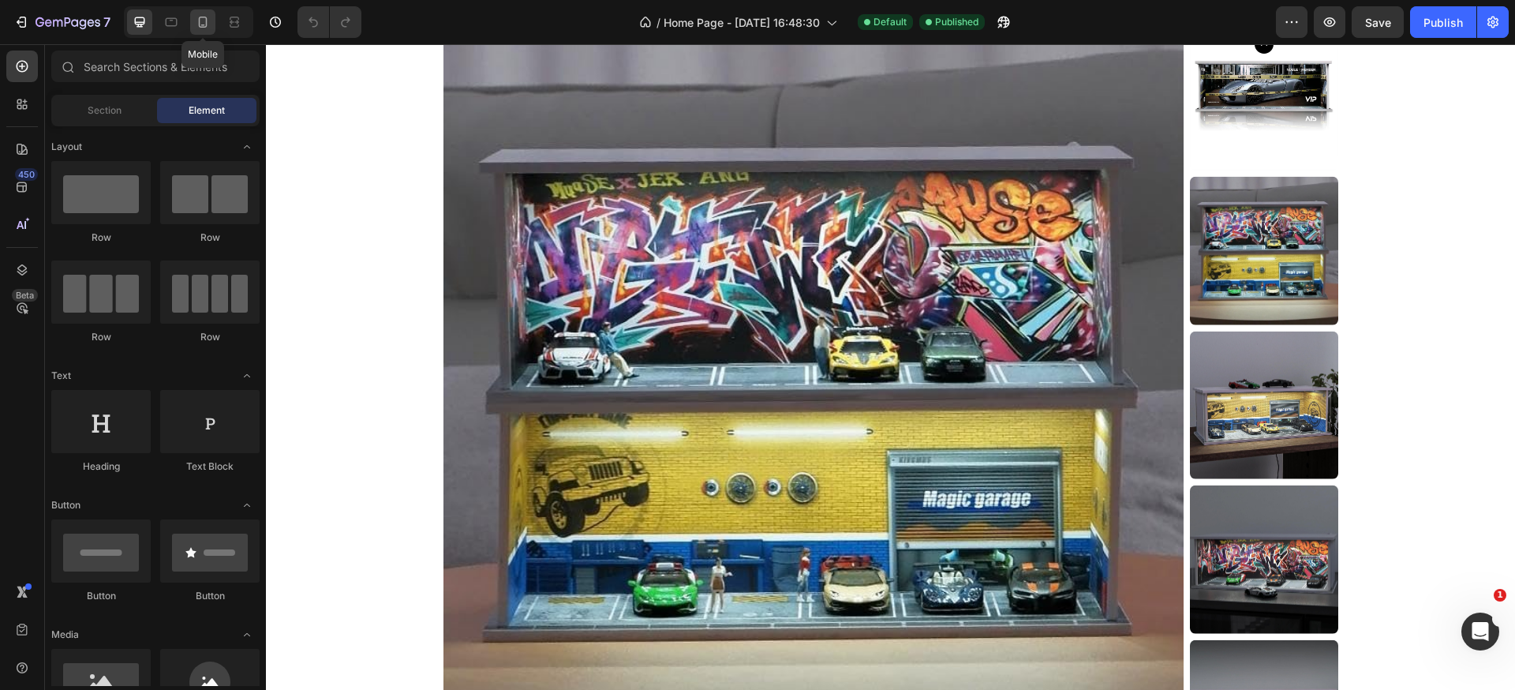
click at [204, 21] on icon at bounding box center [203, 22] width 16 height 16
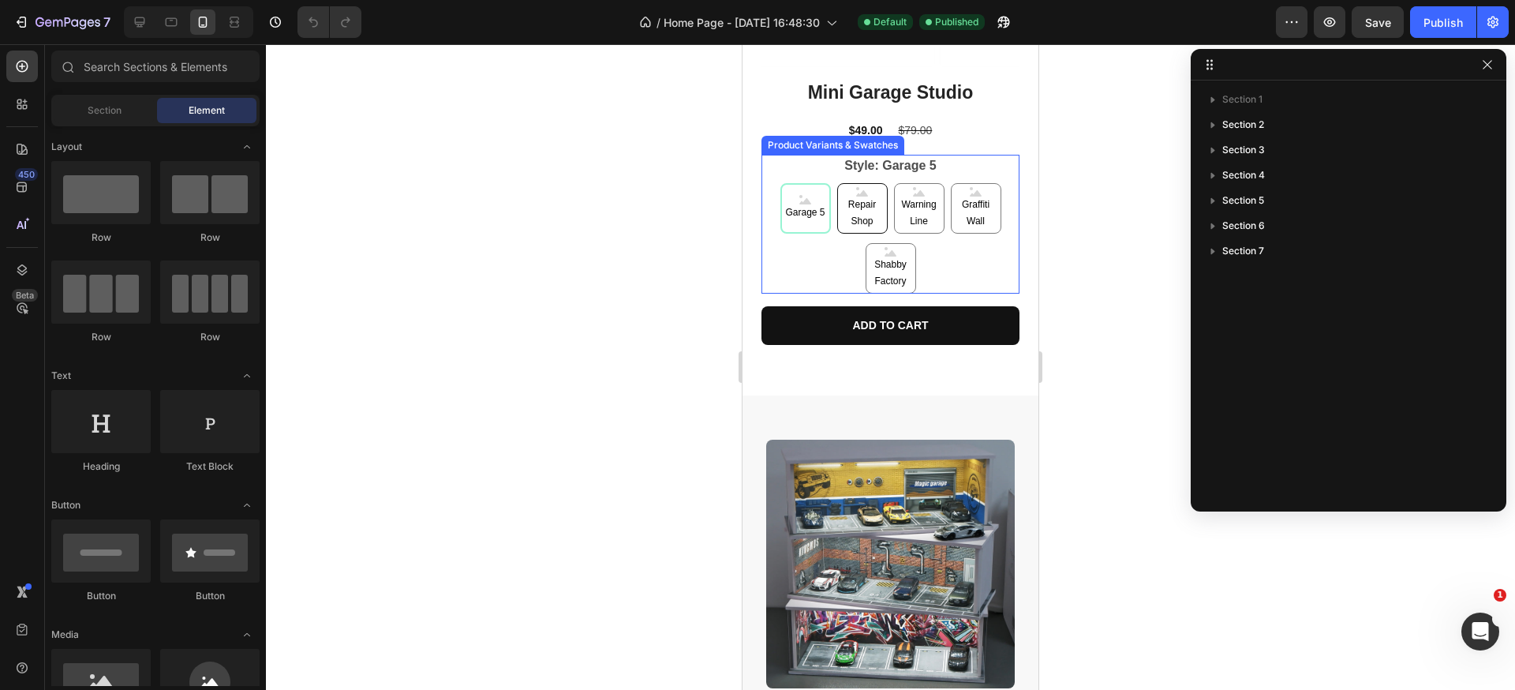
scroll to position [399, 0]
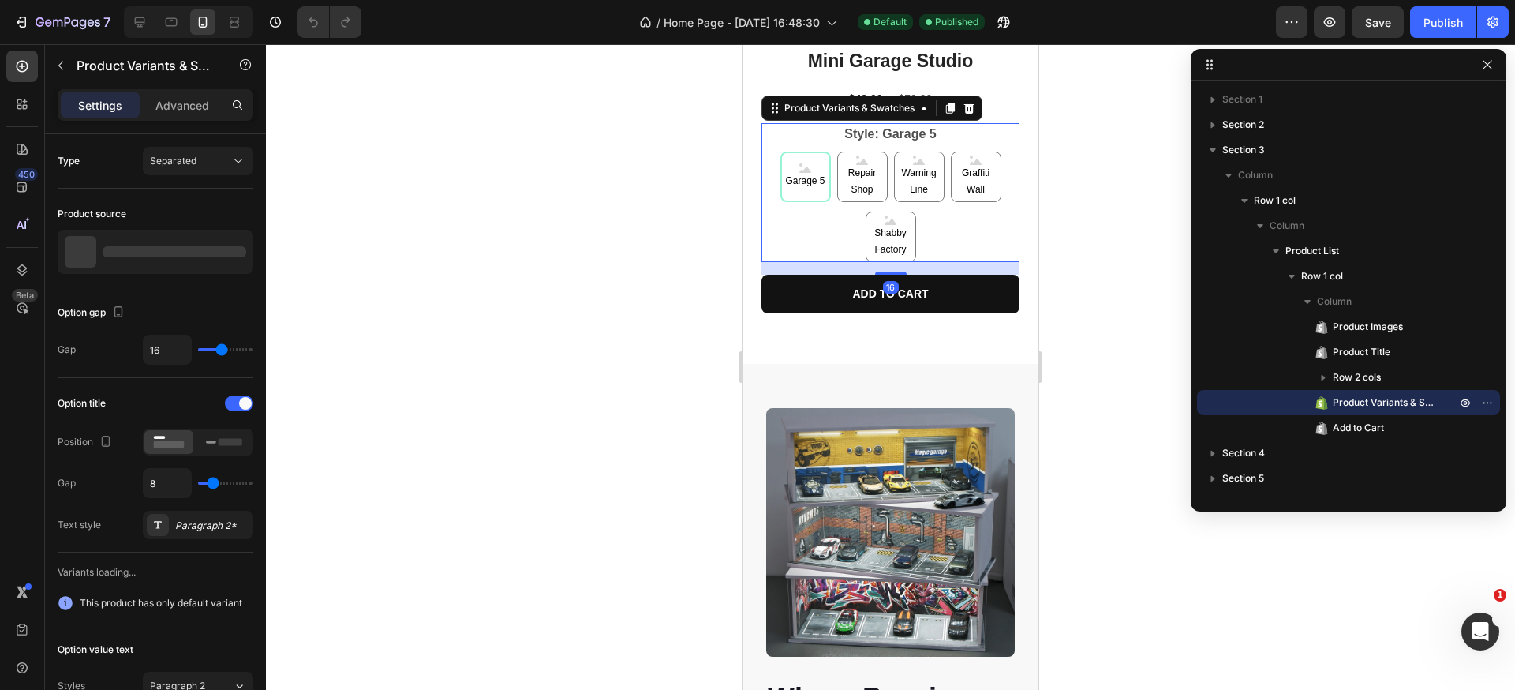
click at [950, 205] on div "Garage 5 Garage 5 Garage 5 Repair Shop Repair Shop Repair Shop Warning Line War…" at bounding box center [891, 207] width 258 height 111
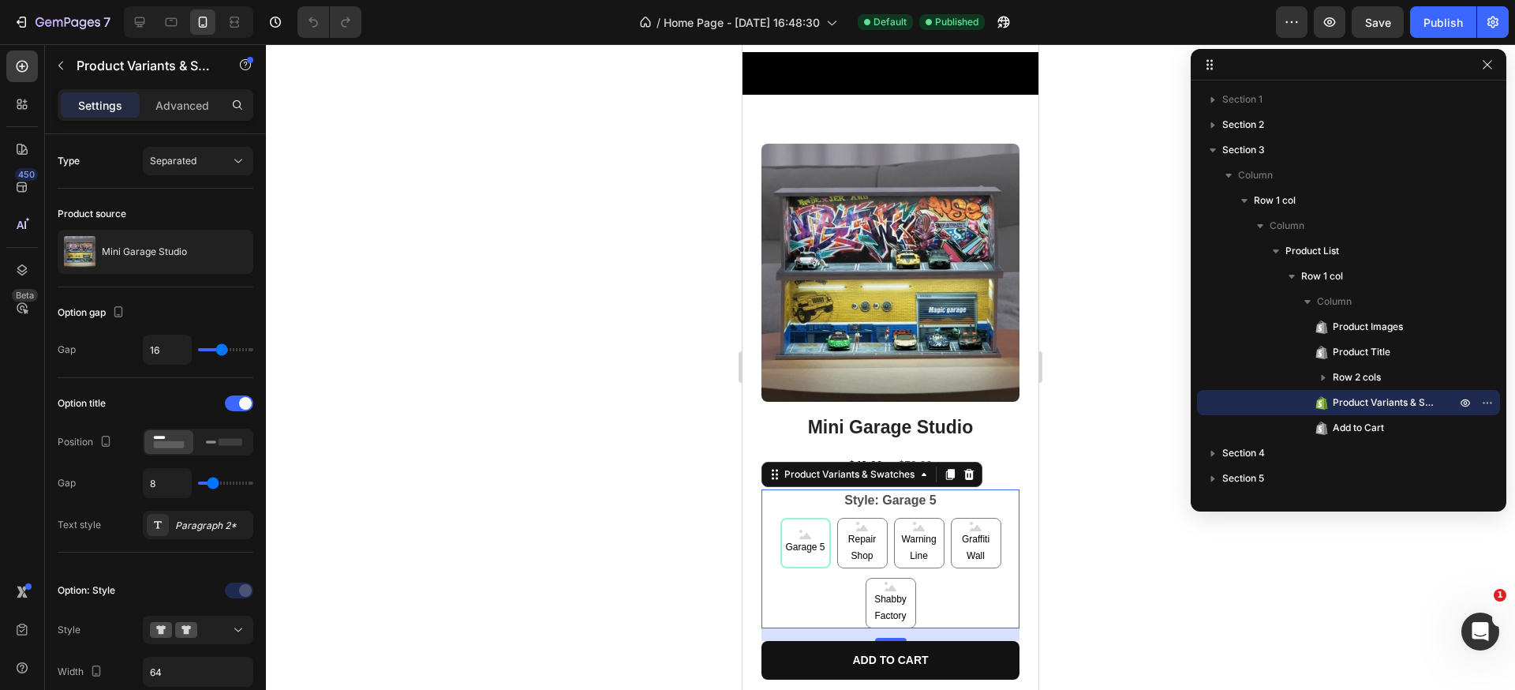
scroll to position [0, 0]
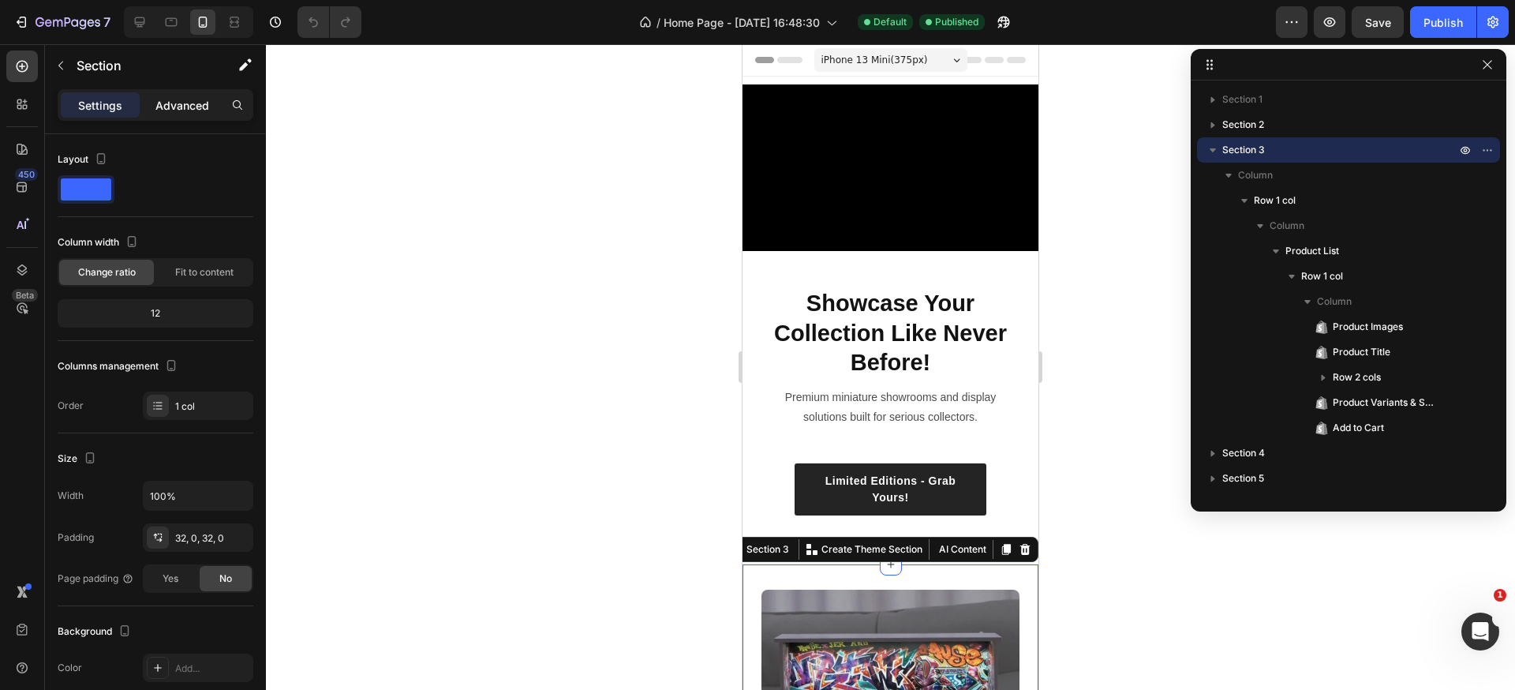
click at [186, 102] on p "Advanced" at bounding box center [182, 105] width 54 height 17
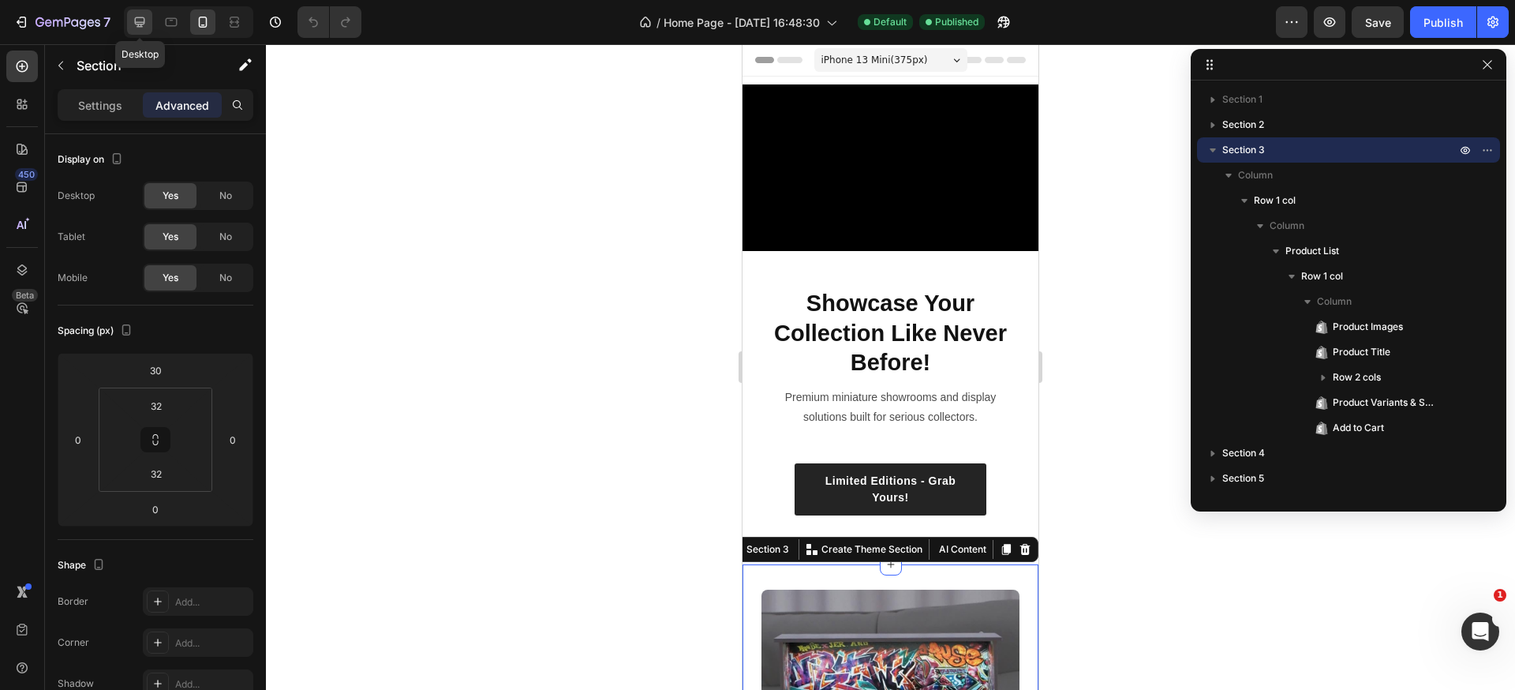
click at [143, 23] on icon at bounding box center [140, 22] width 16 height 16
type input "undefined"
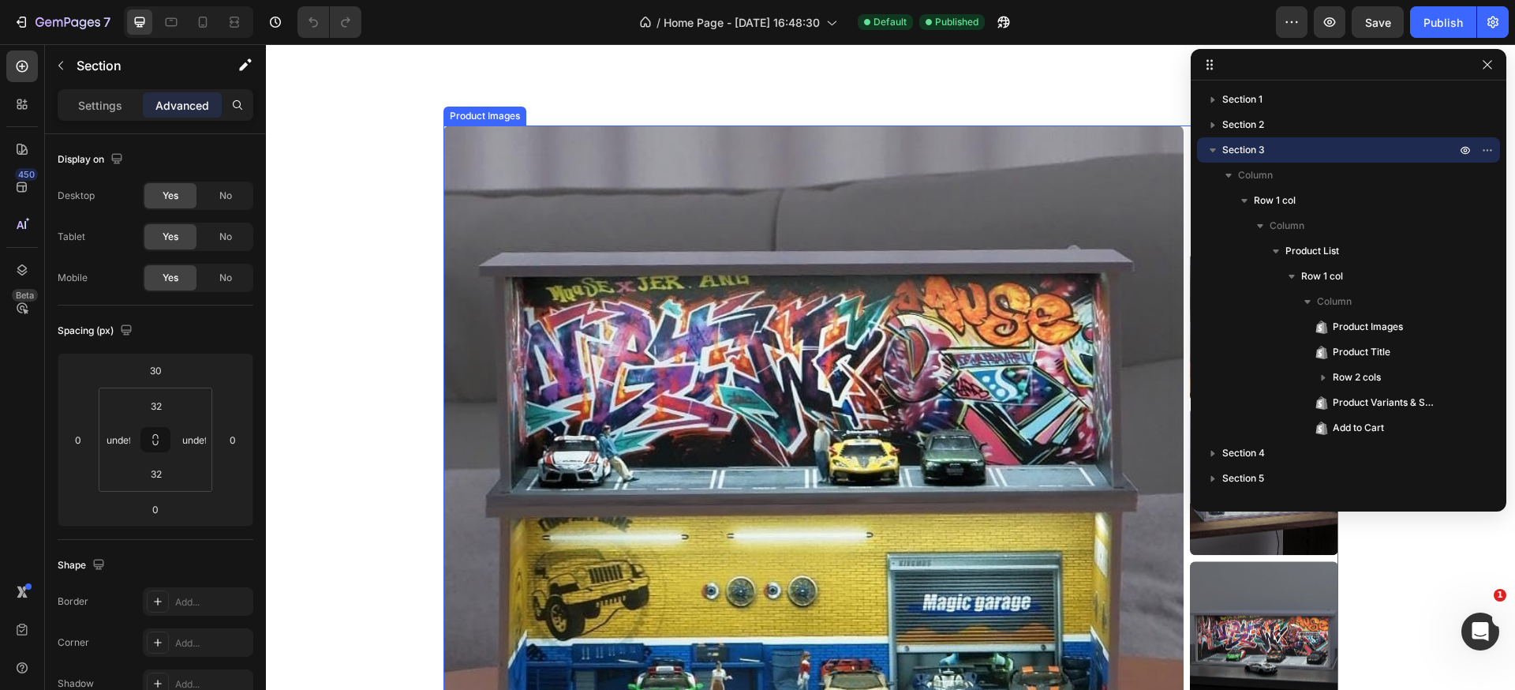
scroll to position [747, 0]
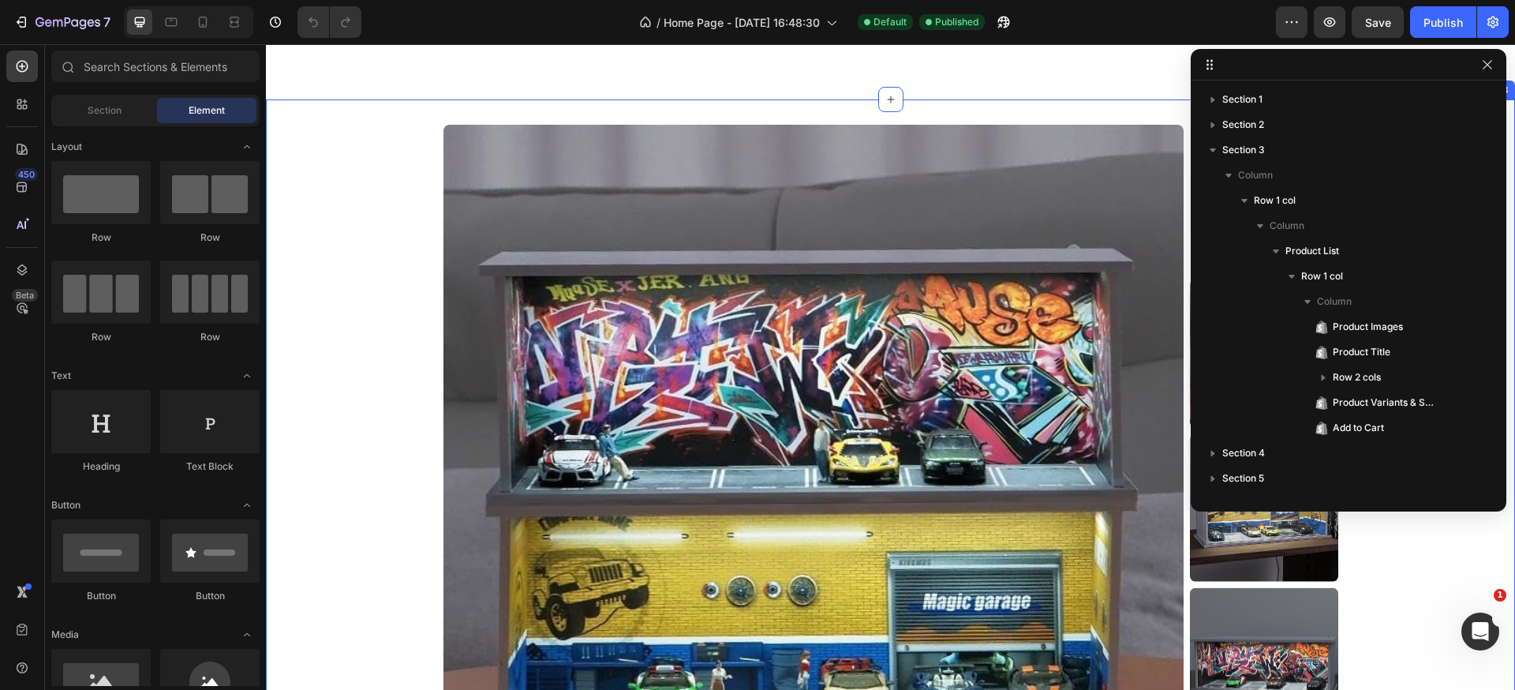
click at [350, 149] on div "Product Images Mini Garage Studio Product Title $49.00 Product Price Product Pr…" at bounding box center [890, 621] width 1249 height 993
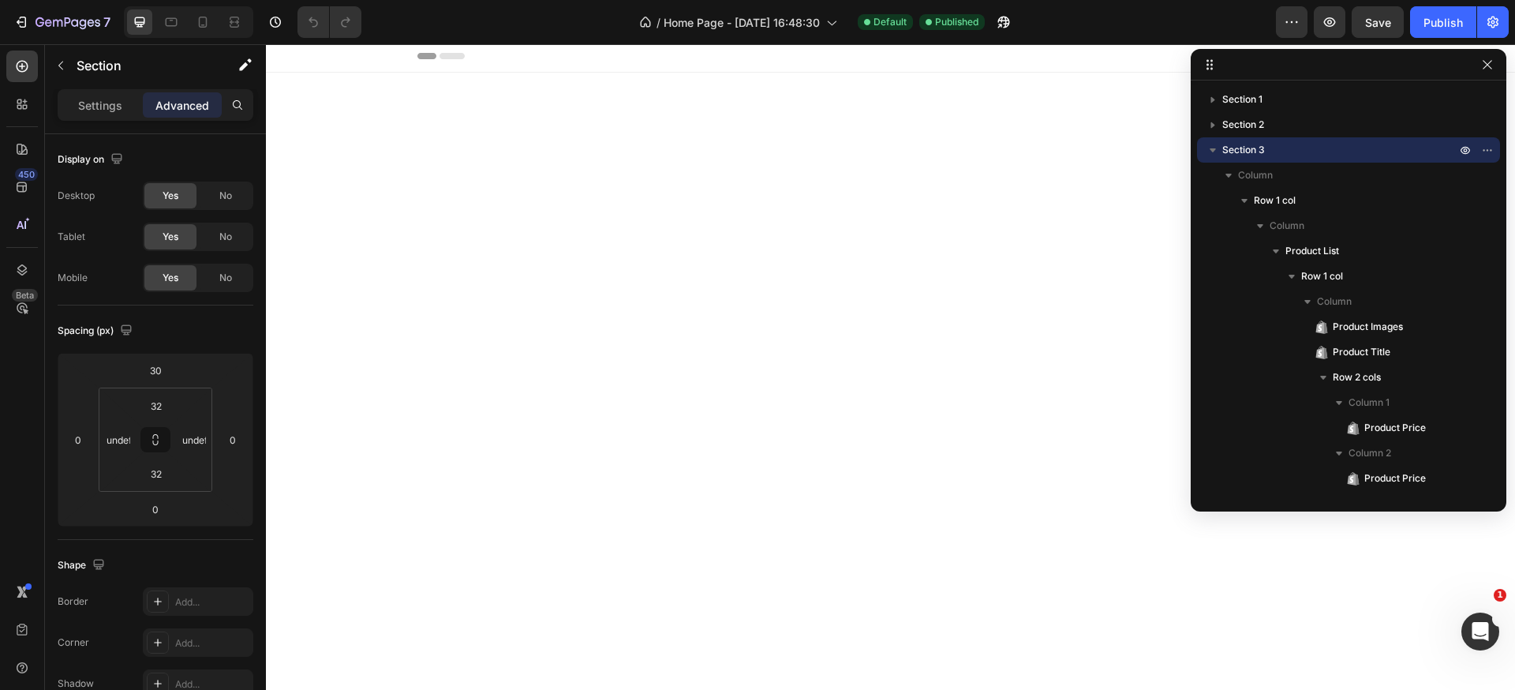
scroll to position [0, 0]
click at [800, 21] on span "Home Page - [DATE] 16:48:30" at bounding box center [742, 22] width 156 height 17
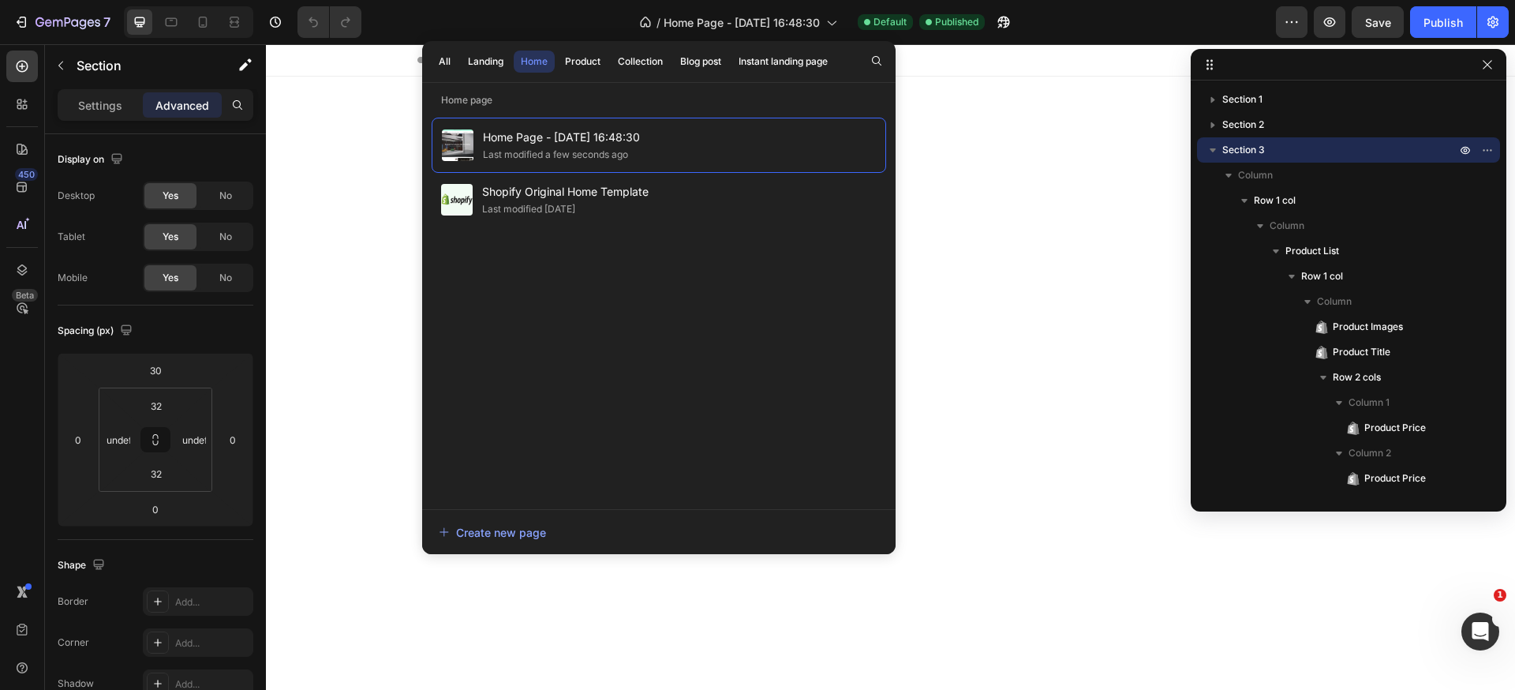
click at [202, 38] on div "7 Version history / Home Page - Sep 25, 16:48:30 Default Published Preview Save…" at bounding box center [757, 22] width 1515 height 45
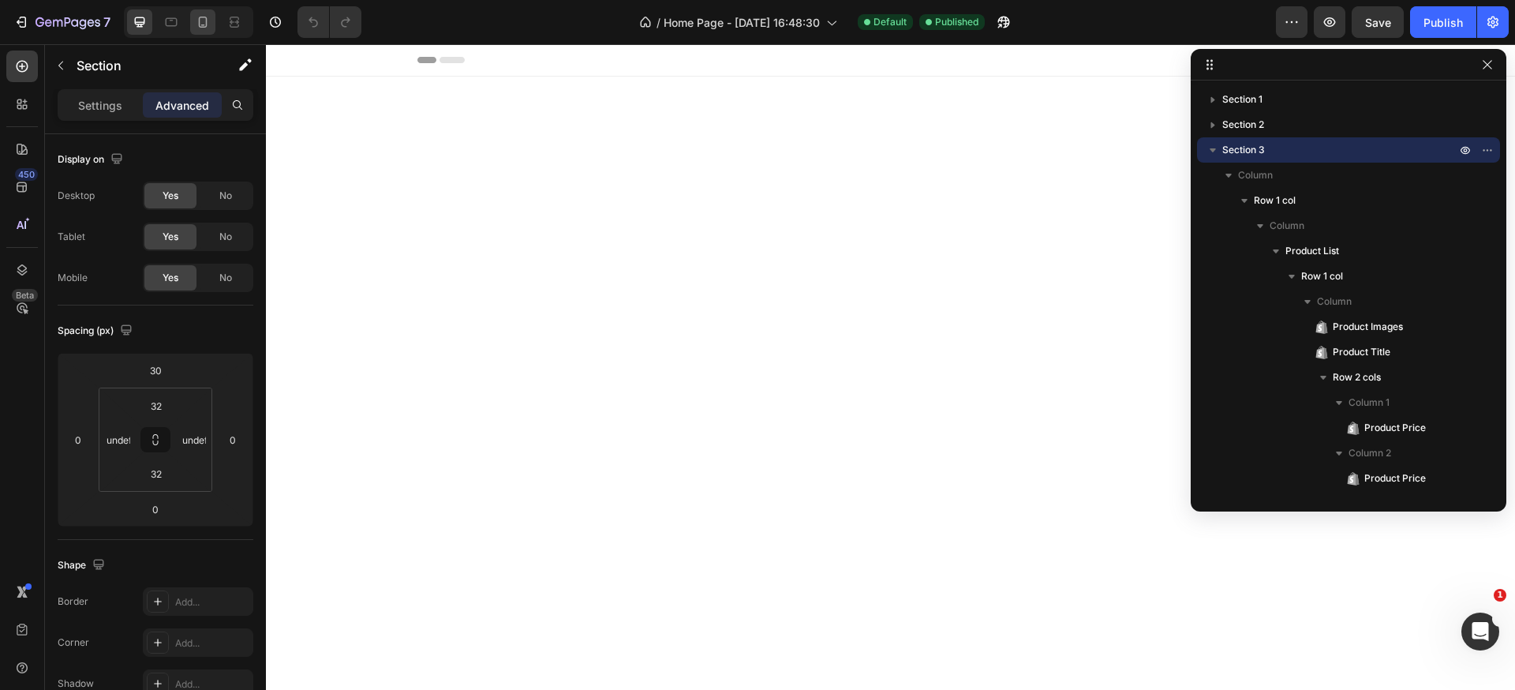
click at [204, 31] on div at bounding box center [202, 21] width 25 height 25
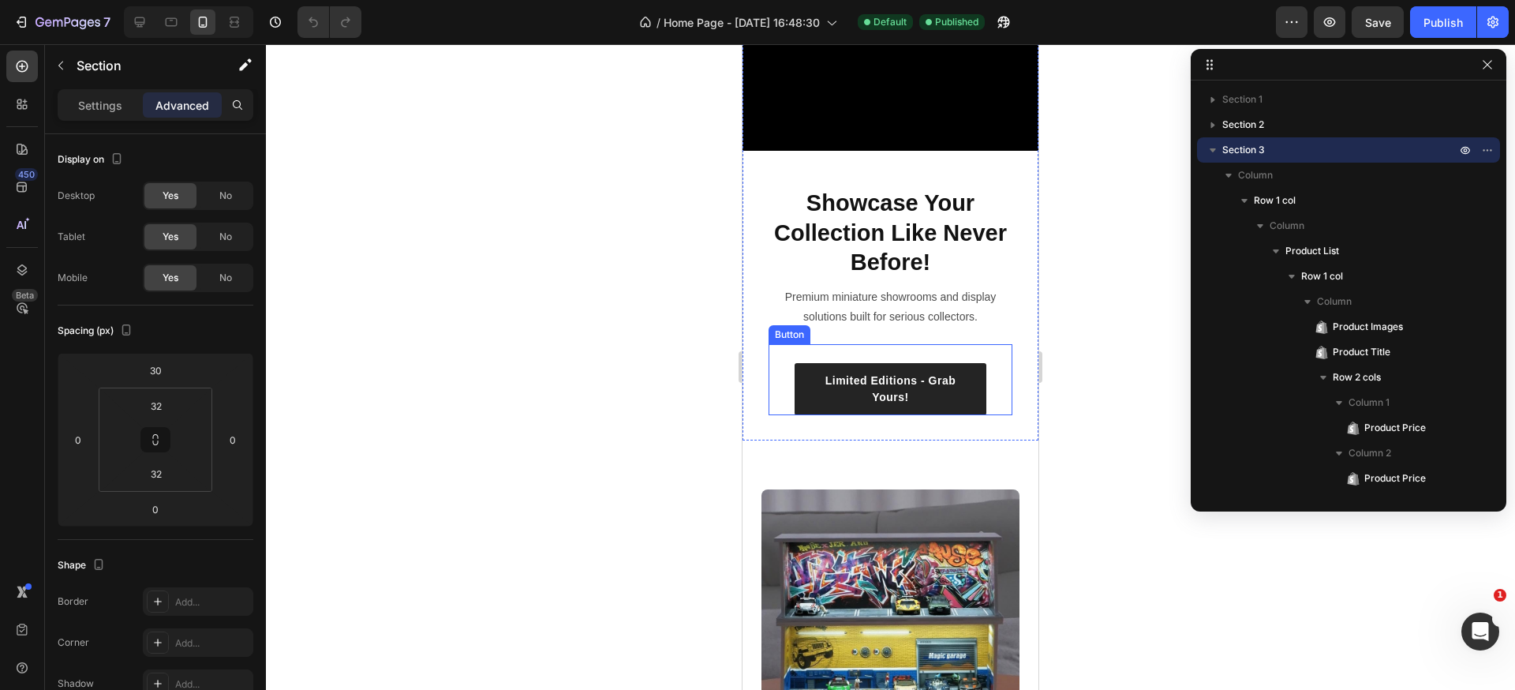
scroll to position [131, 0]
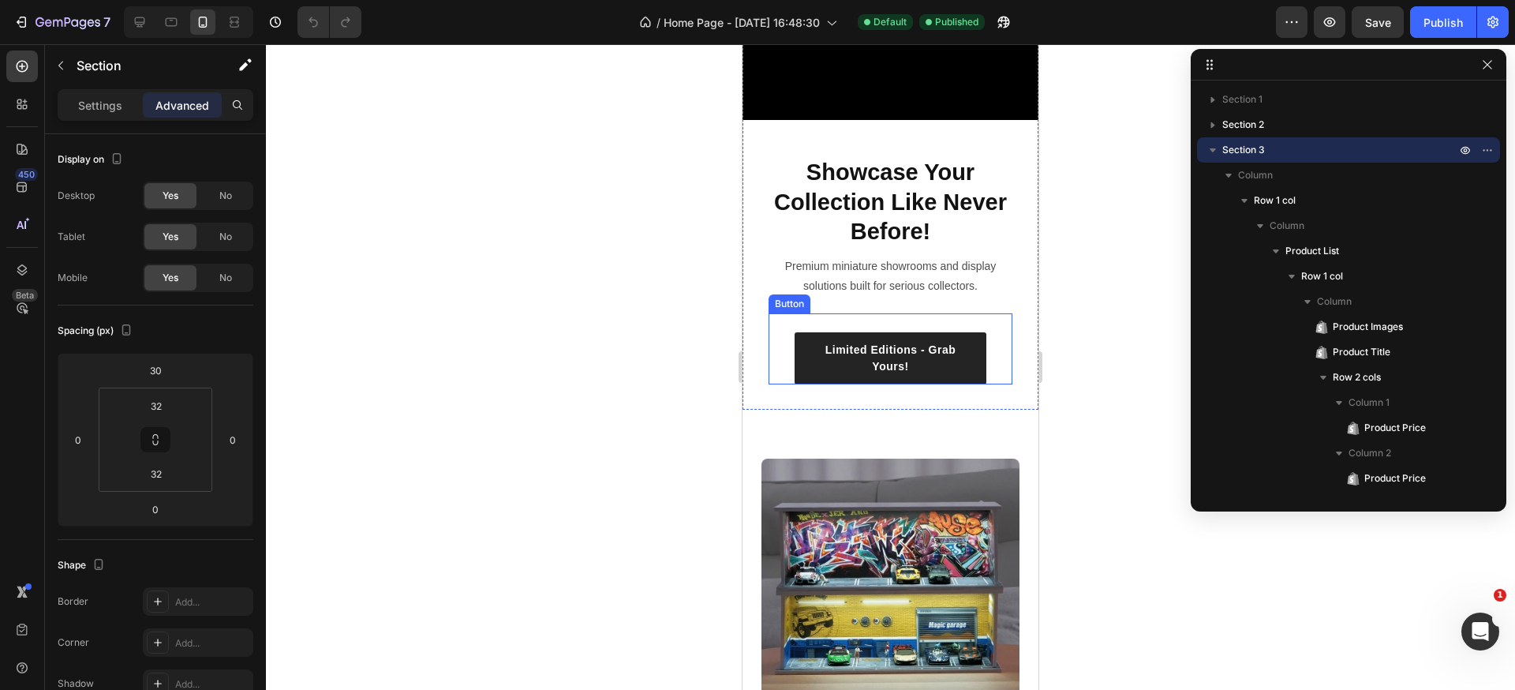
click at [931, 316] on div "Limited Editions - Grab Yours! Button" at bounding box center [891, 348] width 244 height 71
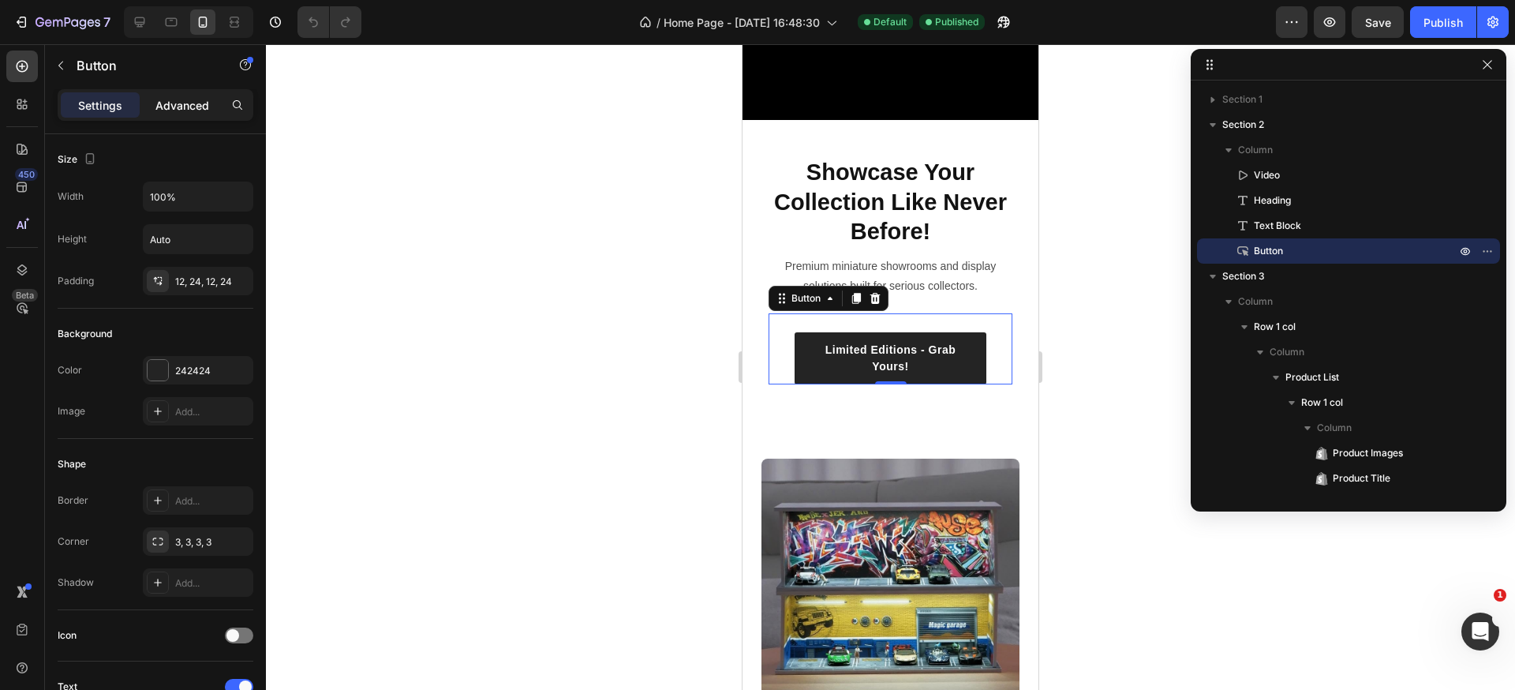
click at [167, 115] on div "Advanced" at bounding box center [182, 104] width 79 height 25
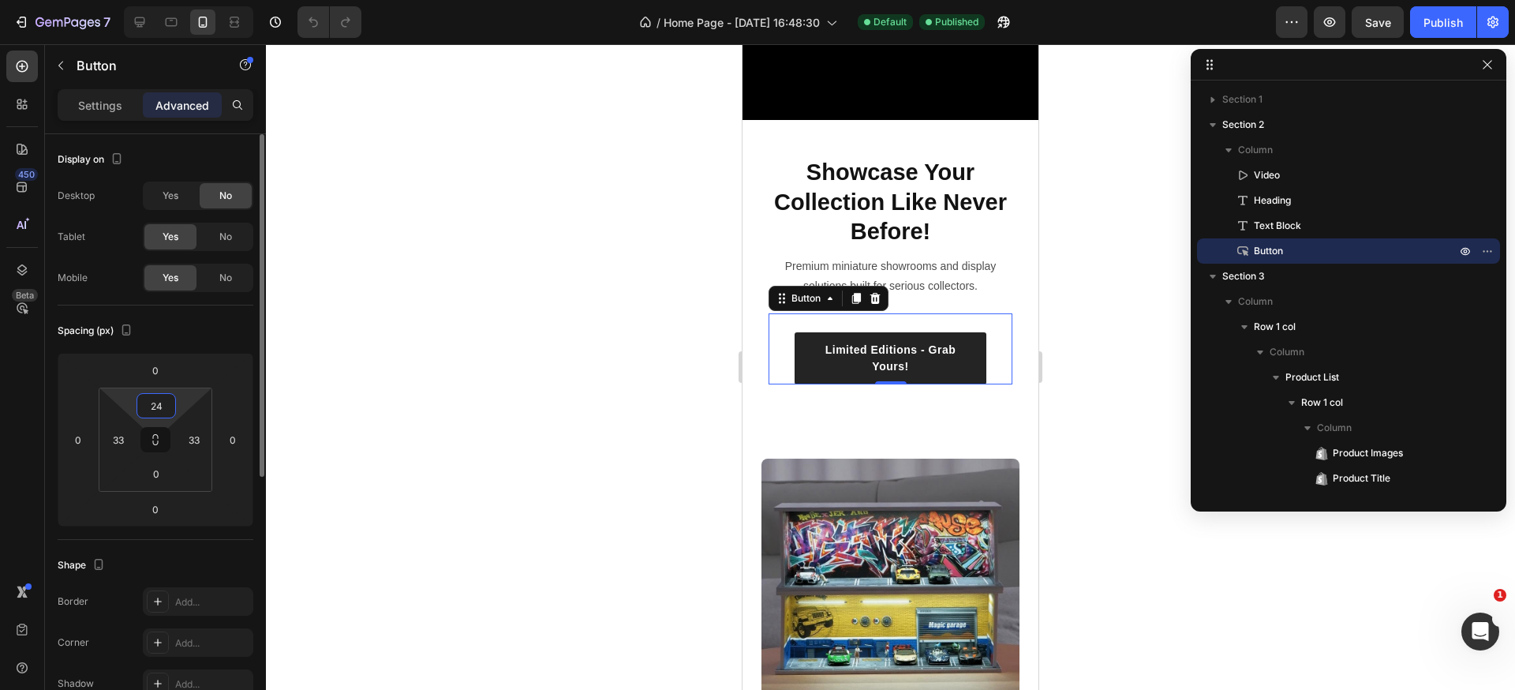
click at [159, 408] on input "24" at bounding box center [156, 406] width 32 height 24
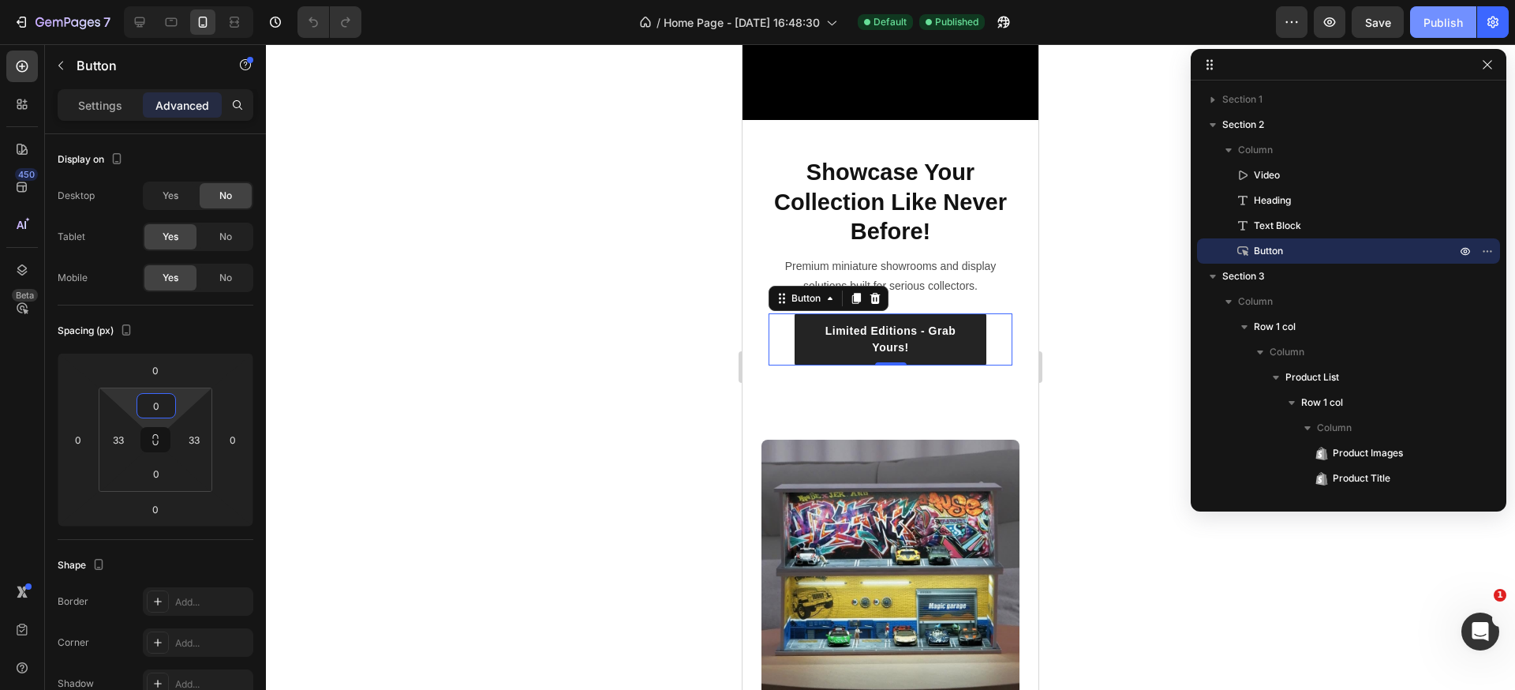
type input "0"
click at [1430, 17] on div "Publish" at bounding box center [1443, 22] width 39 height 17
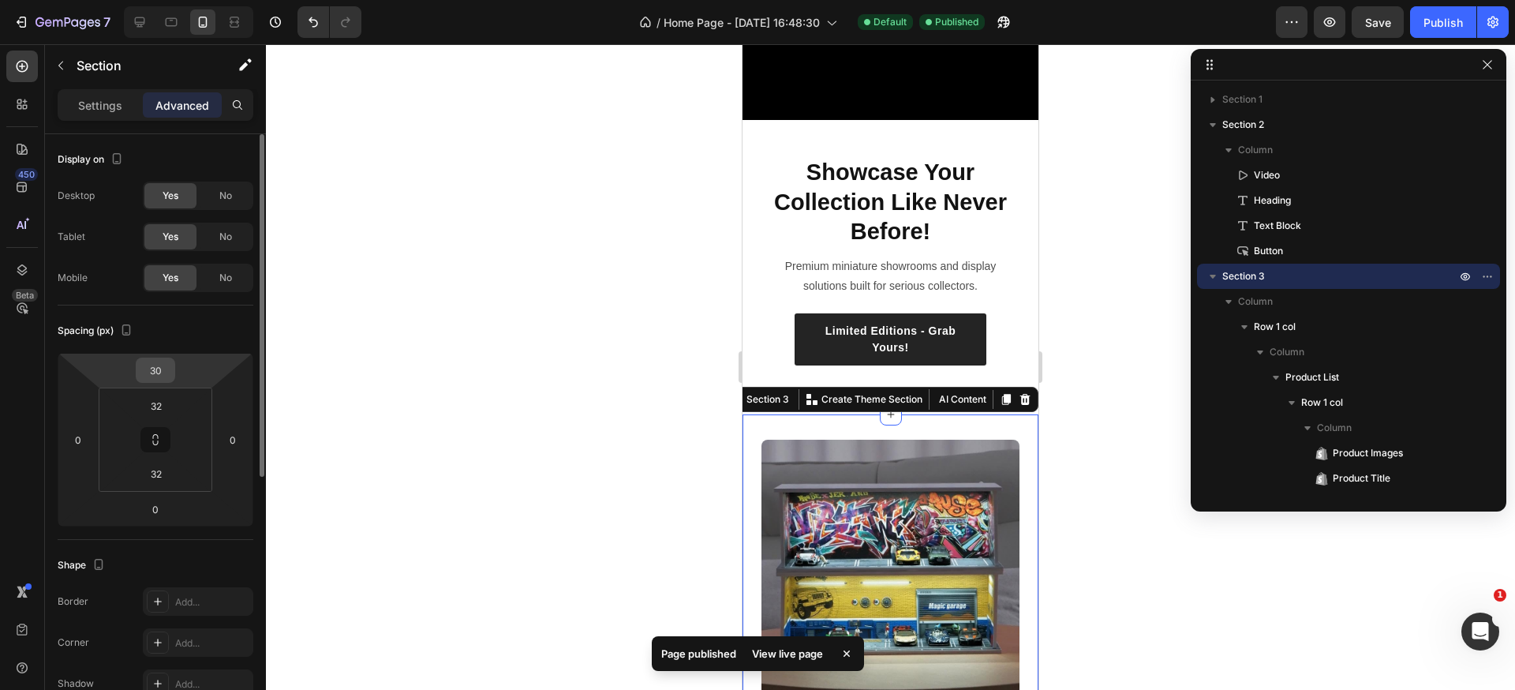
click at [154, 371] on input "30" at bounding box center [156, 370] width 32 height 24
type input "0"
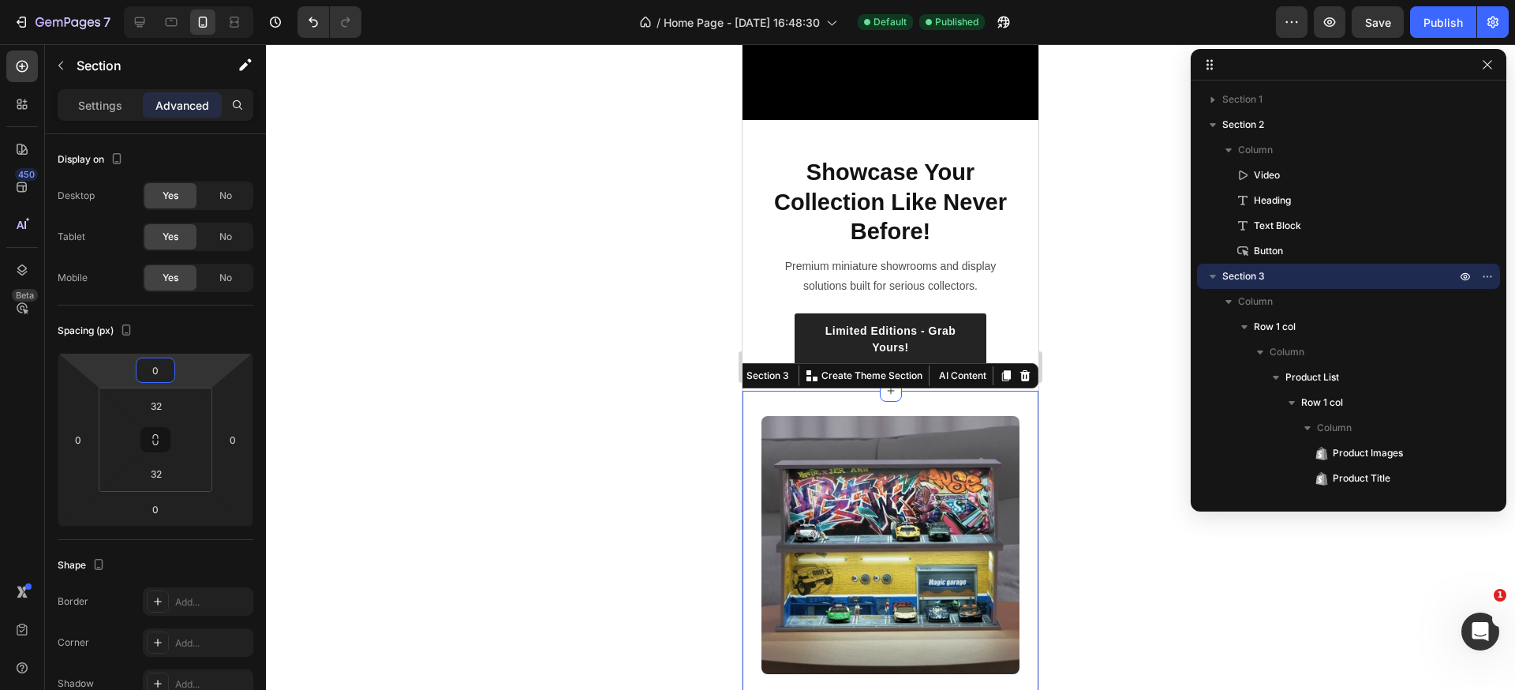
click at [1070, 288] on div at bounding box center [890, 367] width 1249 height 646
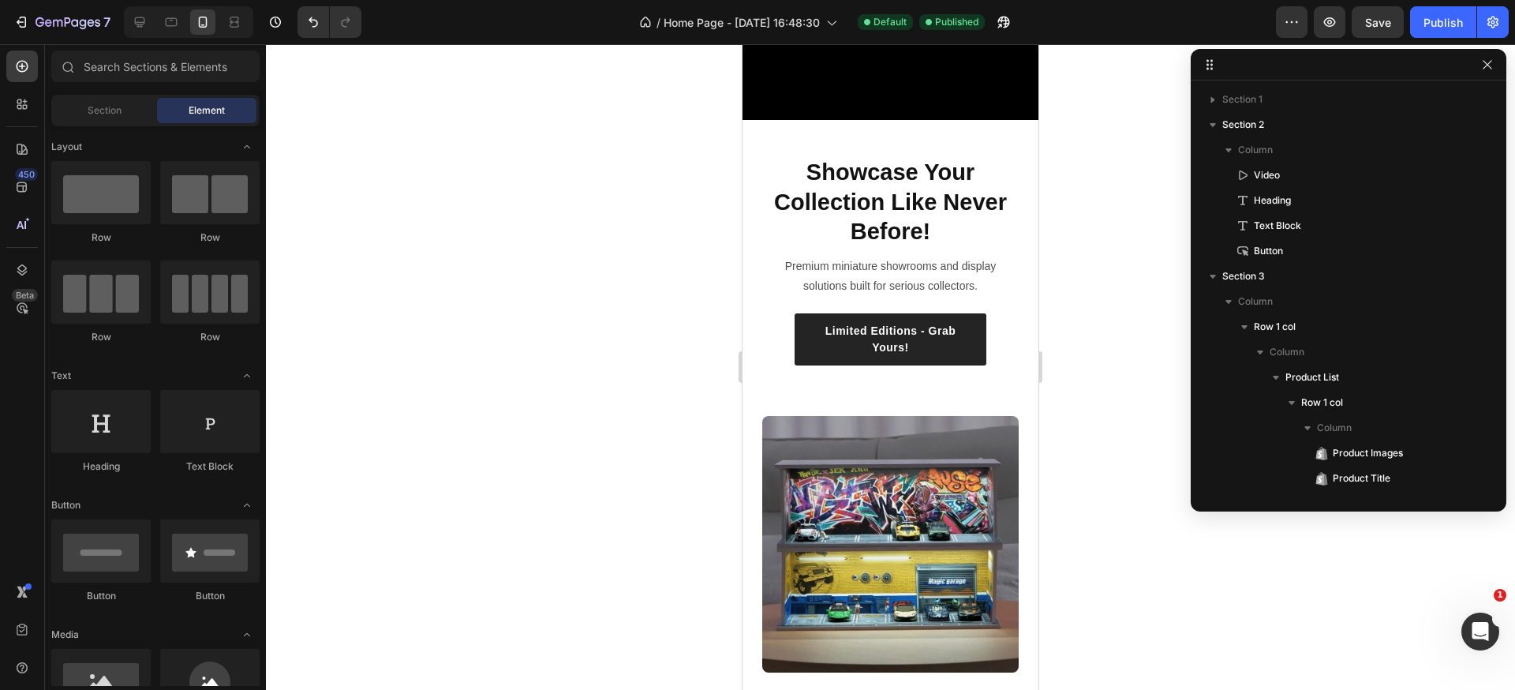
click at [1434, 4] on div "7 Version history / Home Page - Sep 25, 16:48:30 Default Published Preview Save…" at bounding box center [757, 22] width 1515 height 45
click at [1433, 17] on div "Publish" at bounding box center [1443, 22] width 39 height 17
click at [948, 137] on div "Video Showcase Your Collection Like Never Before! Heading Premium miniature sho…" at bounding box center [891, 159] width 296 height 412
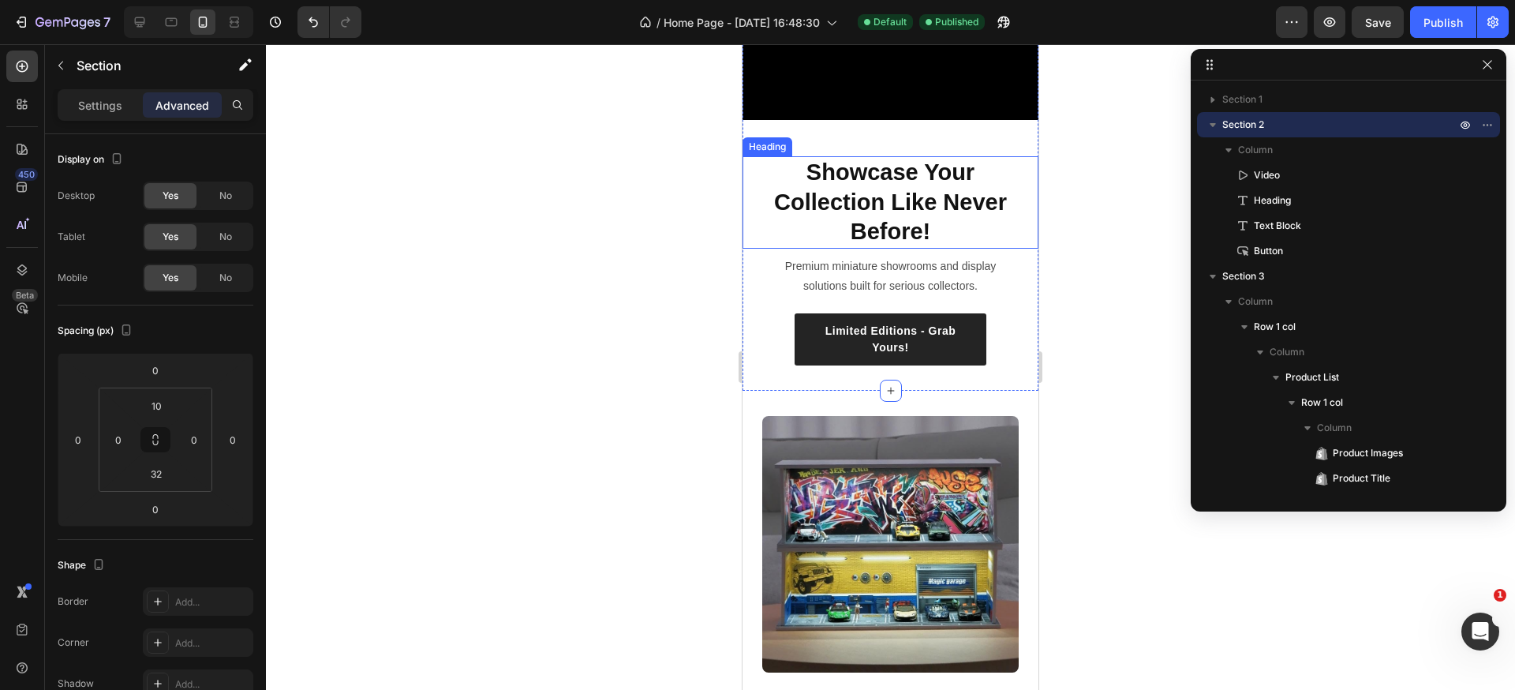
click at [937, 159] on h2 "Showcase Your Collection Like Never Before!" at bounding box center [891, 202] width 244 height 92
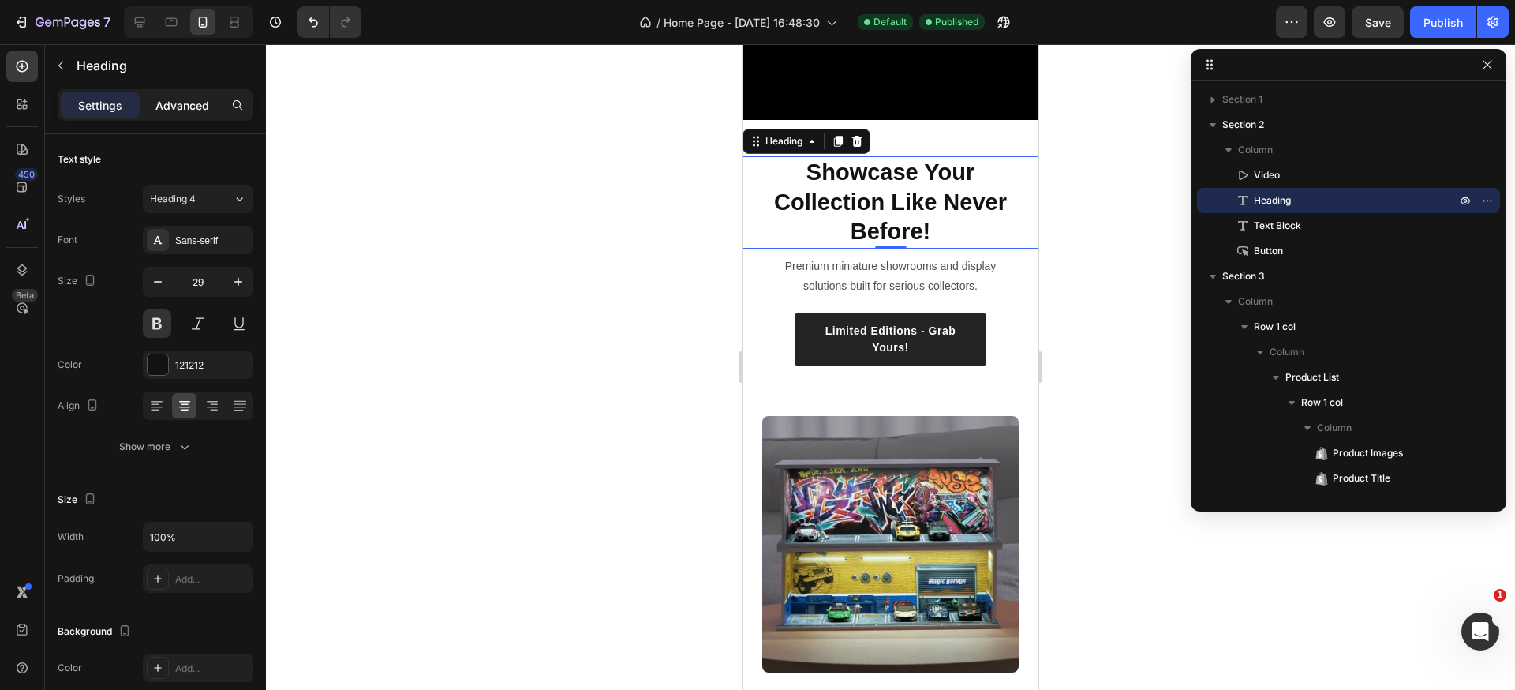
click at [189, 101] on p "Advanced" at bounding box center [182, 105] width 54 height 17
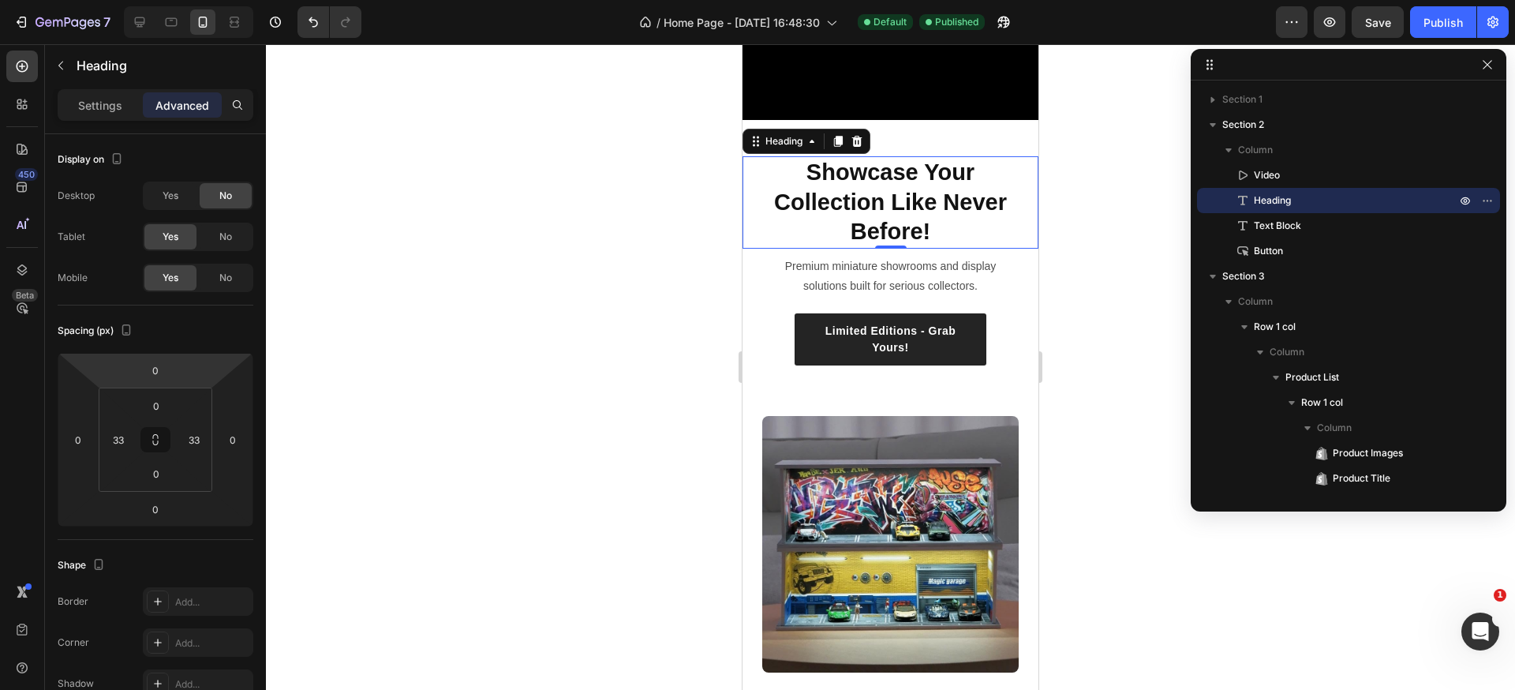
click at [1006, 170] on div "Showcase Your Collection Like Never Before! Heading 0" at bounding box center [891, 202] width 296 height 92
click at [988, 133] on div "Video Showcase Your Collection Like Never Before! Heading 0 Premium miniature s…" at bounding box center [891, 159] width 296 height 412
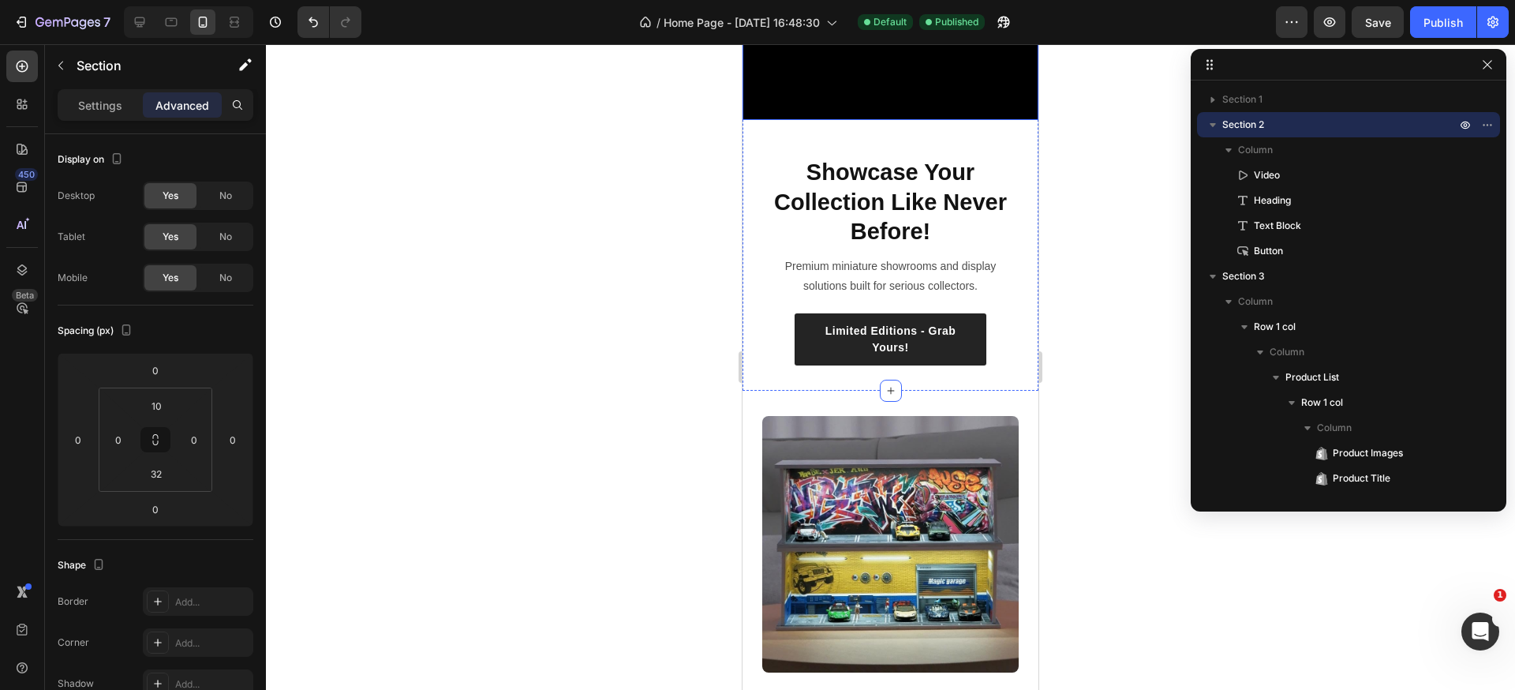
click at [959, 93] on video at bounding box center [891, 36] width 296 height 167
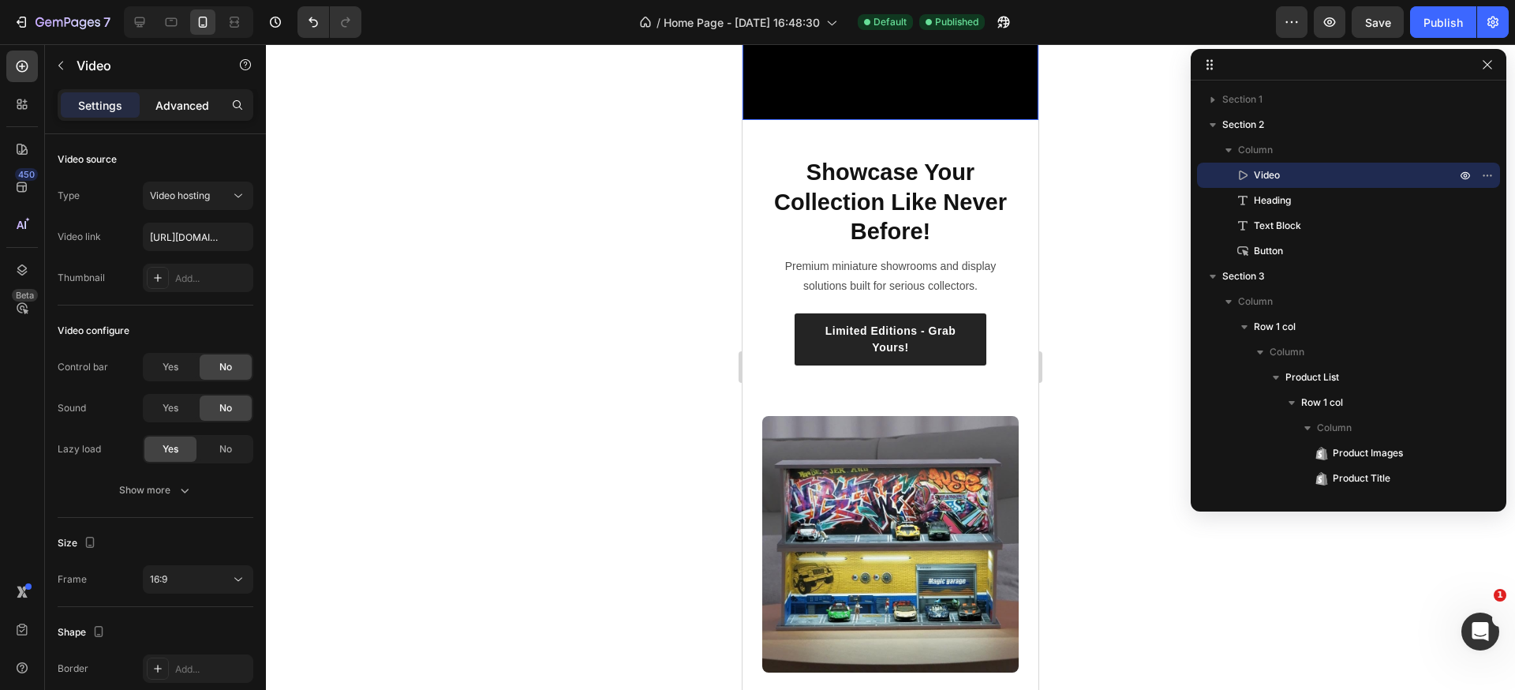
click at [183, 99] on p "Advanced" at bounding box center [182, 105] width 54 height 17
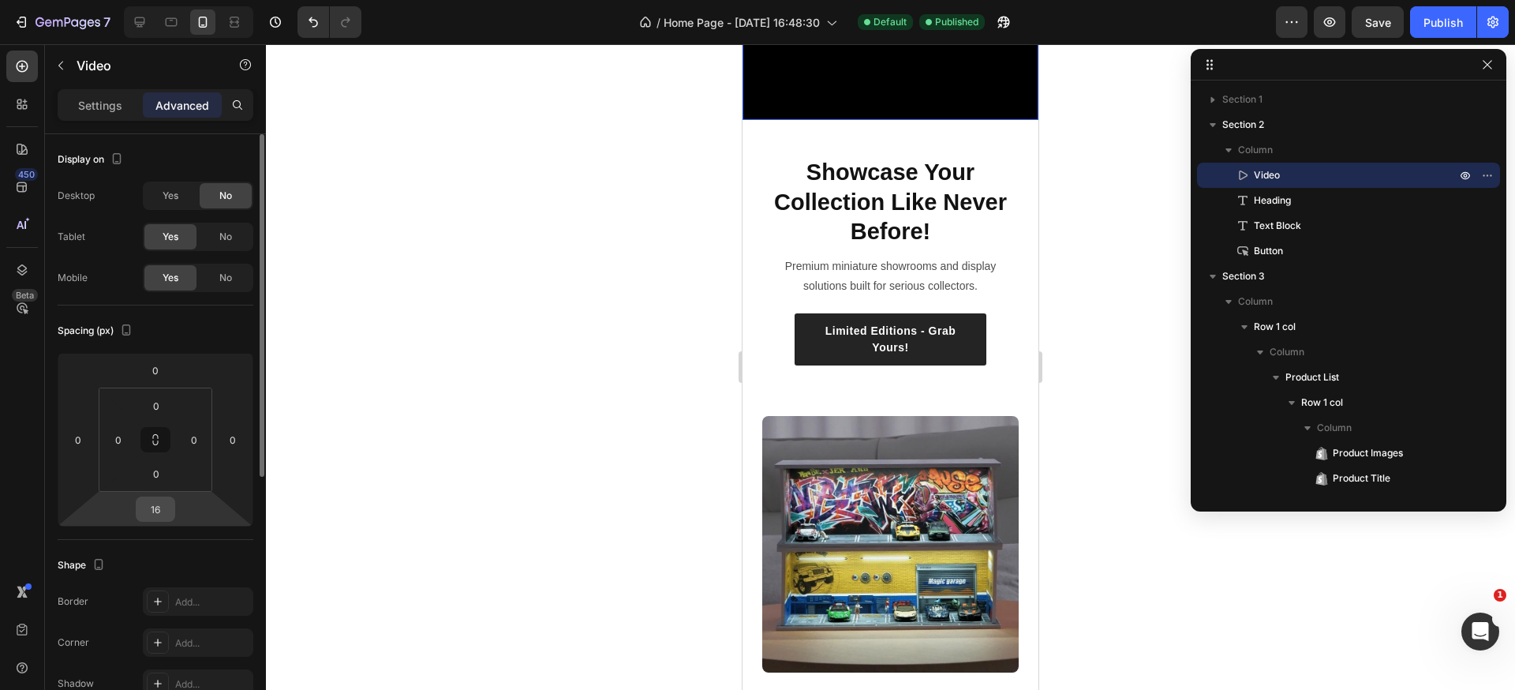
click at [163, 500] on input "16" at bounding box center [156, 509] width 32 height 24
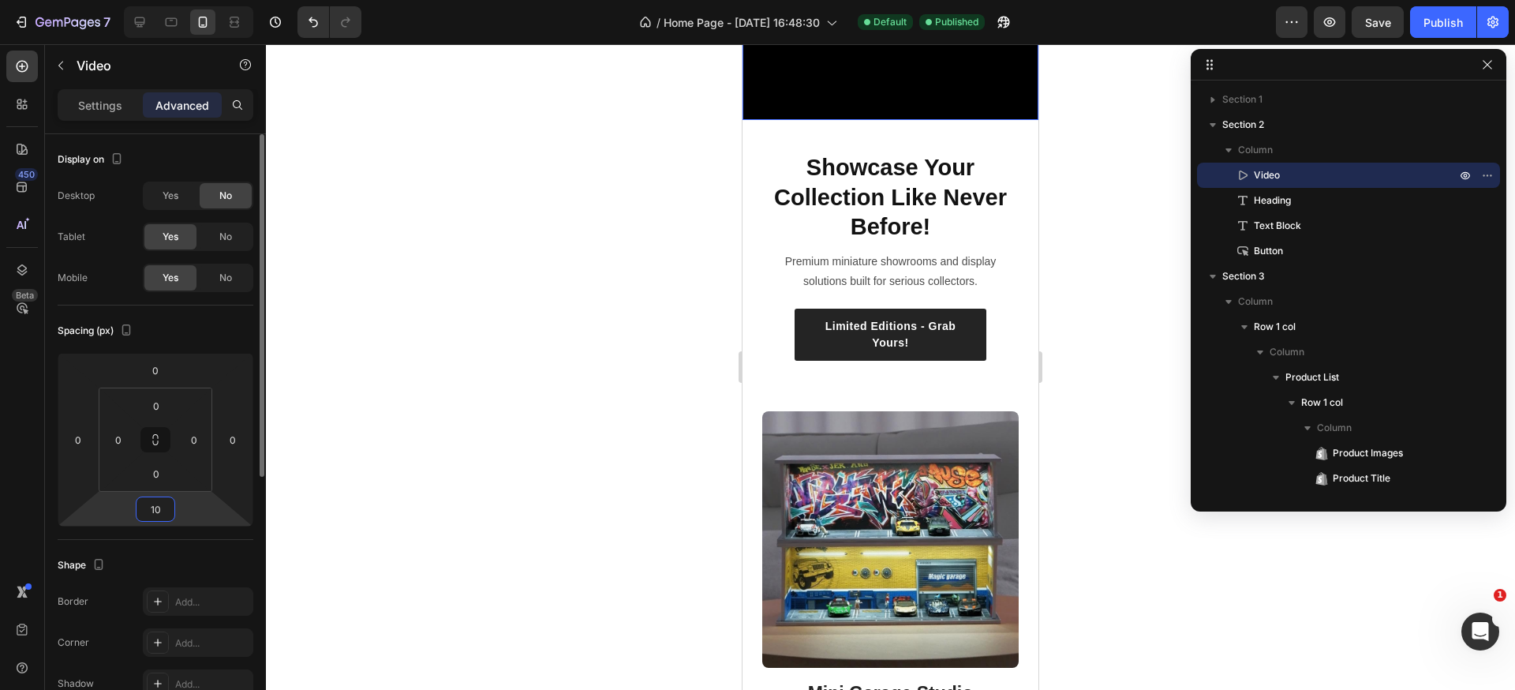
type input "1"
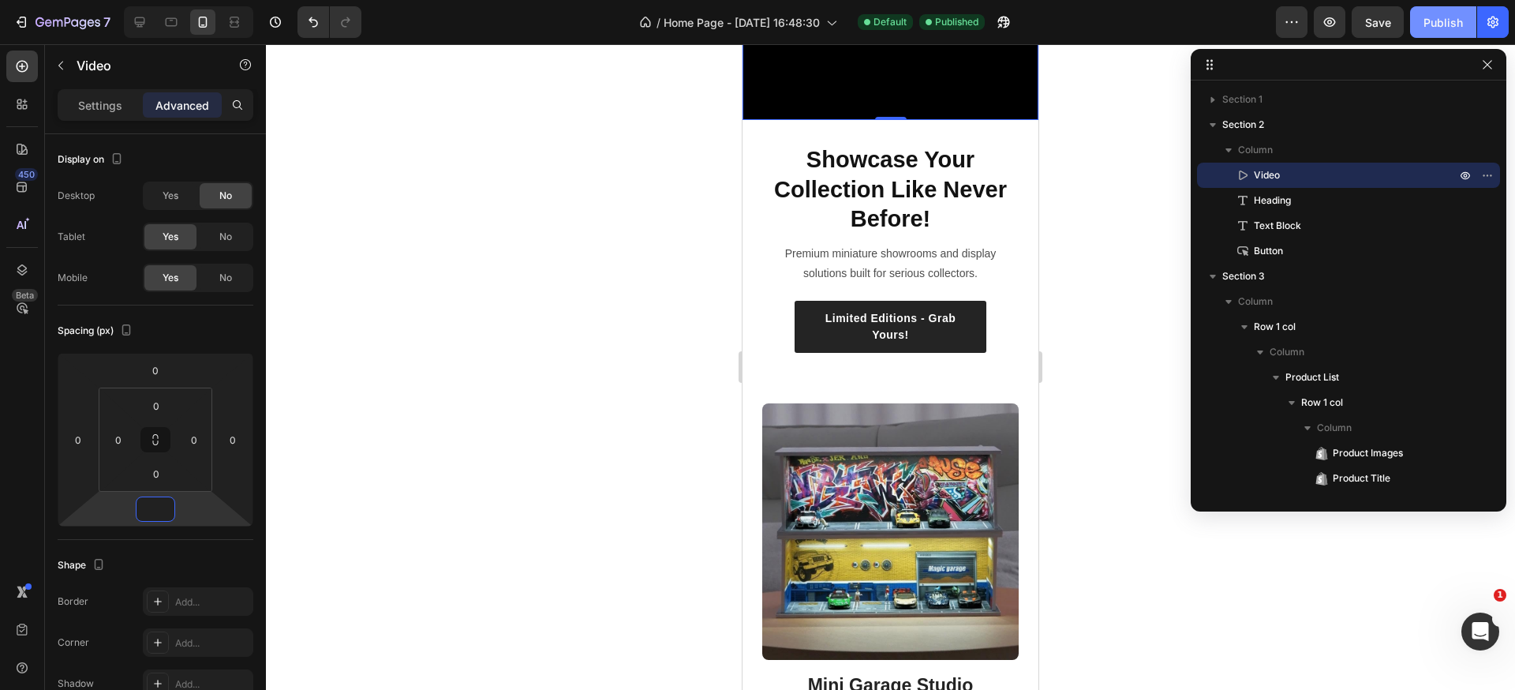
type input "0"
click at [1453, 21] on div "Publish" at bounding box center [1443, 22] width 39 height 17
click at [871, 156] on h2 "Showcase Your Collection Like Never Before!" at bounding box center [891, 190] width 244 height 92
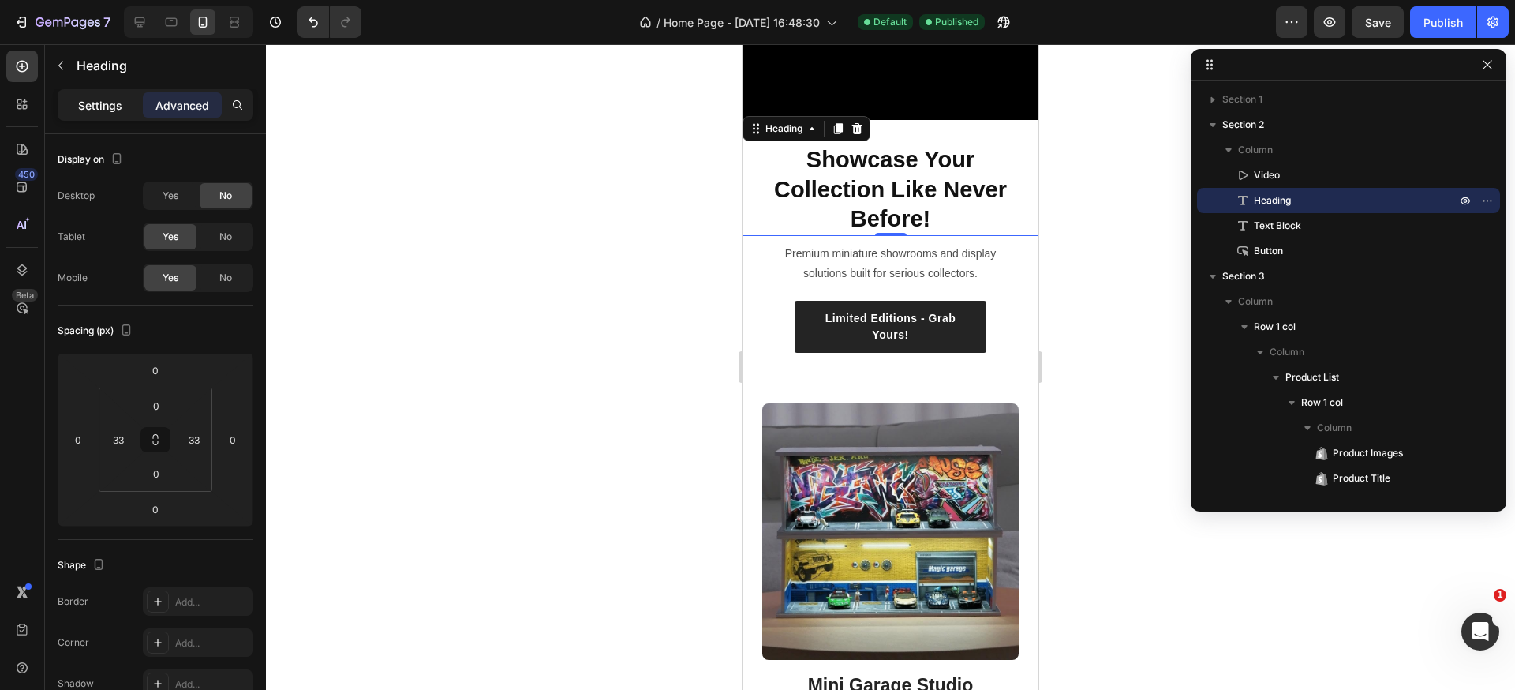
click at [99, 114] on div "Settings" at bounding box center [100, 104] width 79 height 25
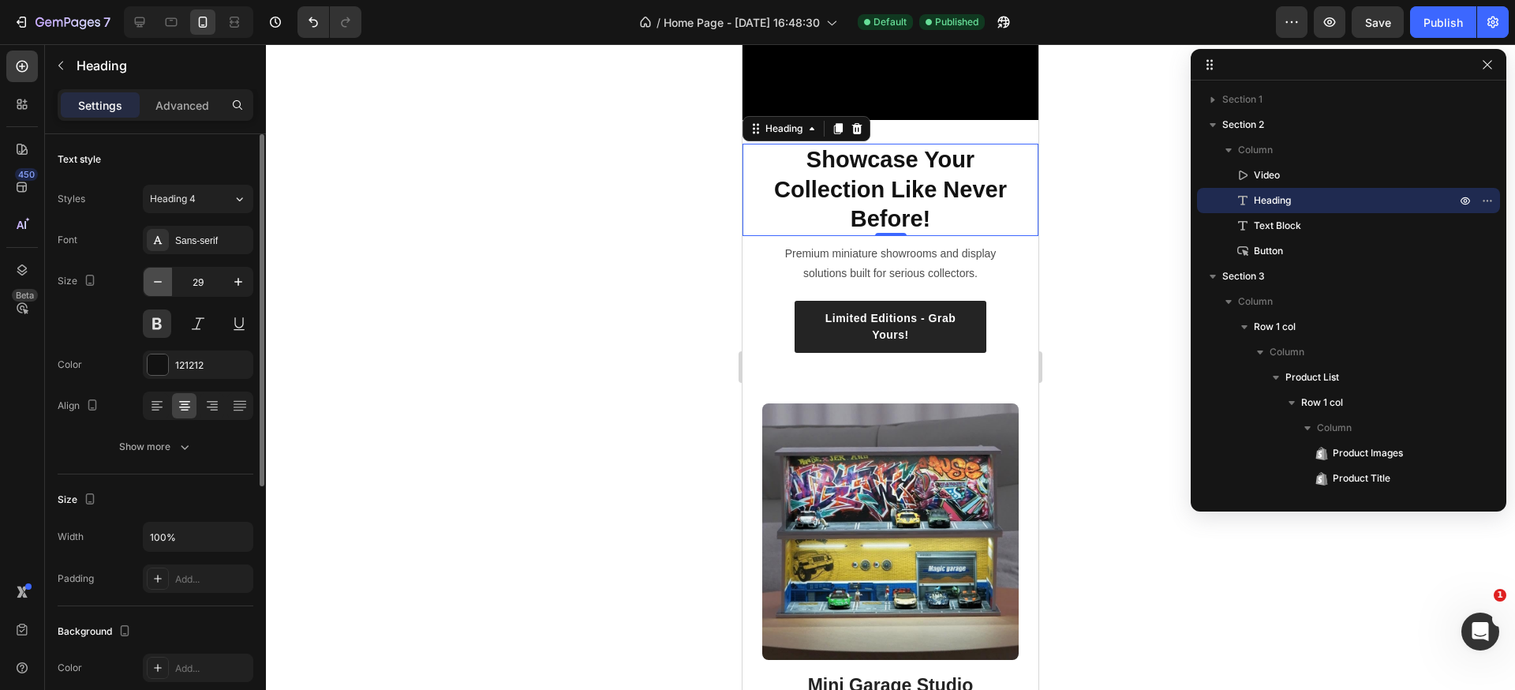
click at [163, 285] on icon "button" at bounding box center [158, 282] width 16 height 16
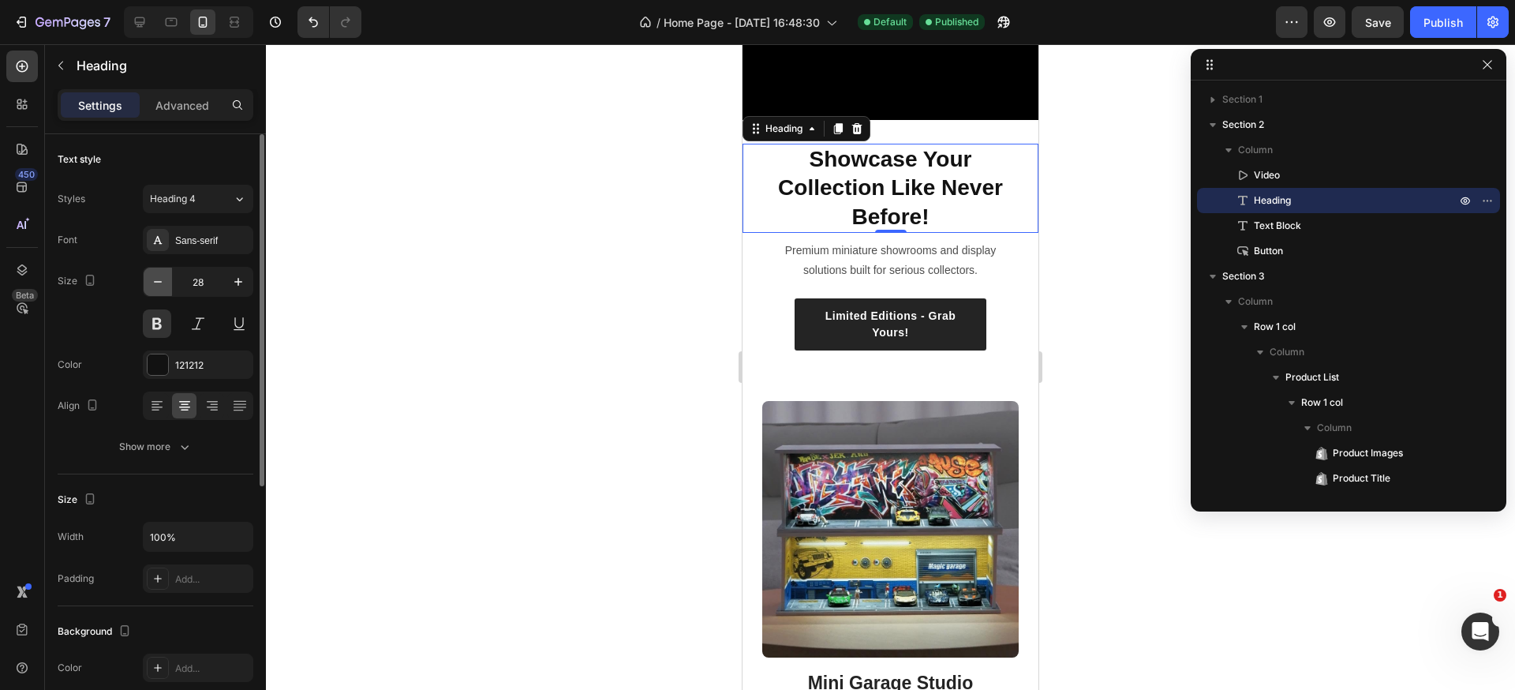
click at [163, 285] on icon "button" at bounding box center [158, 282] width 16 height 16
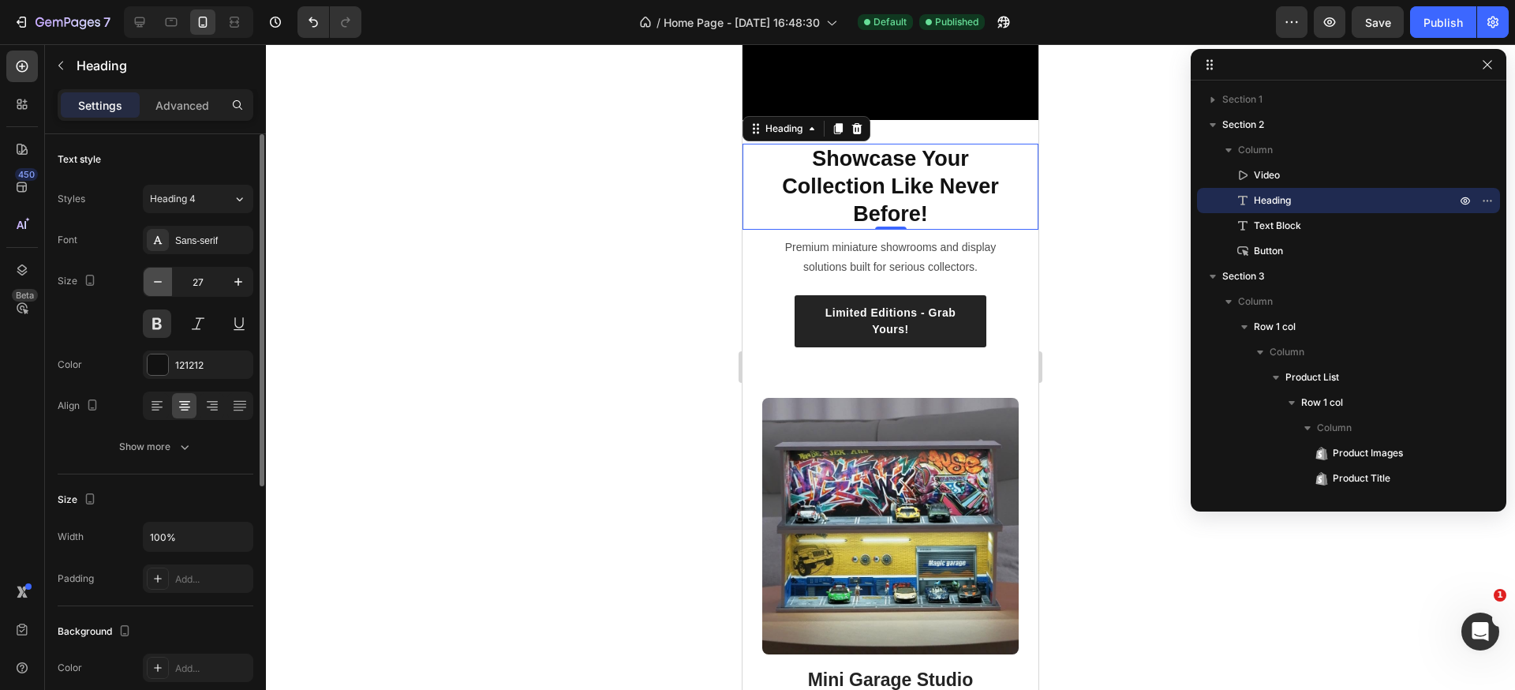
click at [163, 285] on icon "button" at bounding box center [158, 282] width 16 height 16
type input "26"
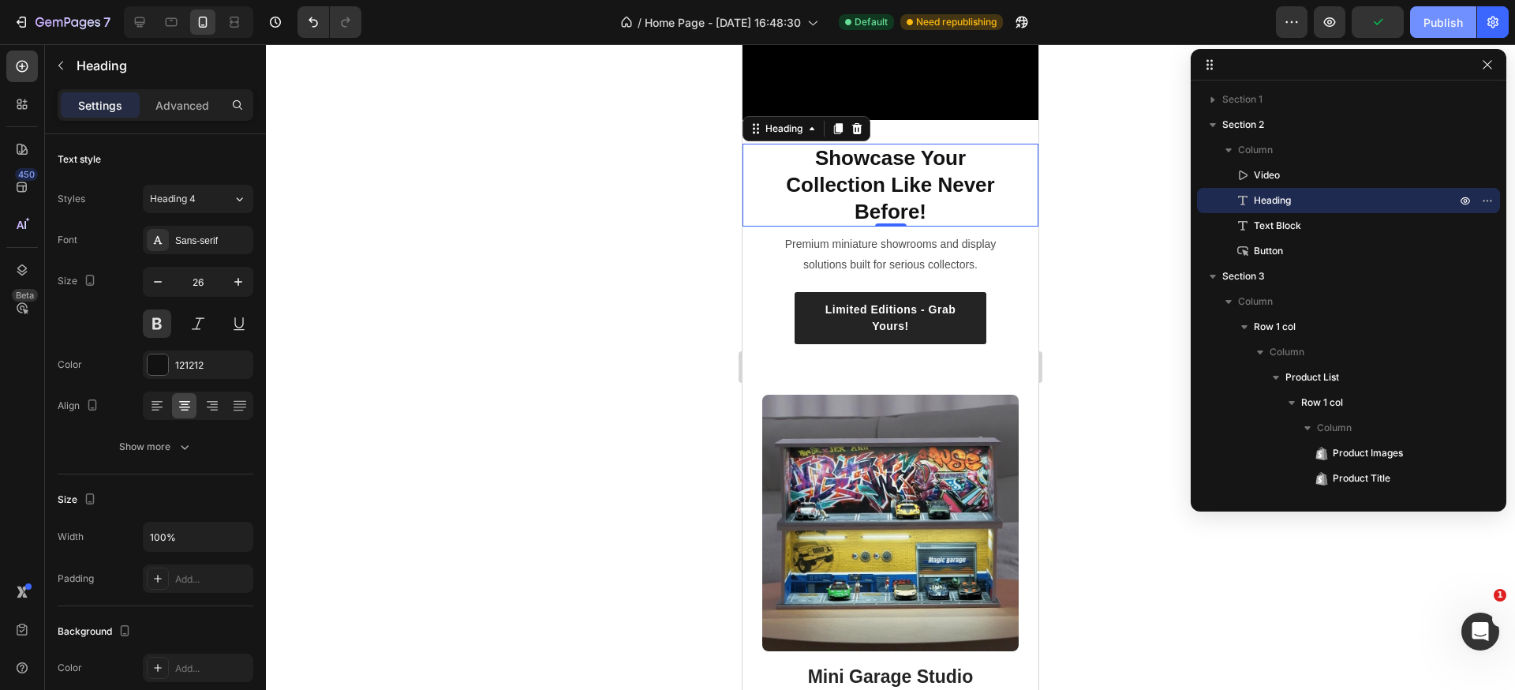
click at [1432, 16] on div "Publish" at bounding box center [1443, 22] width 39 height 17
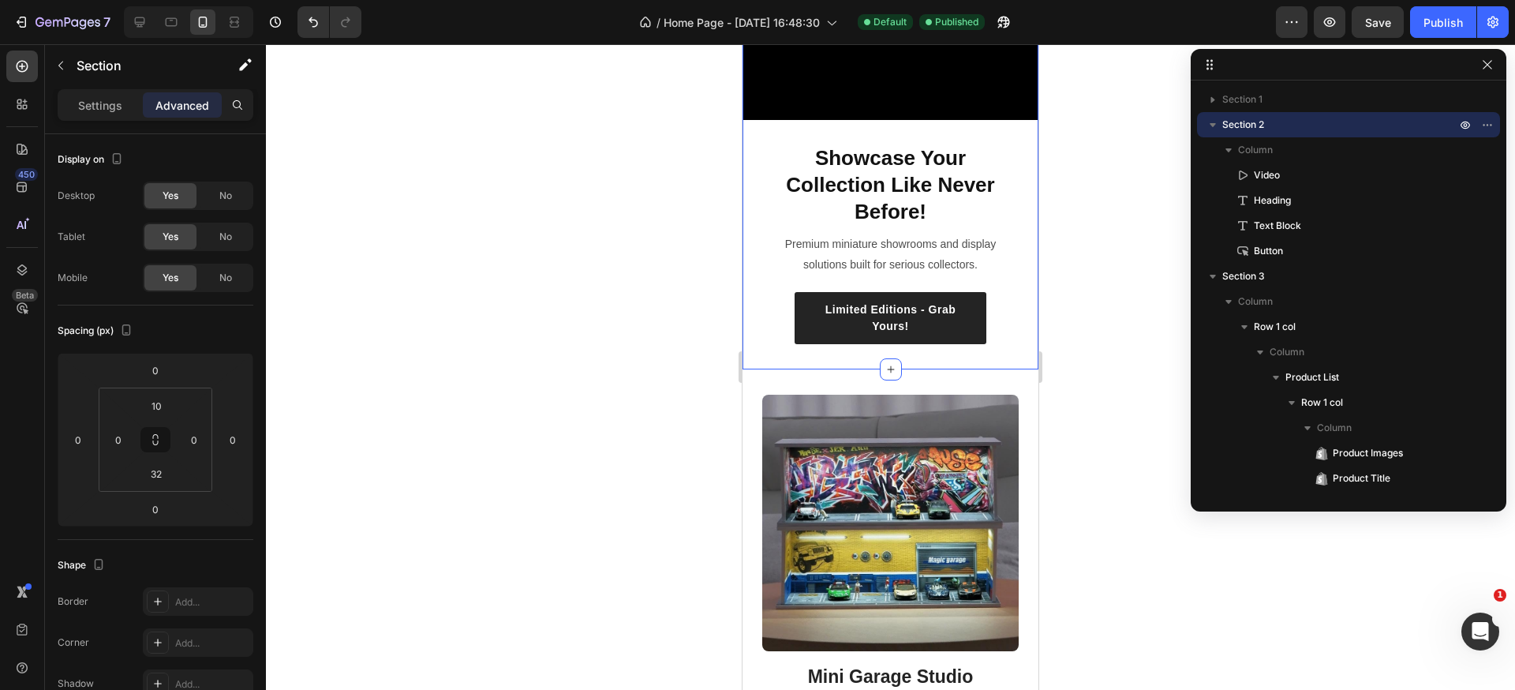
click at [965, 124] on div "Video Showcase Your Collection Like Never Before! Heading Premium miniature sho…" at bounding box center [891, 148] width 296 height 391
click at [965, 129] on div "Video Showcase Your Collection Like Never Before! Heading Premium miniature sho…" at bounding box center [891, 148] width 296 height 391
click at [964, 111] on video at bounding box center [891, 36] width 296 height 167
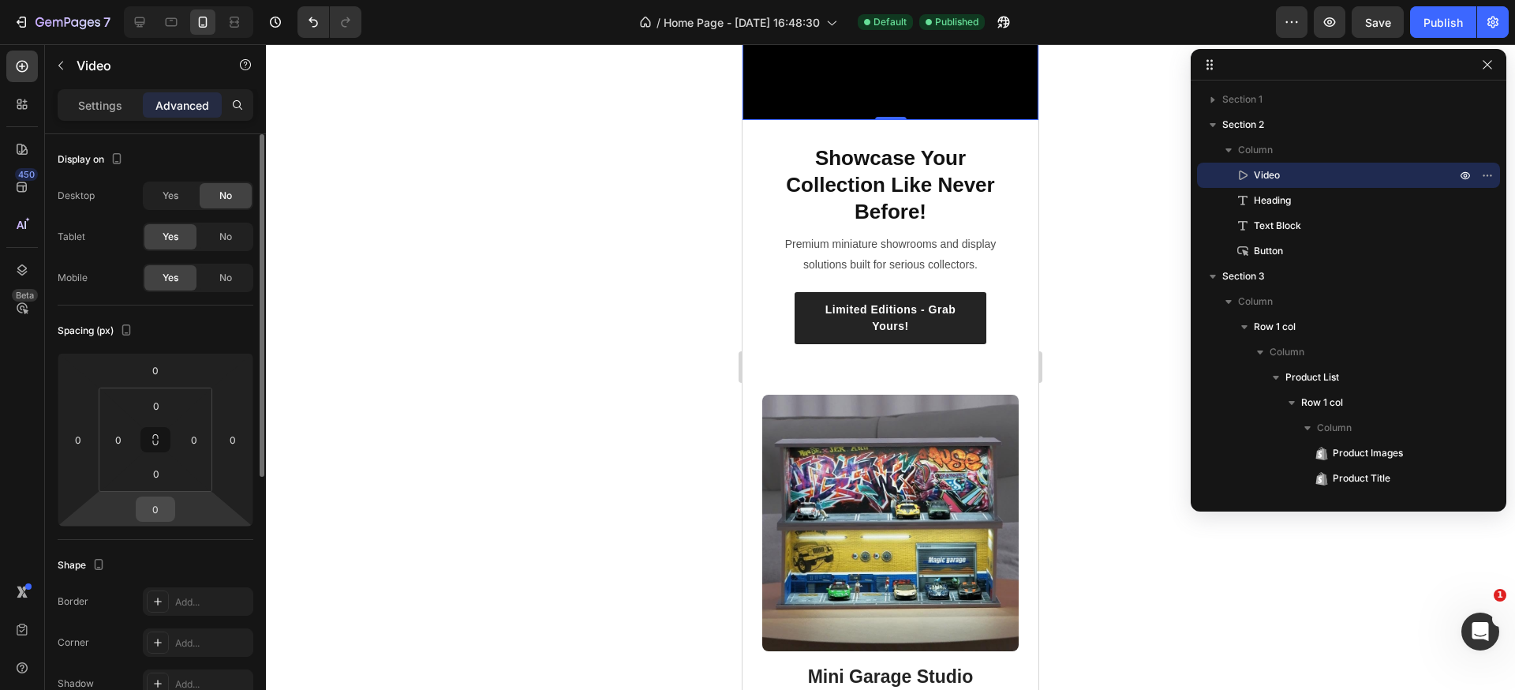
click at [167, 514] on input "0" at bounding box center [156, 509] width 32 height 24
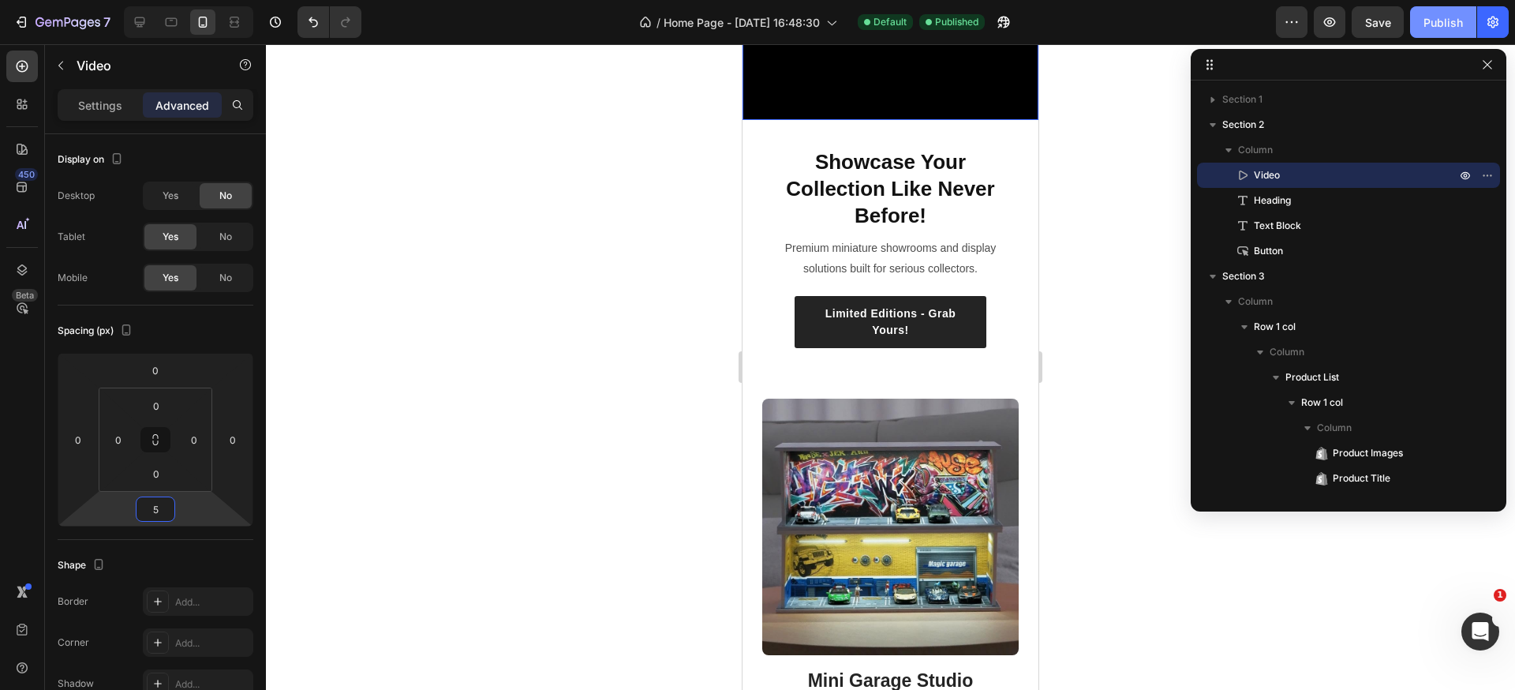
type input "5"
click at [1423, 21] on button "Publish" at bounding box center [1443, 22] width 66 height 32
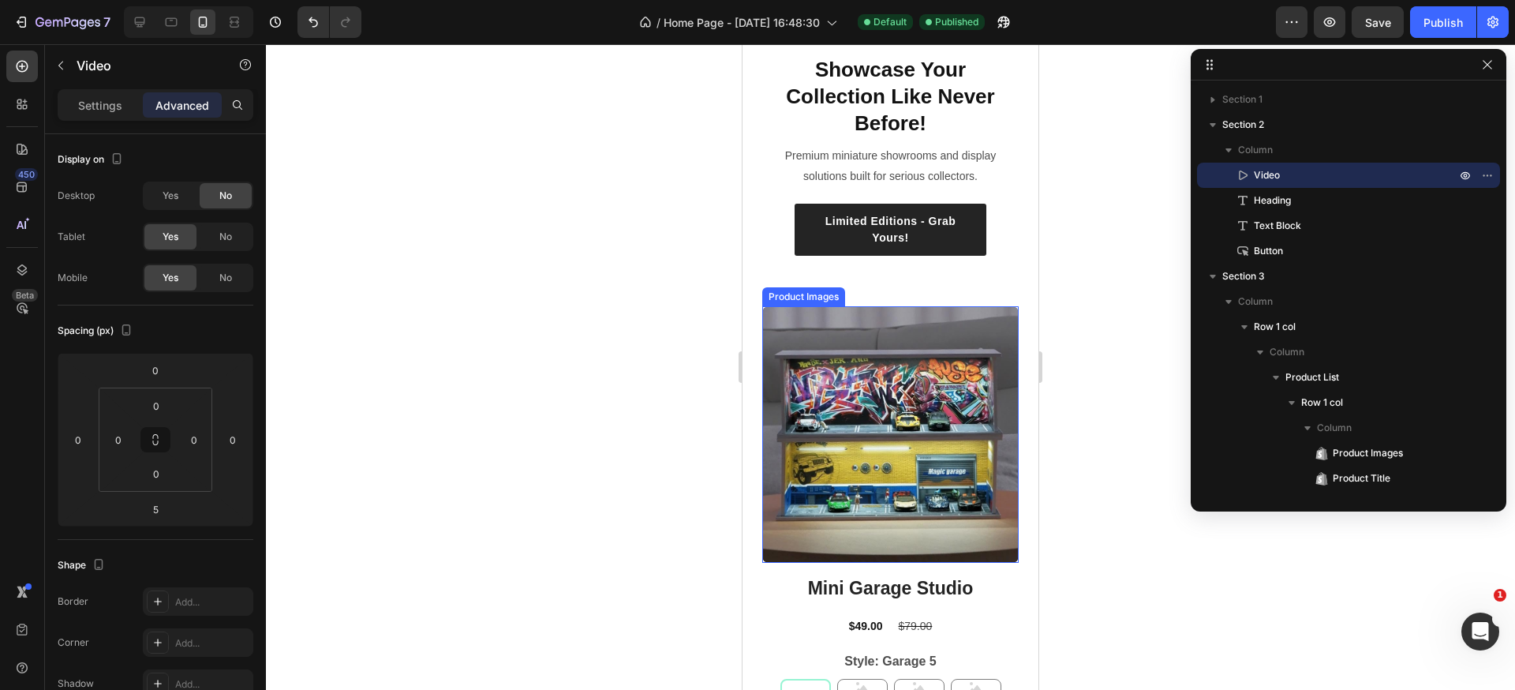
scroll to position [243, 0]
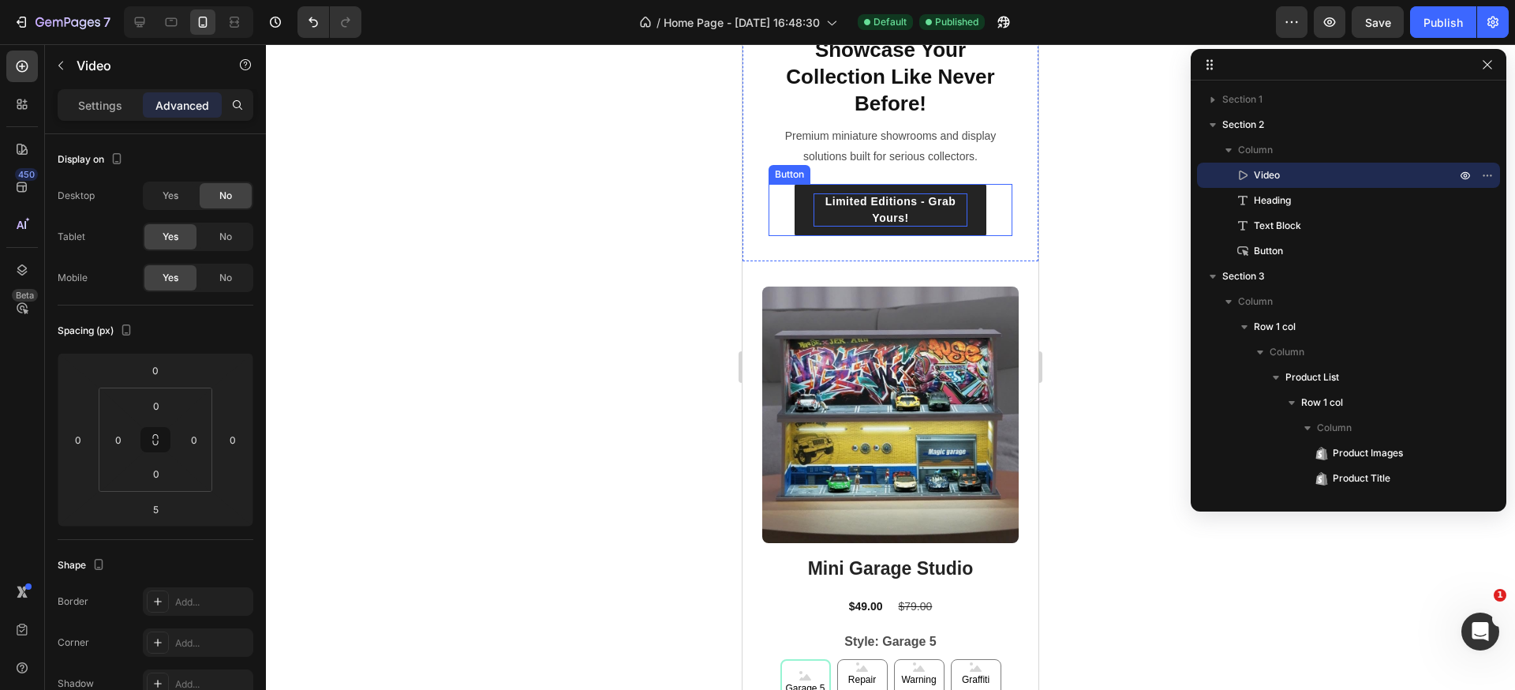
click at [912, 194] on p "Limited Editions - Grab Yours!" at bounding box center [891, 209] width 154 height 33
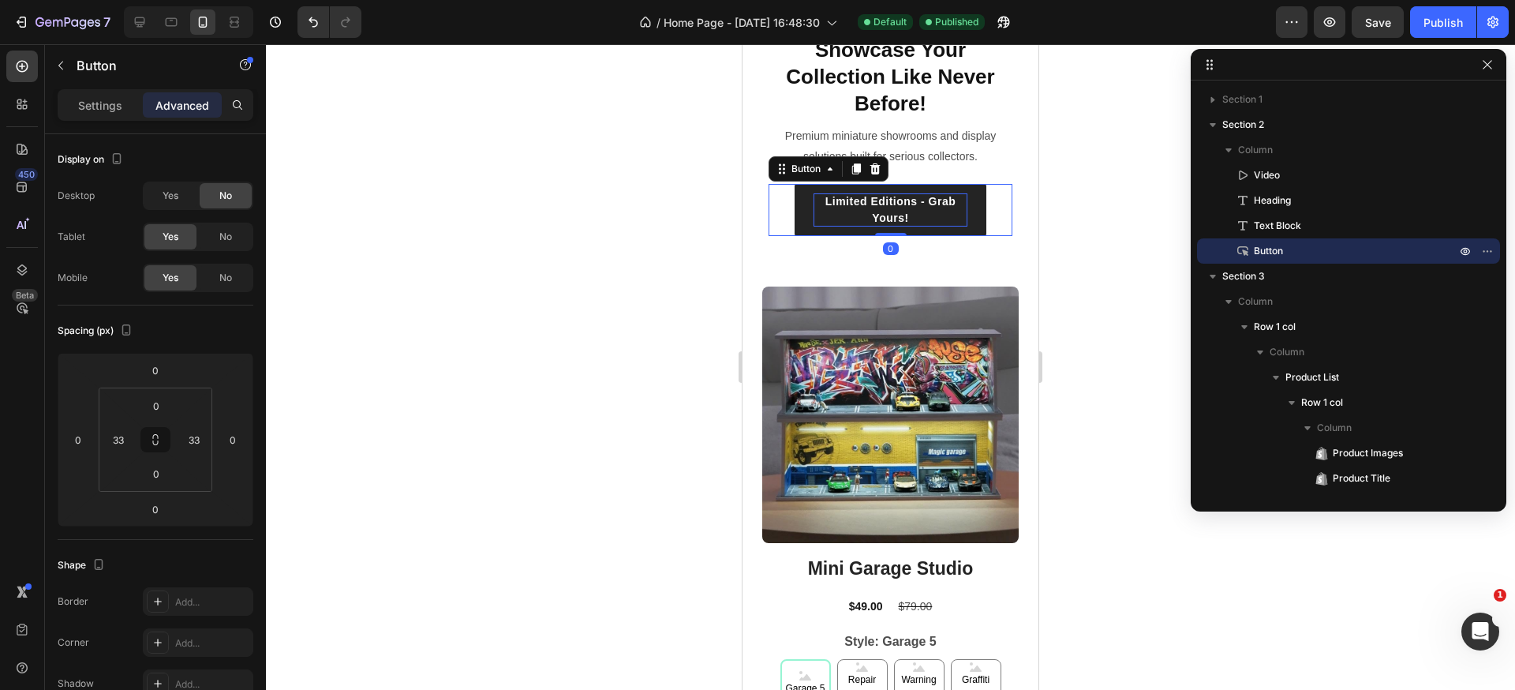
click at [912, 194] on p "Limited Editions - Grab Yours!" at bounding box center [891, 209] width 154 height 33
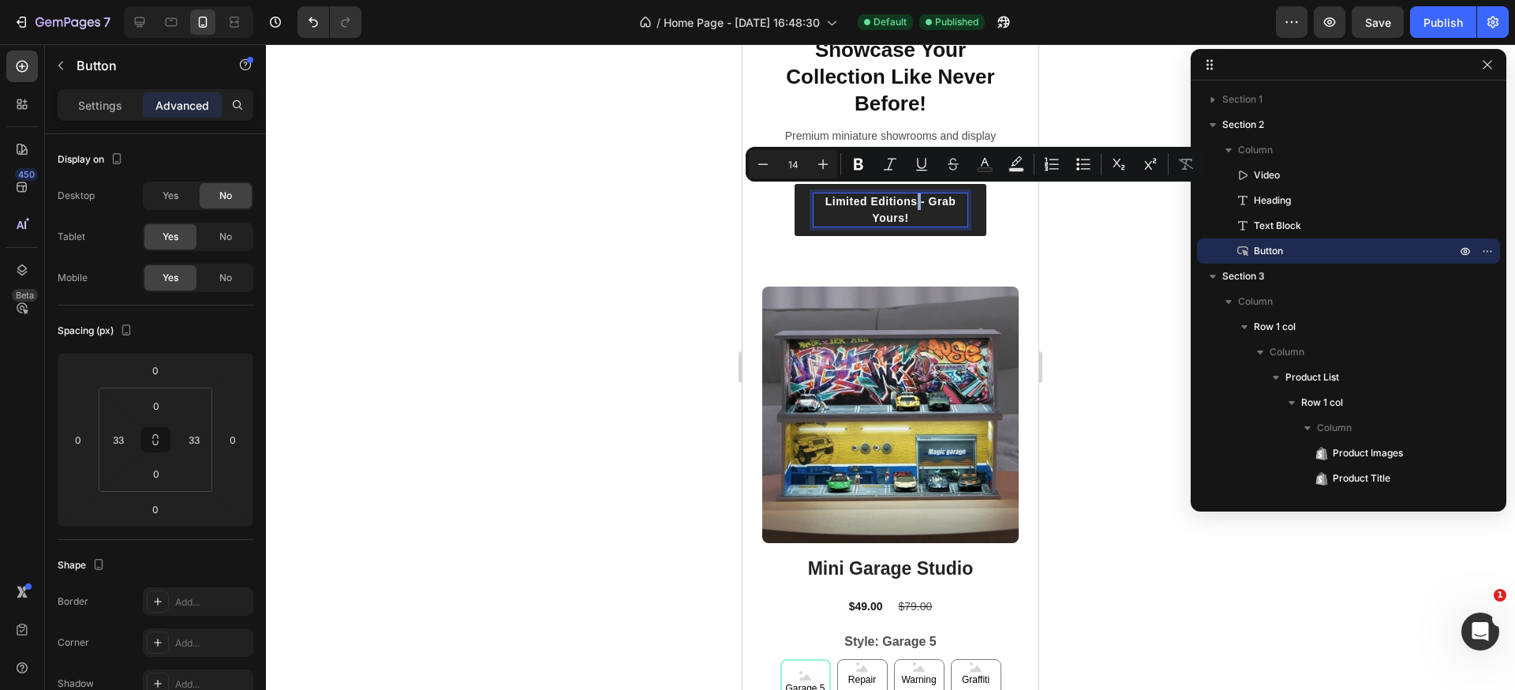
click at [911, 193] on p "Limited Editions - Grab Yours!" at bounding box center [891, 209] width 154 height 33
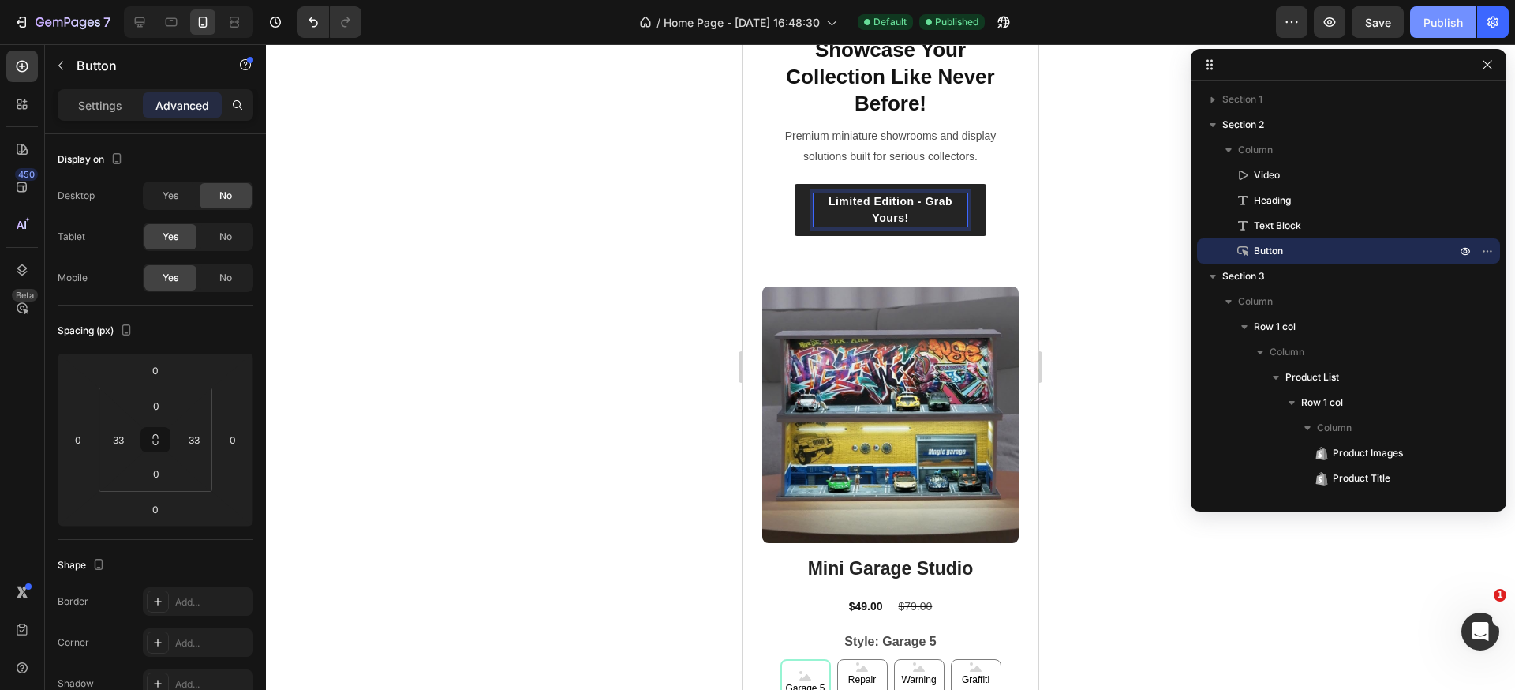
click at [1437, 15] on div "Publish" at bounding box center [1443, 22] width 39 height 17
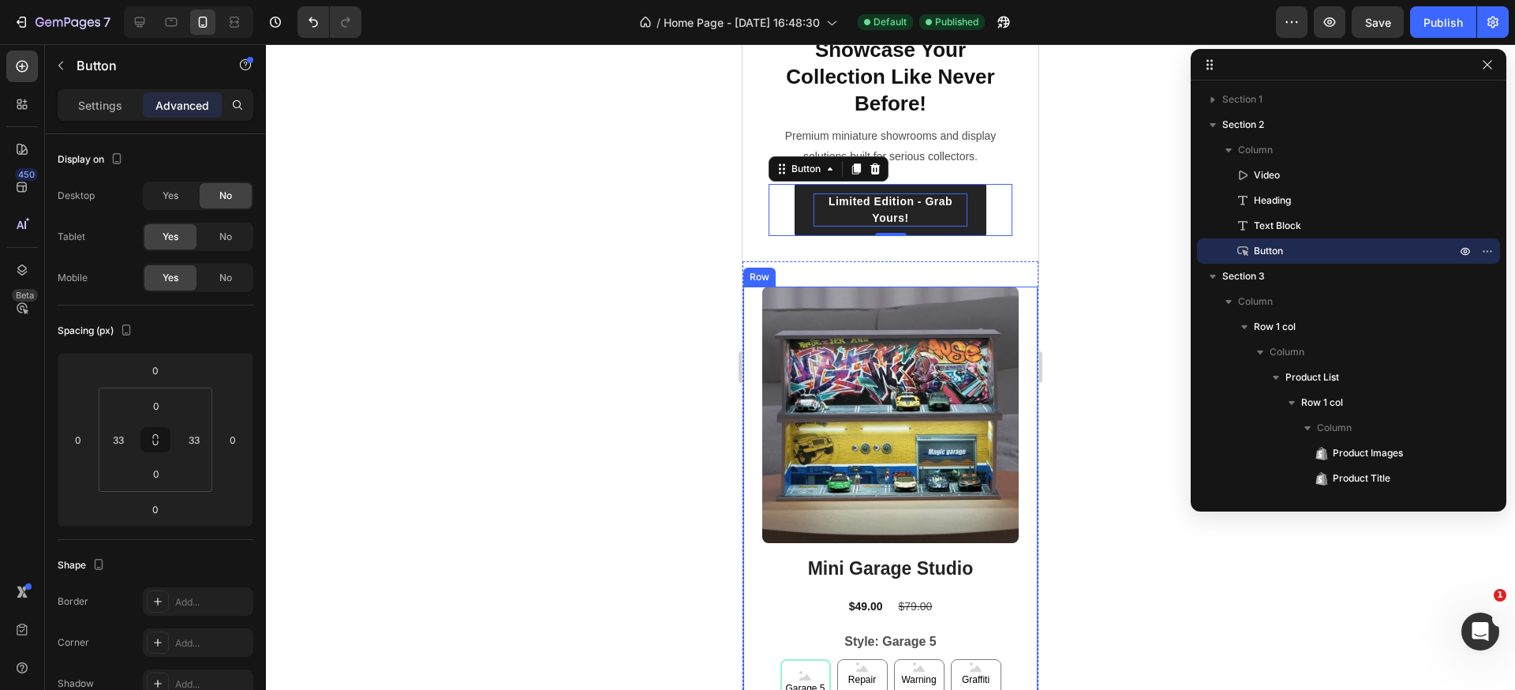
click at [1014, 320] on div "Product Images Mini Garage Studio Product Title $49.00 Product Price Product Pr…" at bounding box center [891, 560] width 294 height 547
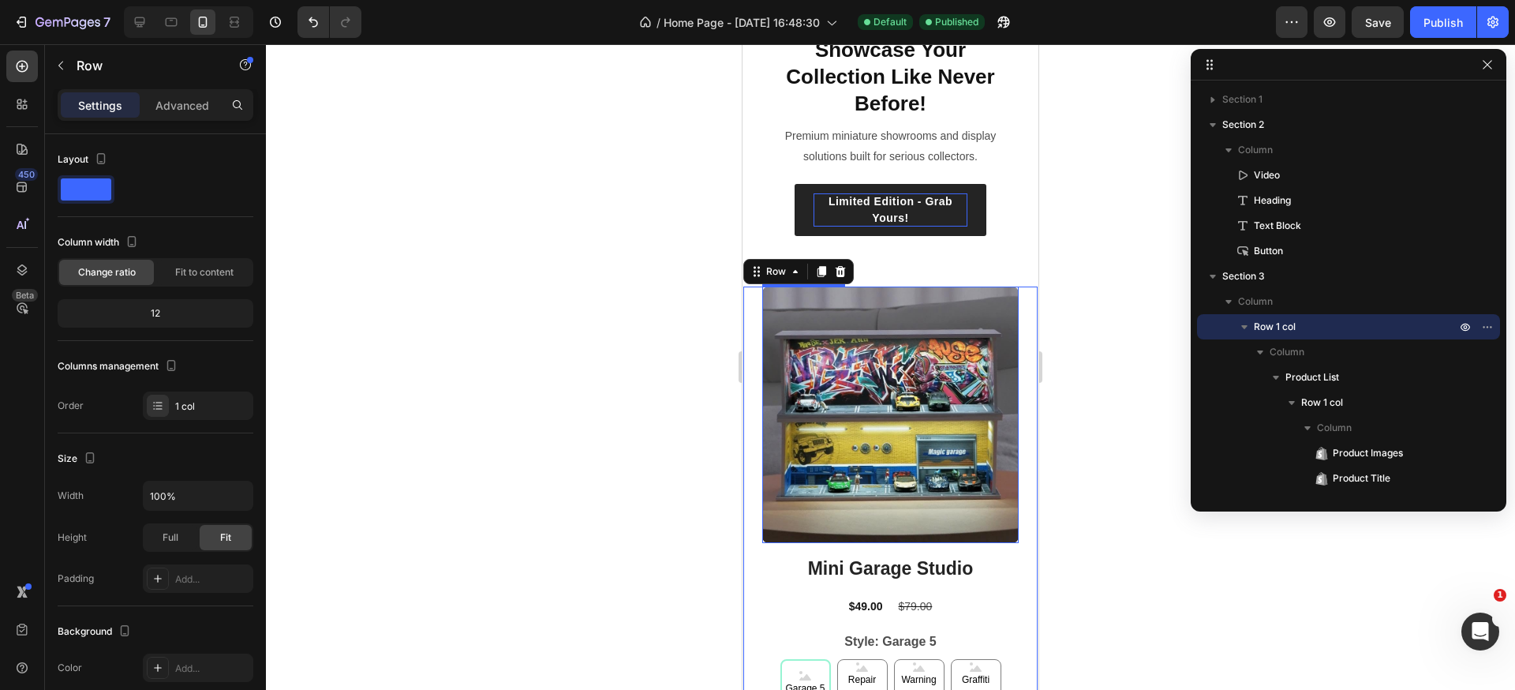
click at [945, 427] on img at bounding box center [890, 415] width 257 height 257
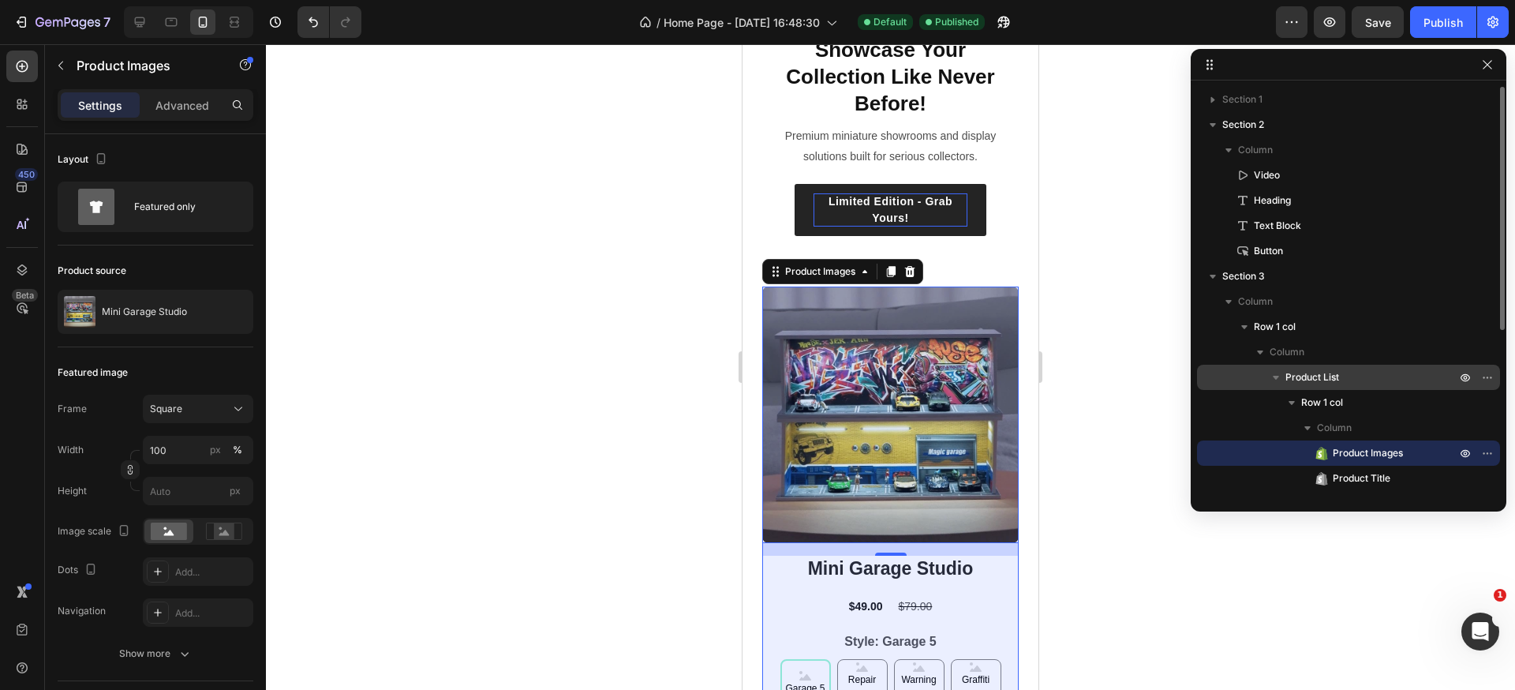
click at [1348, 381] on p "Product List" at bounding box center [1373, 377] width 174 height 16
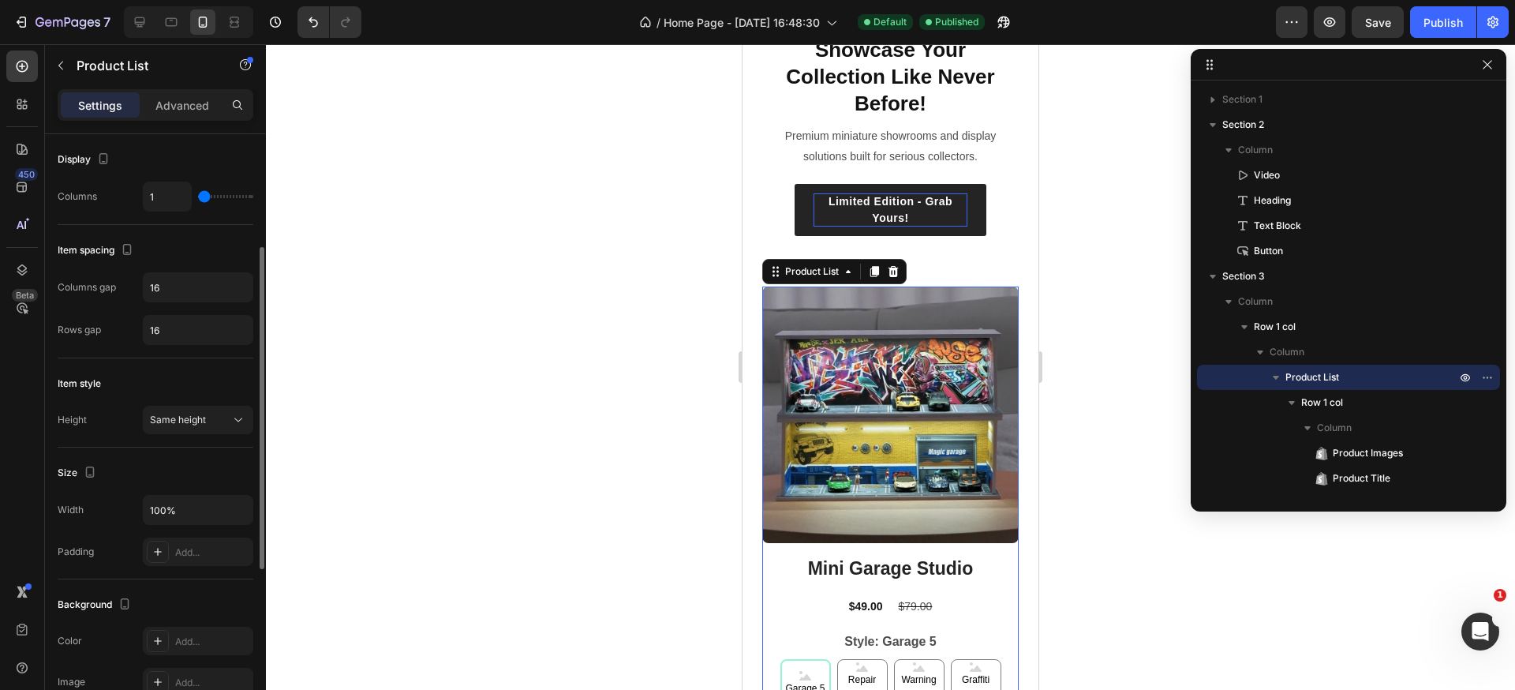
scroll to position [71, 0]
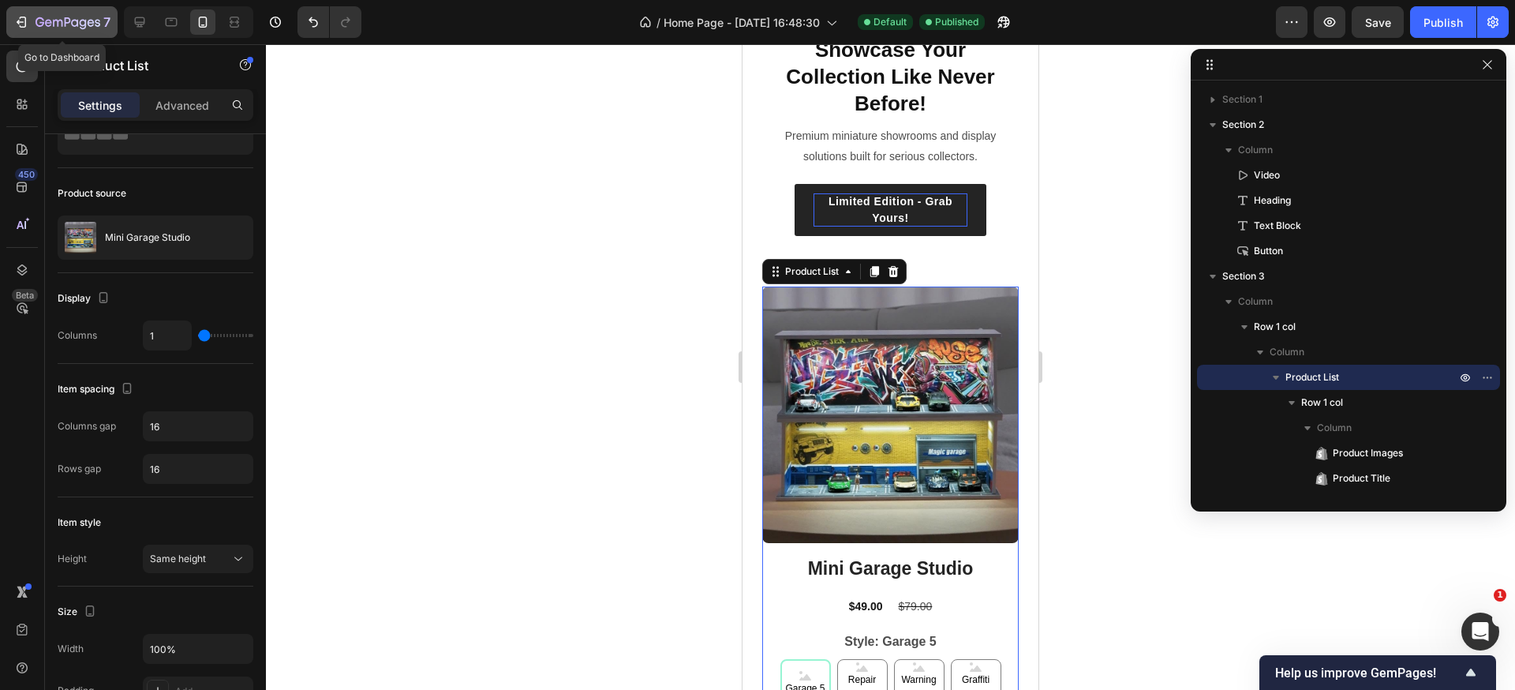
click at [40, 23] on icon "button" at bounding box center [40, 21] width 9 height 9
